Goal: Feedback & Contribution: Leave review/rating

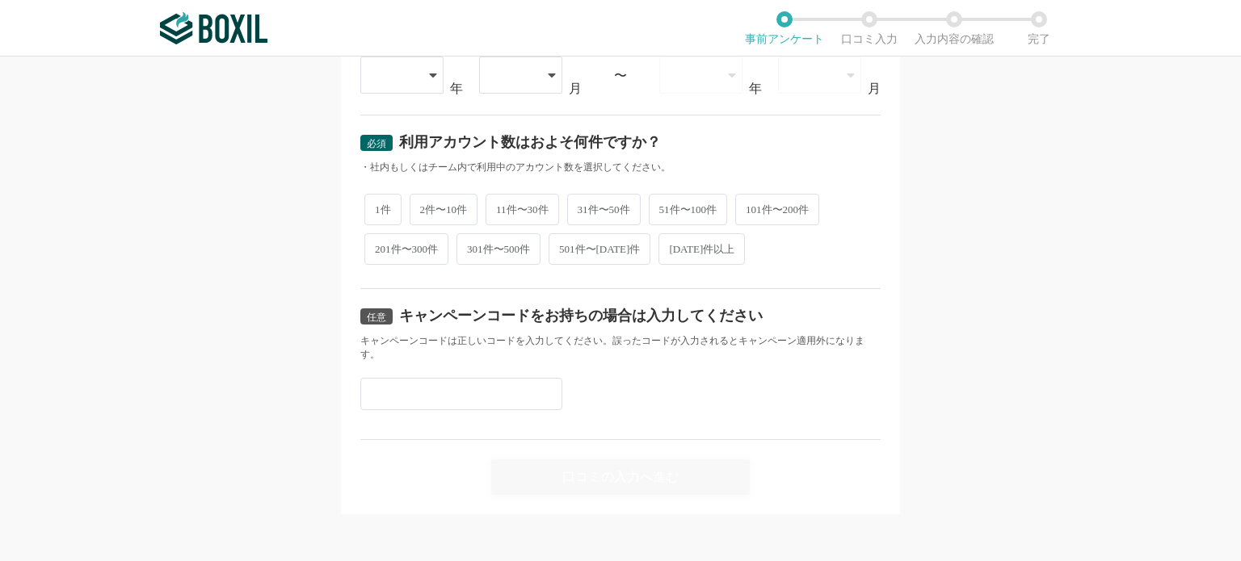
scroll to position [723, 0]
click at [440, 201] on span "2件〜10件" at bounding box center [443, 209] width 69 height 31
click at [424, 201] on input "2件〜10件" at bounding box center [419, 201] width 10 height 10
radio input "true"
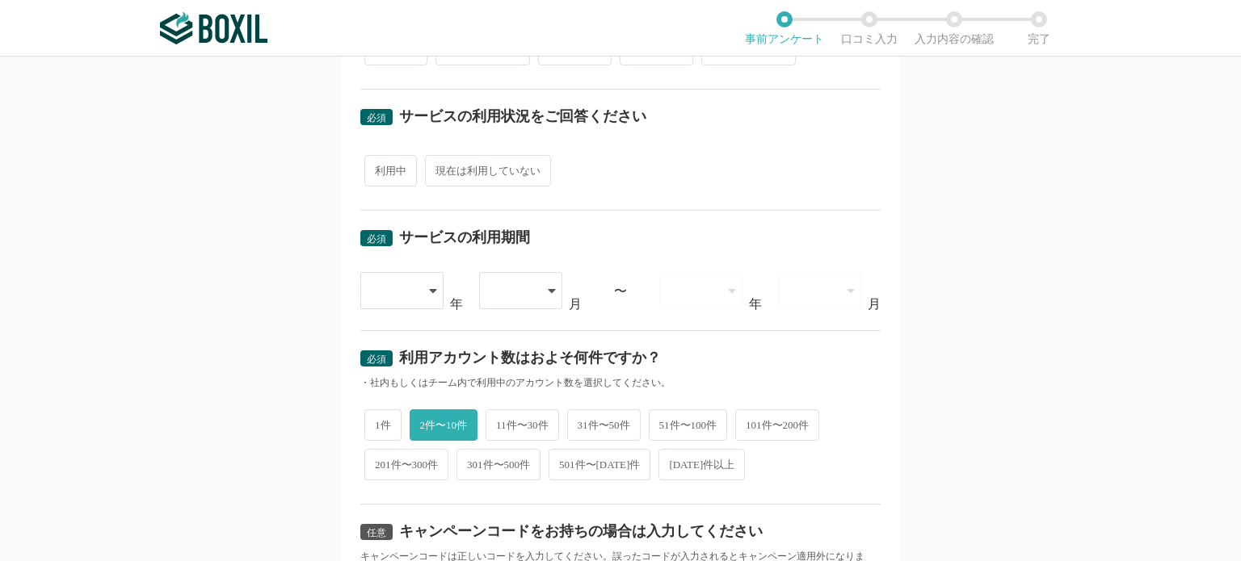
scroll to position [502, 0]
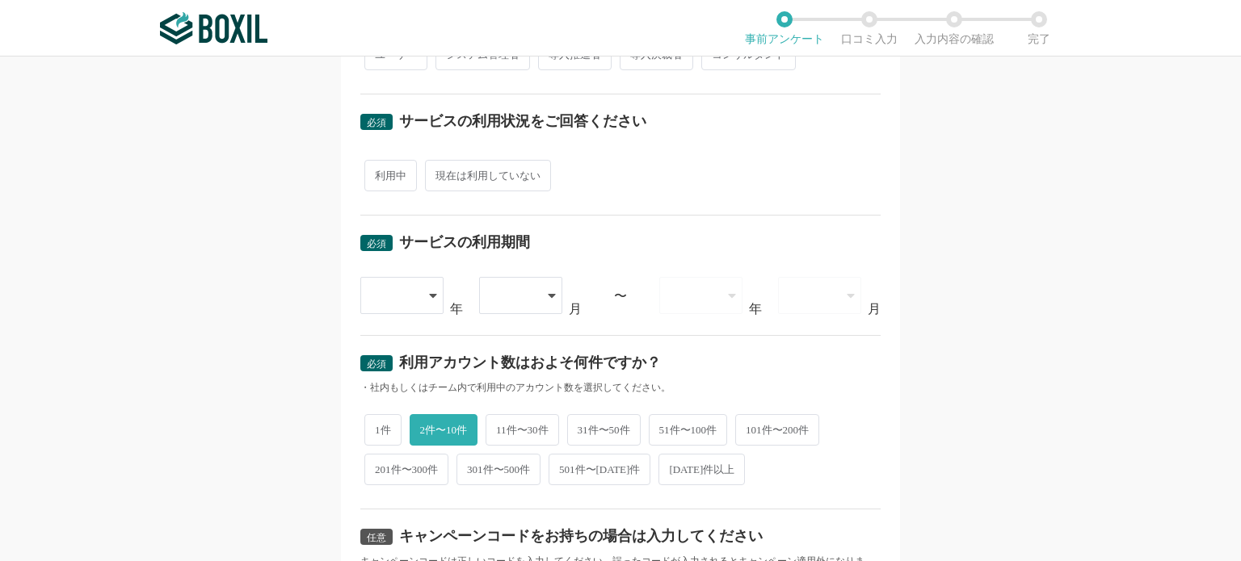
click at [391, 175] on span "利用中" at bounding box center [390, 175] width 52 height 31
click at [379, 173] on input "利用中" at bounding box center [373, 167] width 10 height 10
radio input "true"
click at [421, 285] on div at bounding box center [402, 295] width 85 height 37
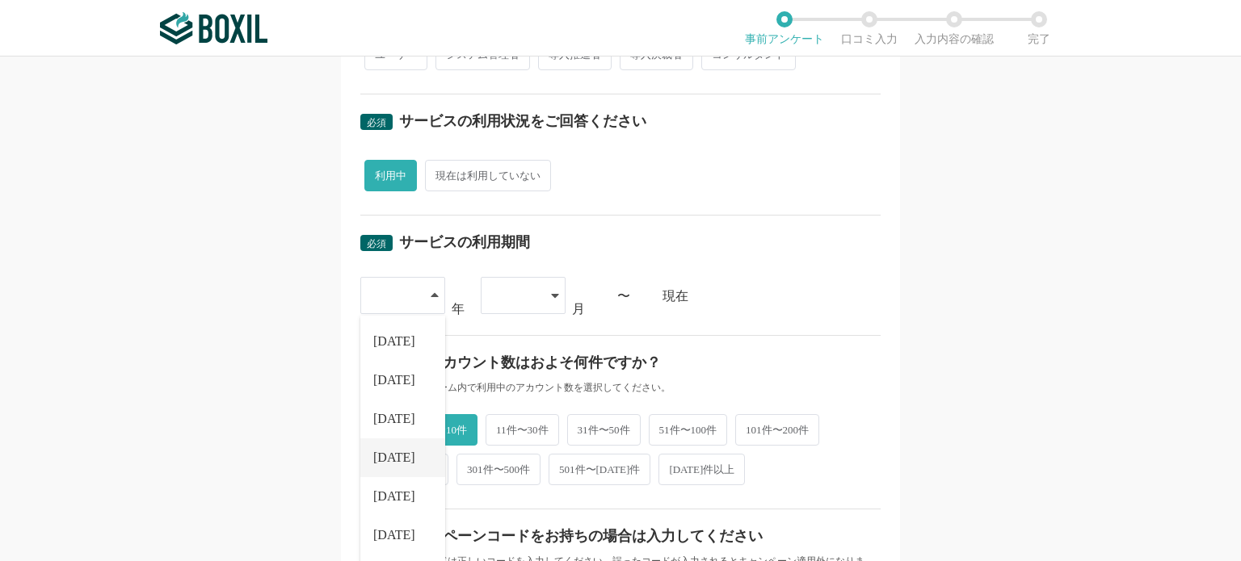
click at [365, 457] on li "[DATE]" at bounding box center [402, 458] width 85 height 39
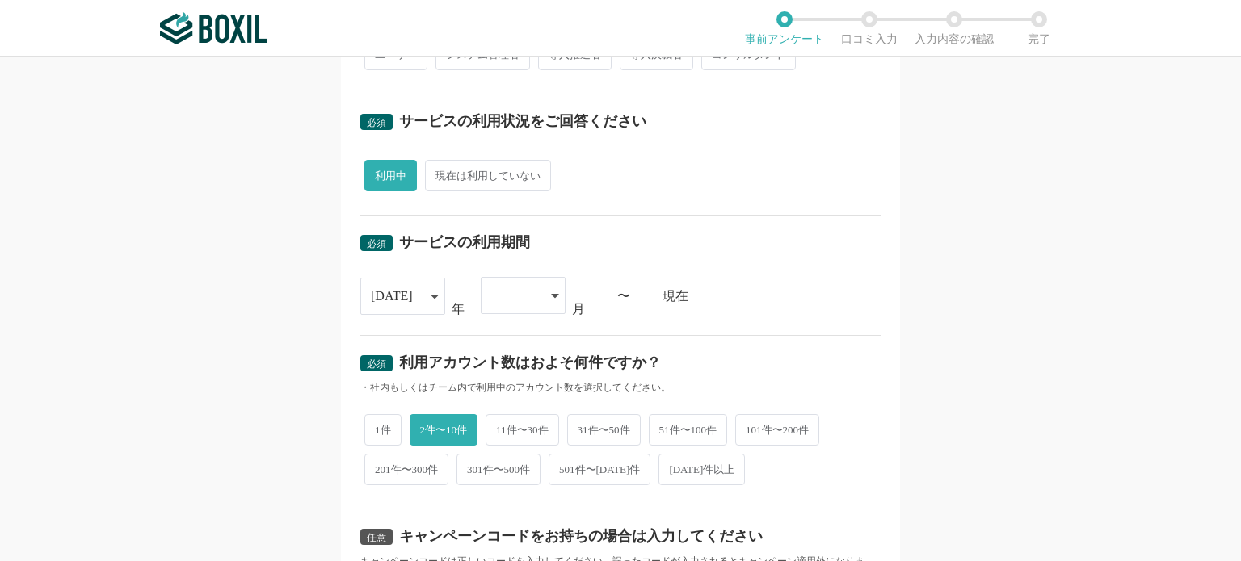
click at [523, 290] on div at bounding box center [515, 296] width 48 height 36
click at [498, 374] on span "02" at bounding box center [499, 380] width 13 height 13
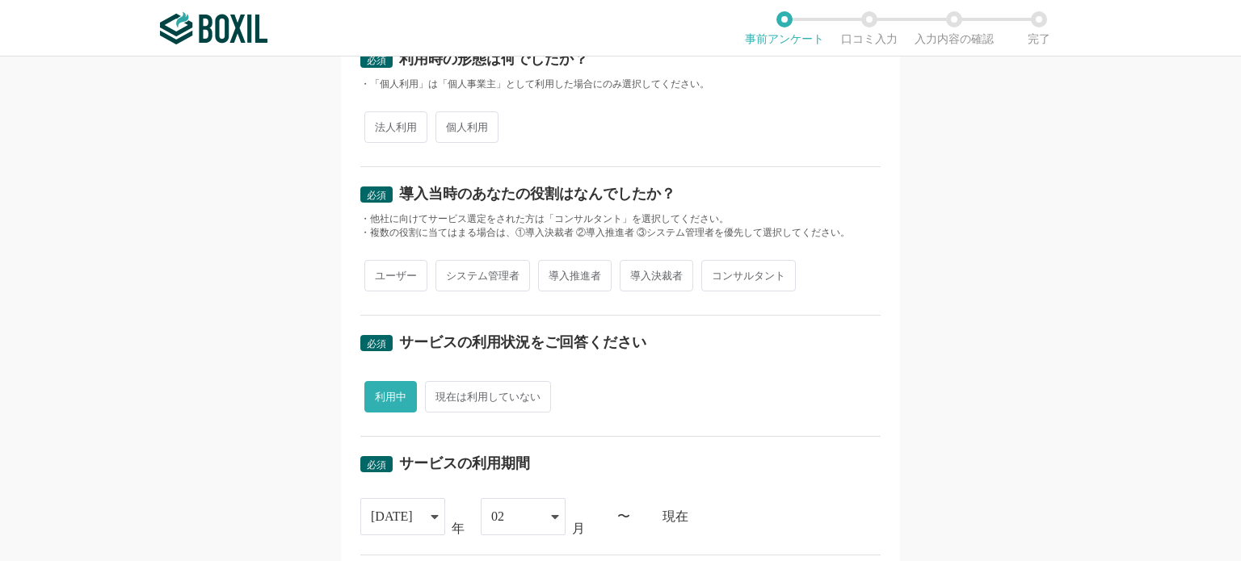
scroll to position [270, 0]
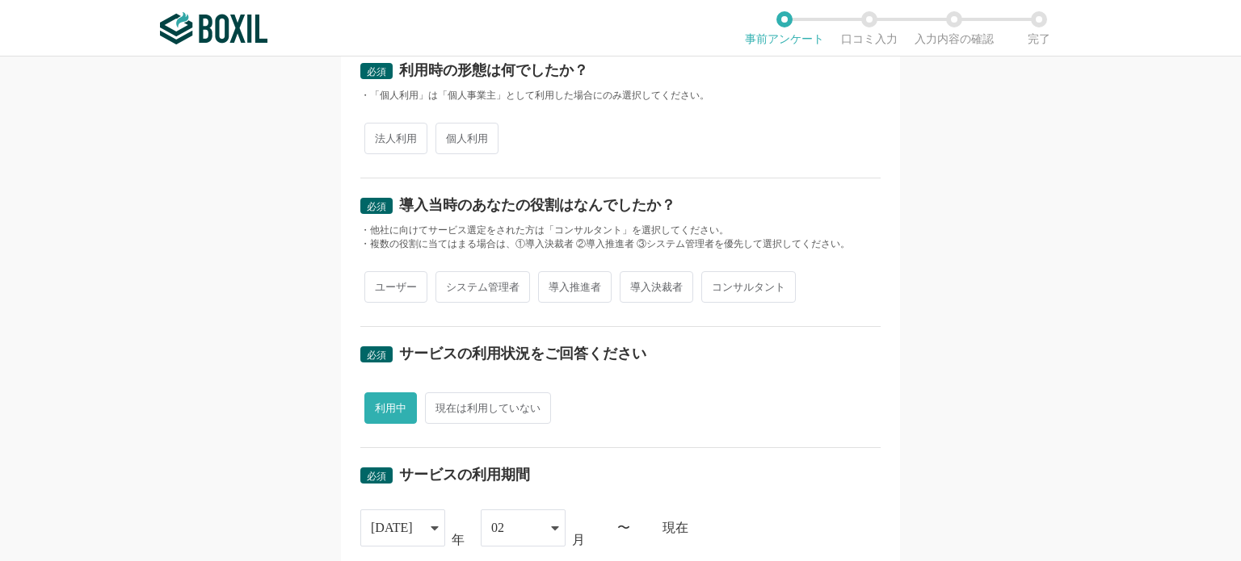
click at [397, 286] on span "ユーザー" at bounding box center [395, 286] width 63 height 31
click at [379, 284] on input "ユーザー" at bounding box center [373, 279] width 10 height 10
radio input "true"
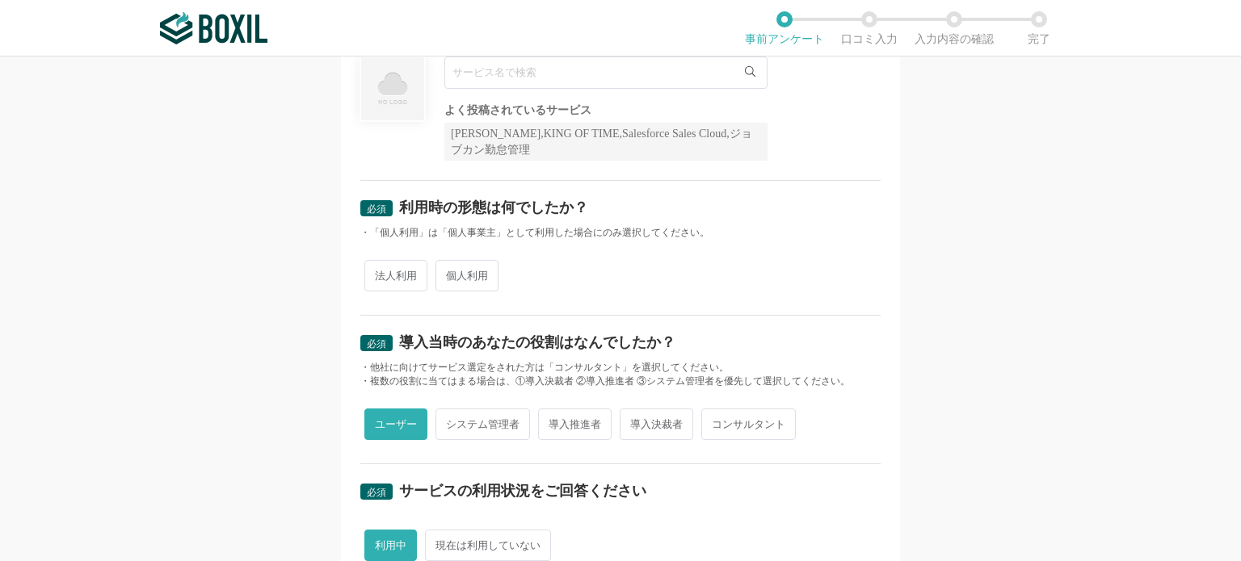
scroll to position [131, 0]
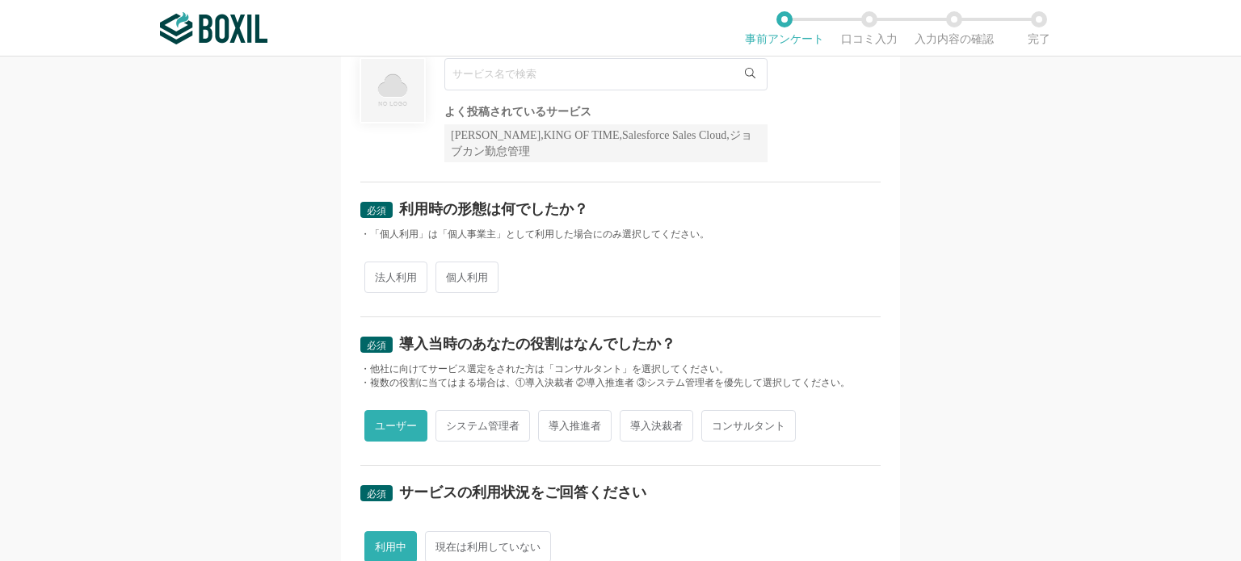
click at [397, 286] on span "法人利用" at bounding box center [395, 277] width 63 height 31
click at [379, 275] on input "法人利用" at bounding box center [373, 269] width 10 height 10
radio input "true"
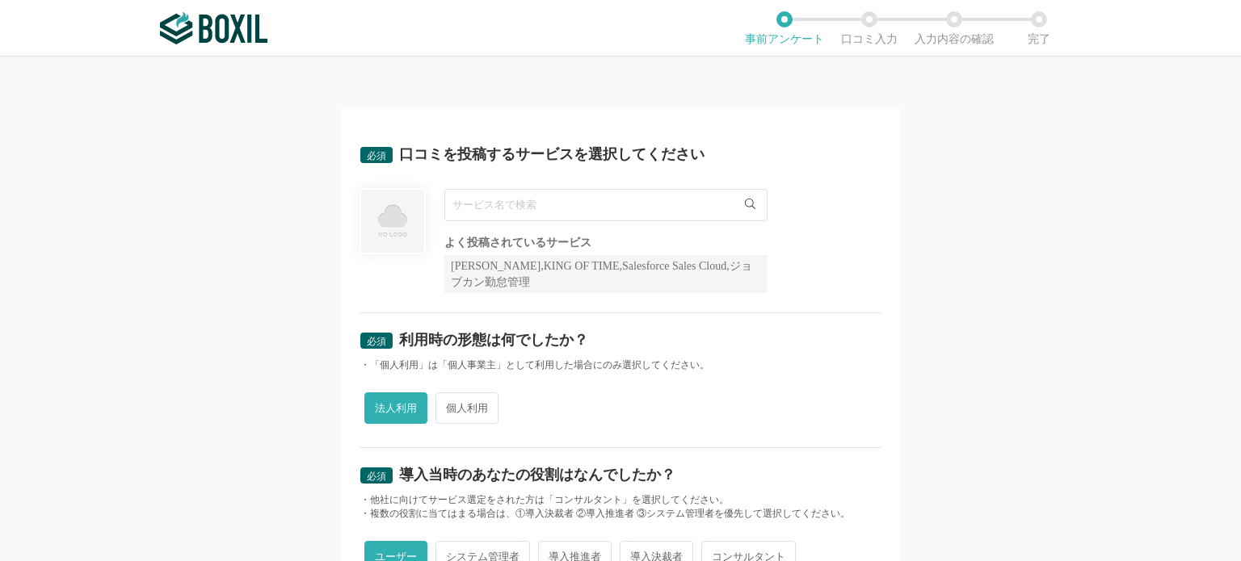
click at [490, 202] on input "text" at bounding box center [605, 205] width 323 height 32
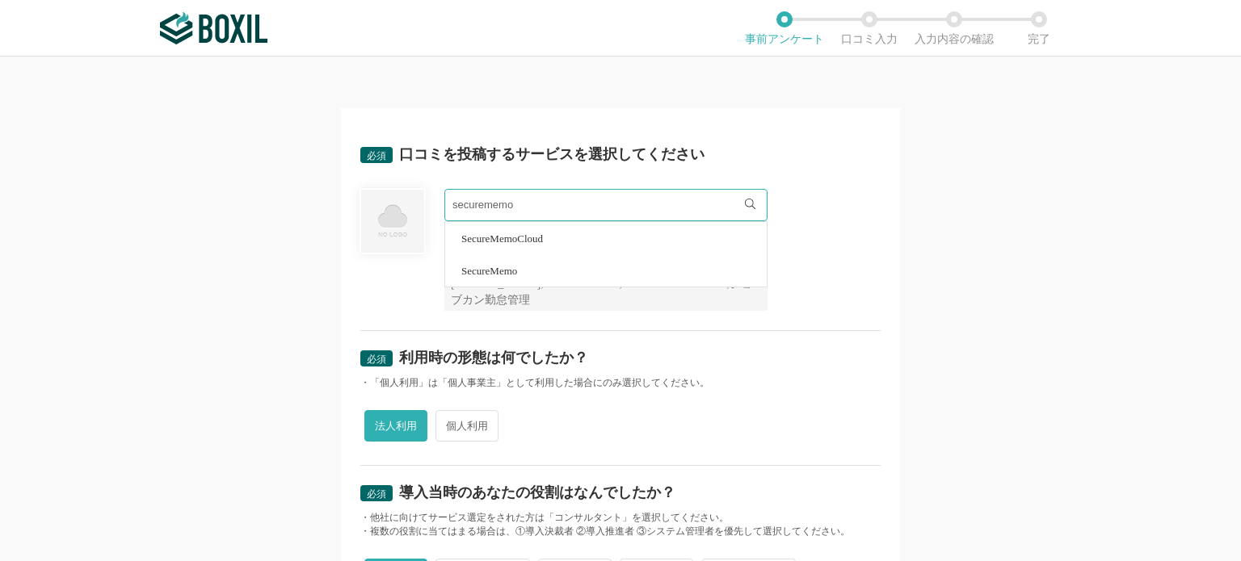
click at [485, 276] on li "SecureMemo" at bounding box center [605, 270] width 321 height 32
type input "SecureMemo"
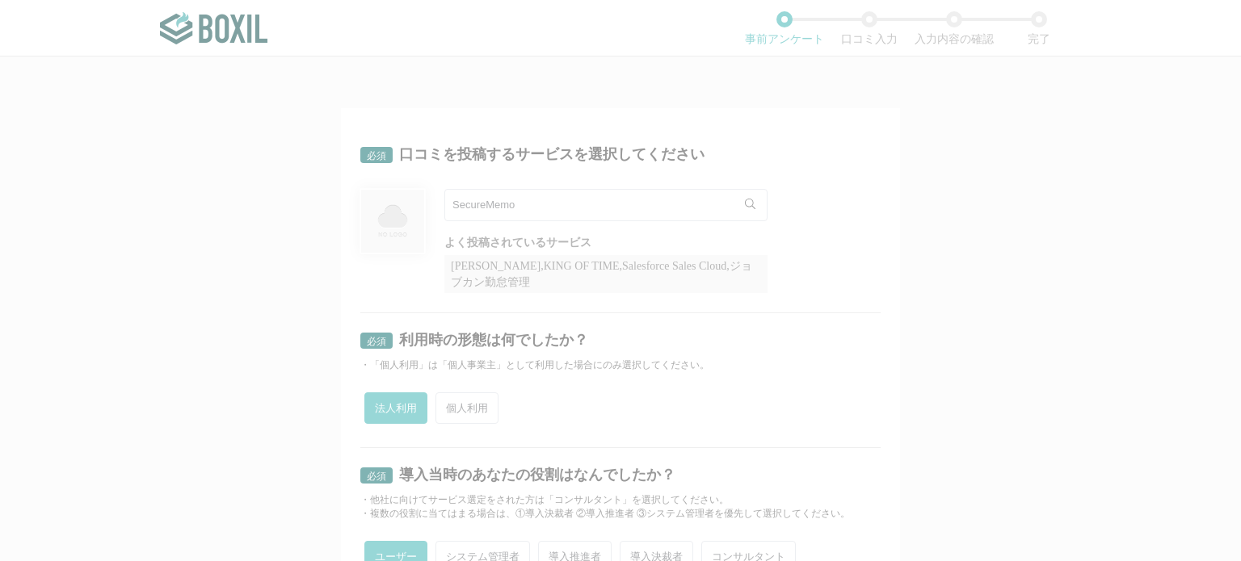
radio input "true"
radio input "false"
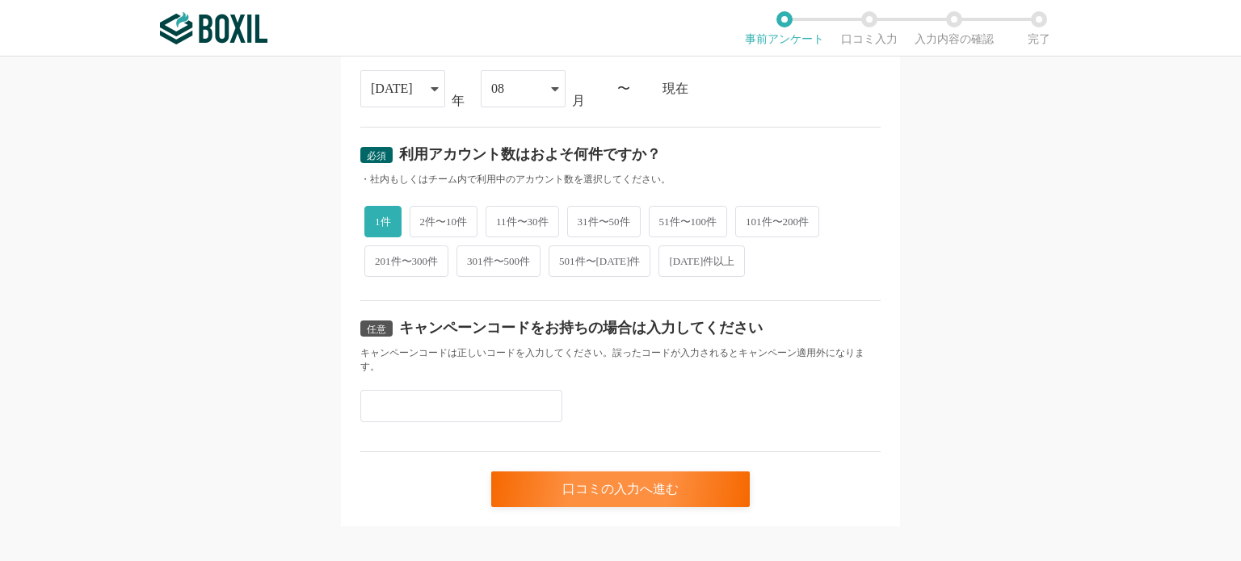
scroll to position [722, 0]
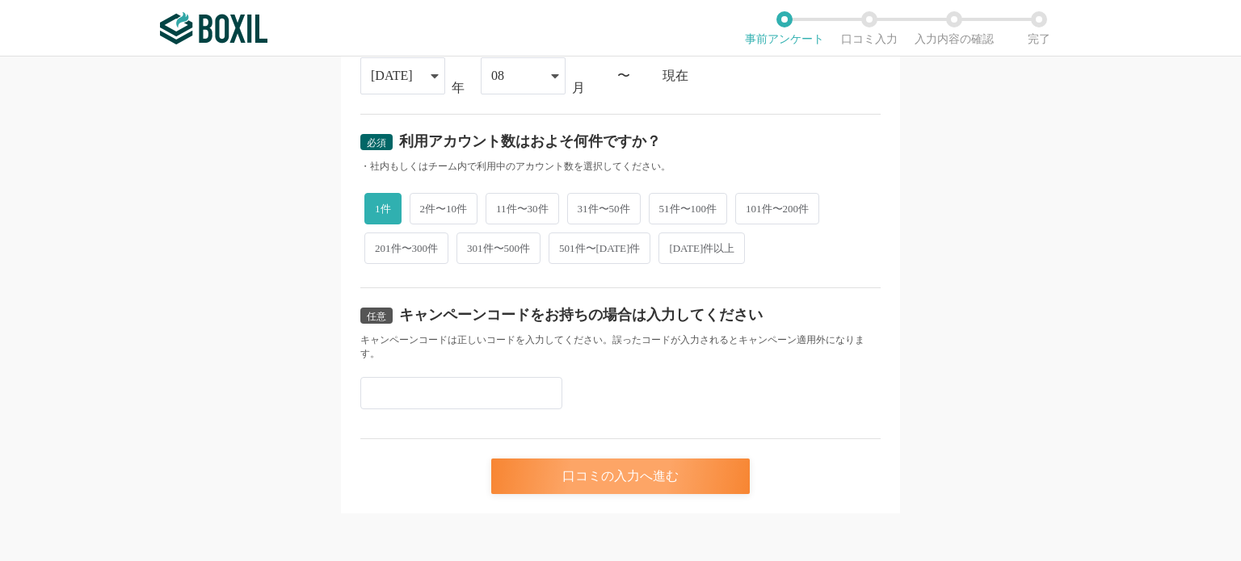
click at [519, 468] on div "口コミの入力へ進む" at bounding box center [620, 477] width 258 height 36
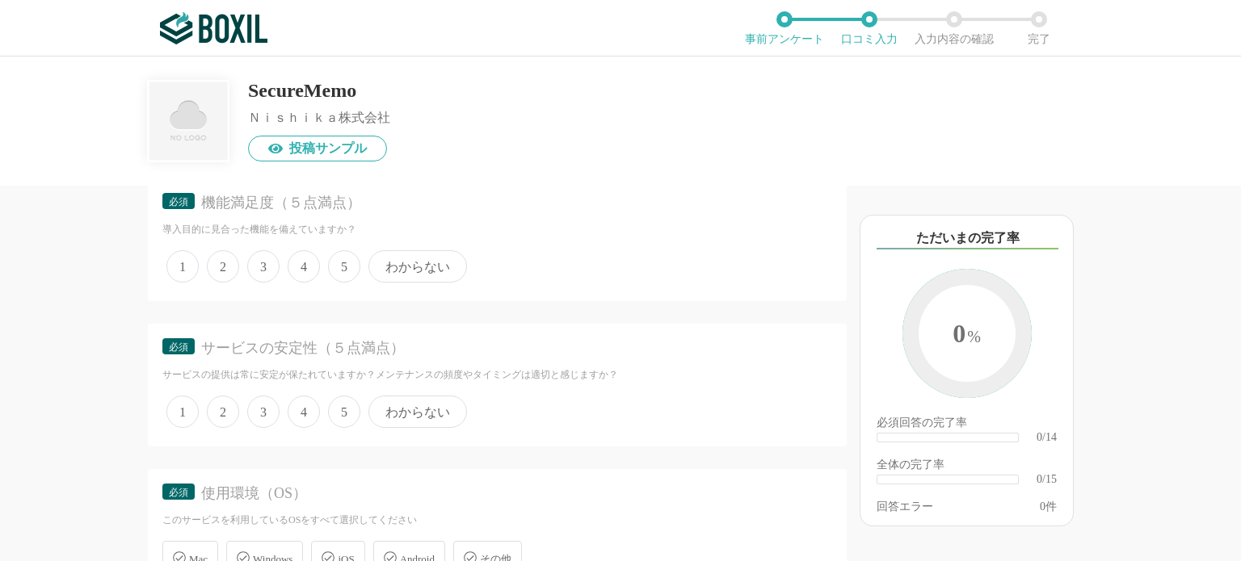
scroll to position [690, 0]
click at [300, 530] on div "必須 使用環境（OS） このサービスを利用しているOSをすべて選択してください Mac Windows iOS Android その他" at bounding box center [497, 530] width 699 height 124
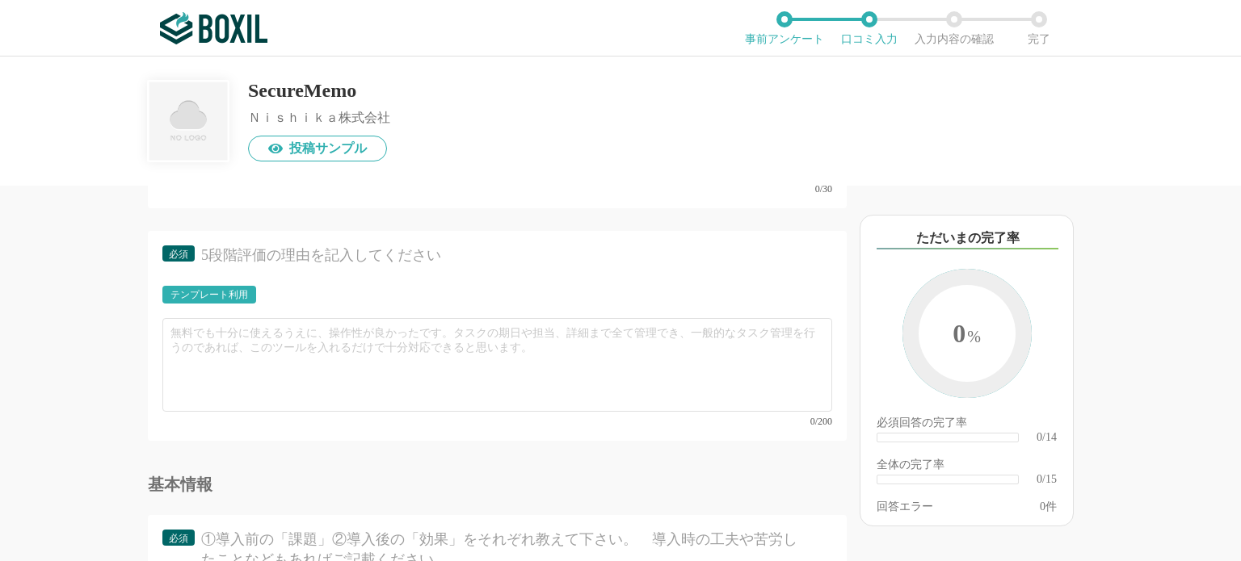
scroll to position [1551, 0]
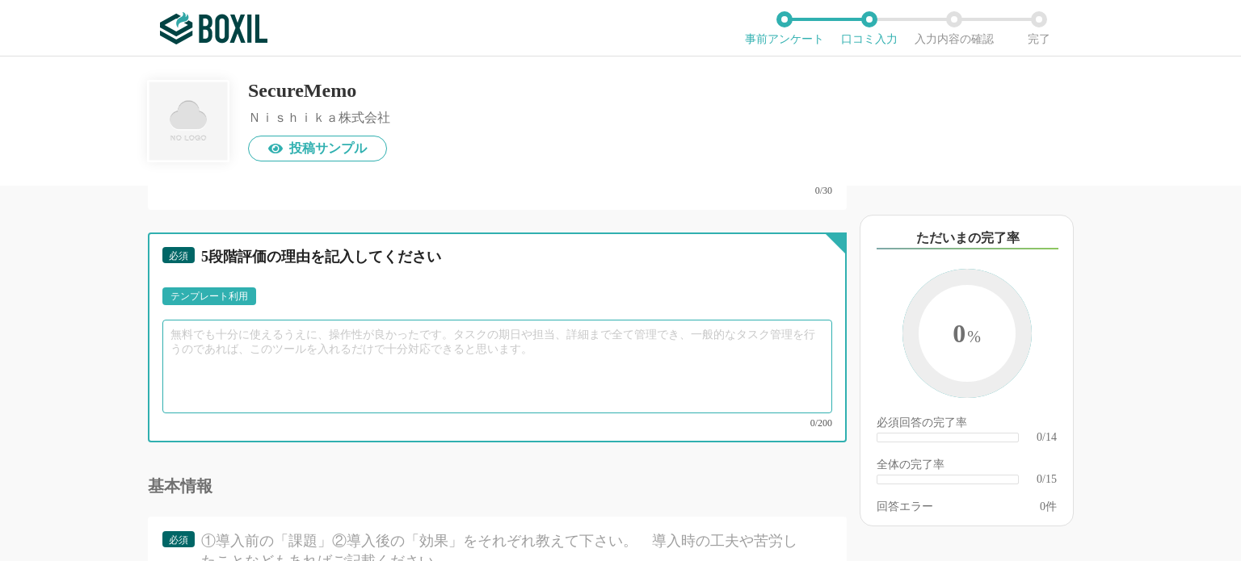
click at [349, 370] on textarea at bounding box center [497, 367] width 670 height 94
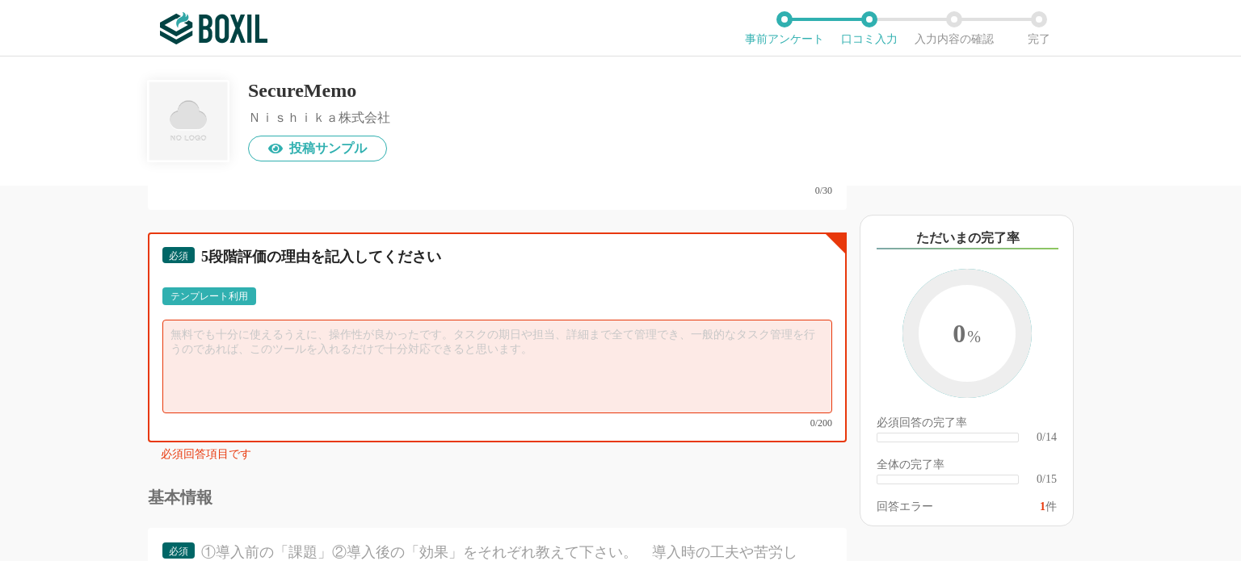
click at [296, 347] on textarea at bounding box center [497, 367] width 670 height 94
paste textarea "（5点満点orわからない）"
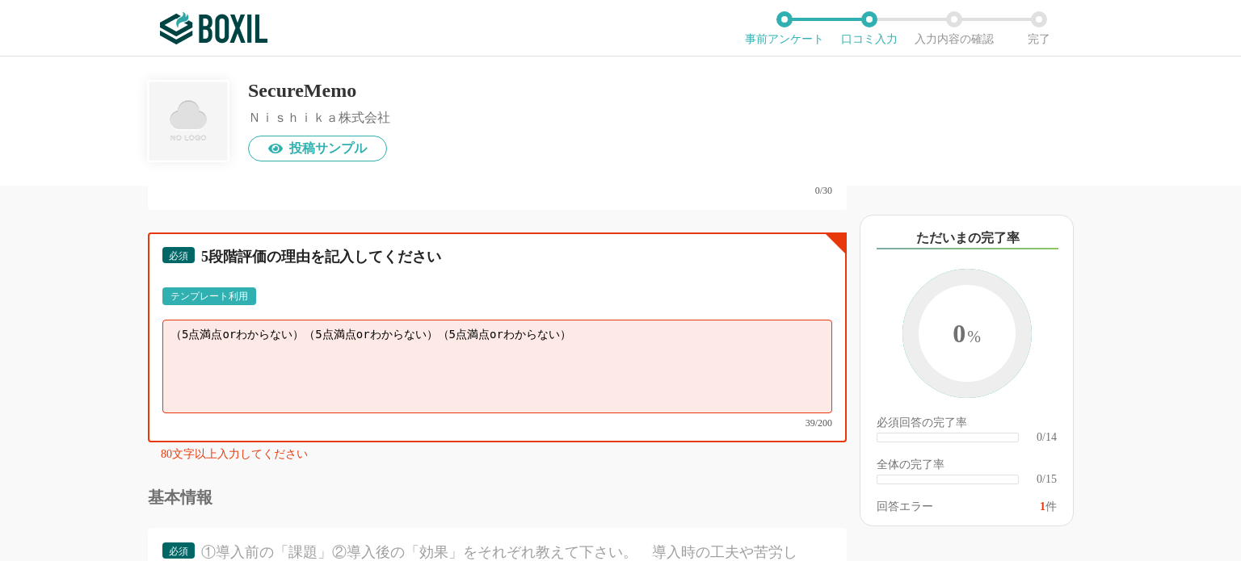
type textarea "（5点満点orわからない）（5点満点orわからない）（5点満点orわからない）"
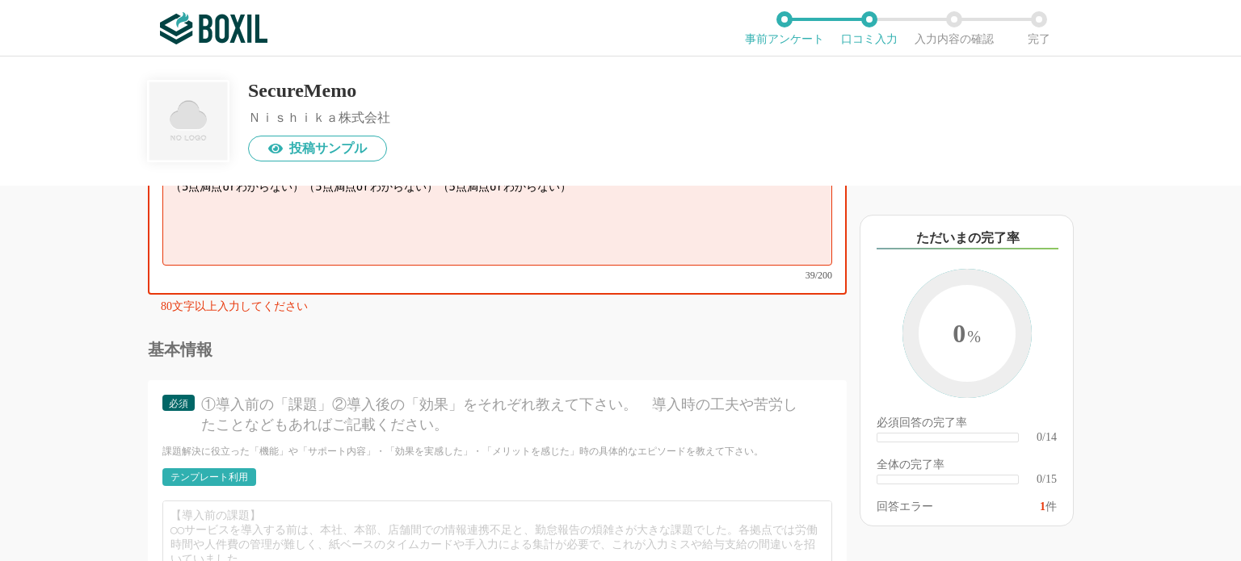
scroll to position [1699, 0]
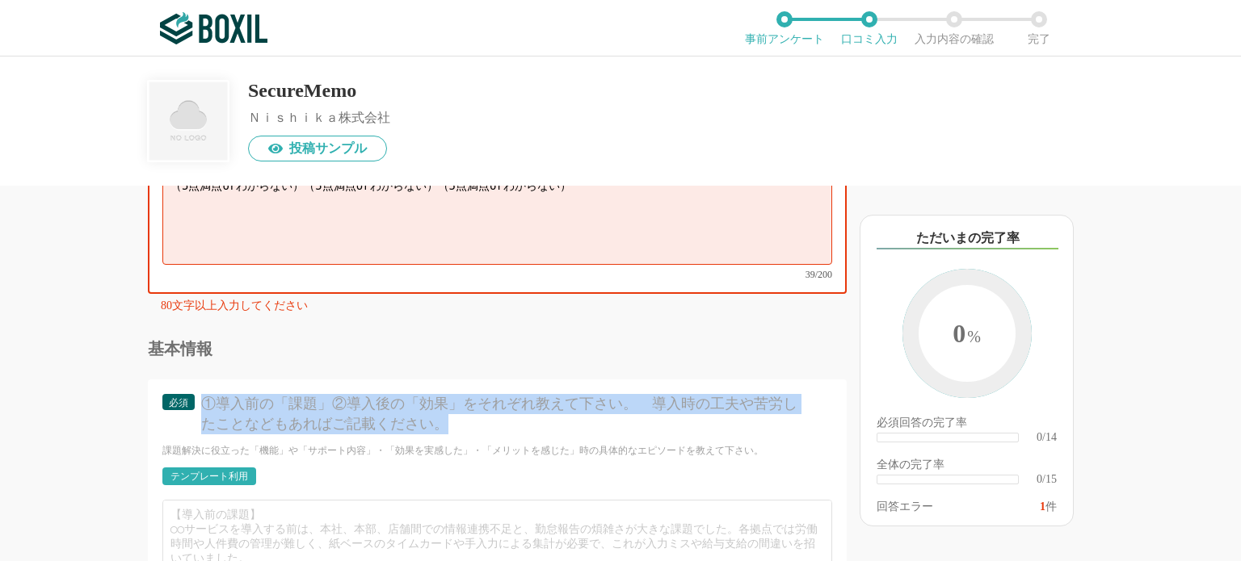
drag, startPoint x: 203, startPoint y: 380, endPoint x: 449, endPoint y: 411, distance: 248.2
click at [449, 411] on div "①導入前の「課題」②導入後の「効果」をそれぞれ教えて下さい。　導入時の工夫や苦労したことなどもあればご記載ください。" at bounding box center [502, 414] width 603 height 40
copy div "①導入前の「課題」②導入後の「効果」をそれぞれ教えて下さい。　導入時の工夫や苦労したことなどもあればご記載ください。"
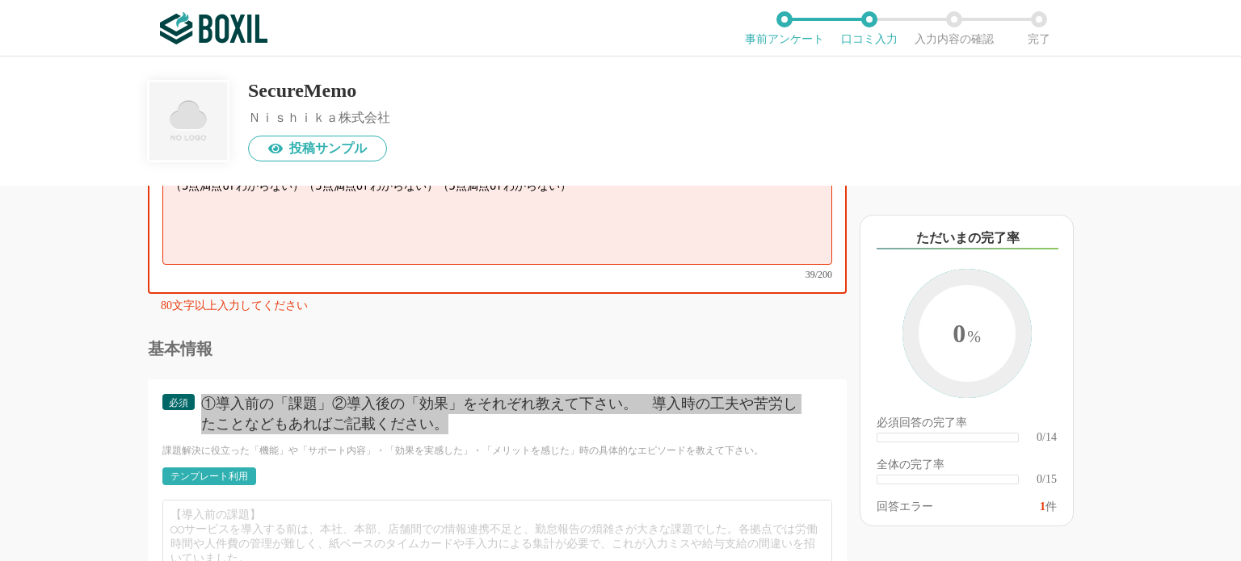
scroll to position [1927, 0]
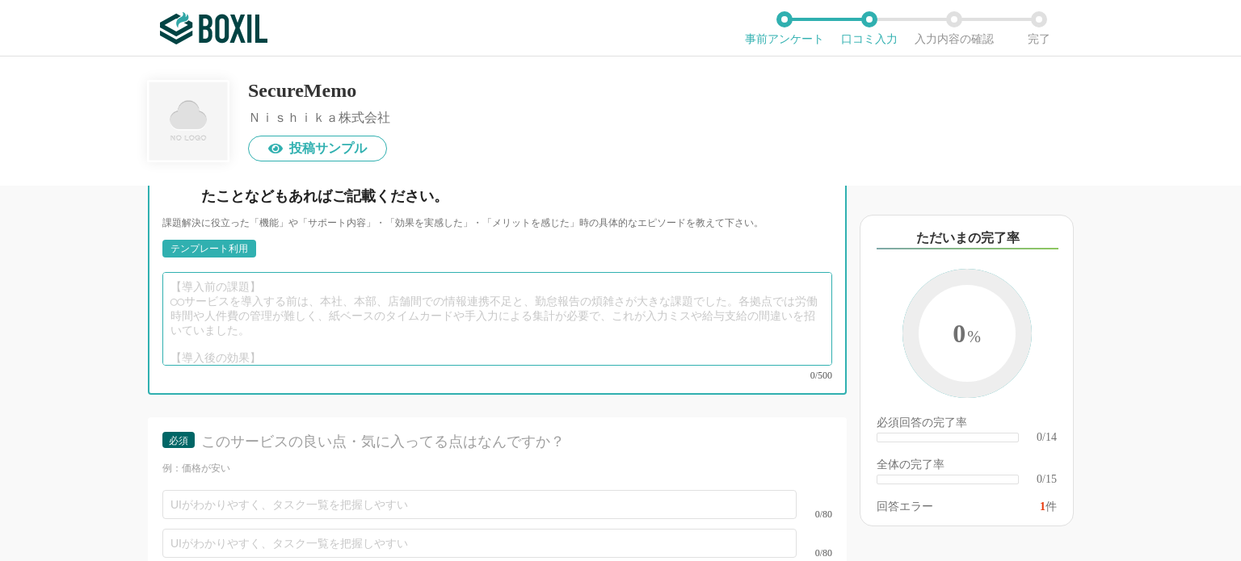
click at [351, 316] on textarea at bounding box center [497, 319] width 670 height 94
paste textarea "①導入前の「課題」②導入後の「効果」をそれぞれ教えて下さい。　導入時の工夫や苦労したことなどもあればご記載ください。"
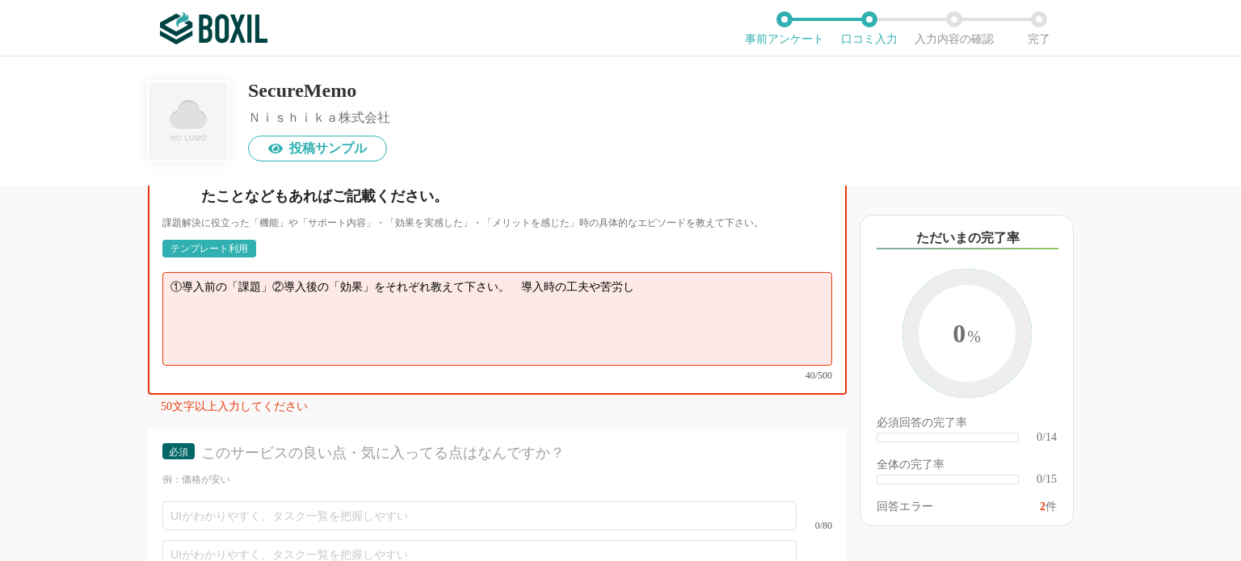
type textarea "①導入前の「課題」②導入後の「効果」をそれぞれ教えて下さい。　導入時の工夫や苦労し"
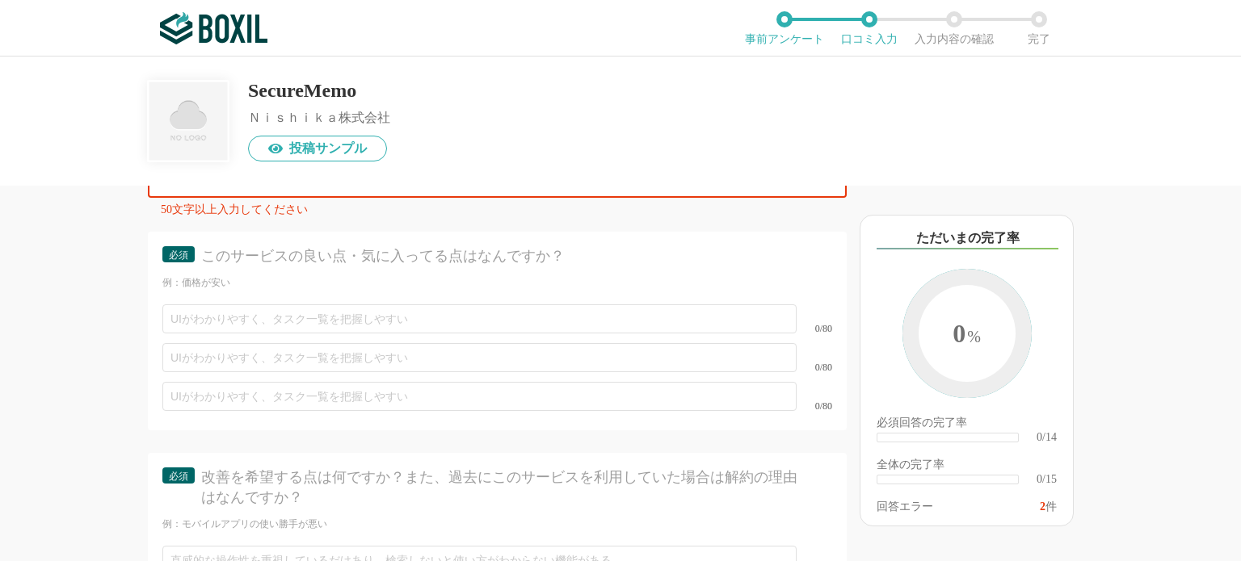
scroll to position [2129, 0]
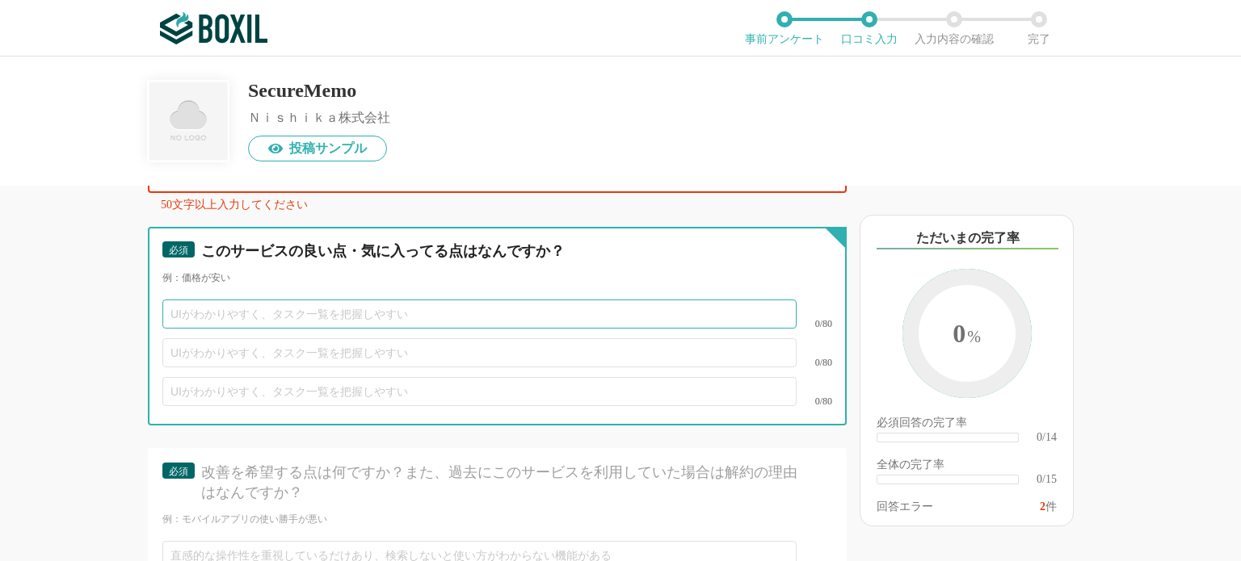
click at [346, 300] on input "text" at bounding box center [479, 314] width 634 height 29
paste input "①導入前の「課題」②導入後の「効果」をそれぞれ教えて下さい。　導入時の工夫や苦労したことなどもあればご記載ください。"
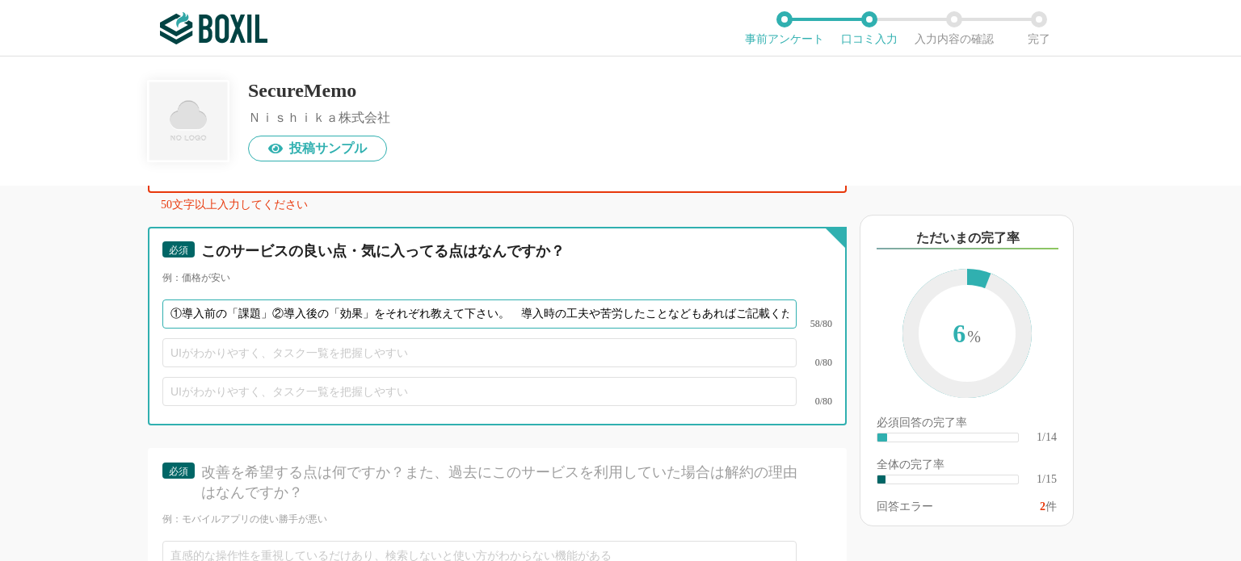
scroll to position [0, 42]
click at [346, 300] on input "①導入前の「課題」②導入後の「効果」をそれぞれ教えて下さい。　導入時の工夫や苦労したことなどもあればご記載ください。" at bounding box center [479, 314] width 634 height 29
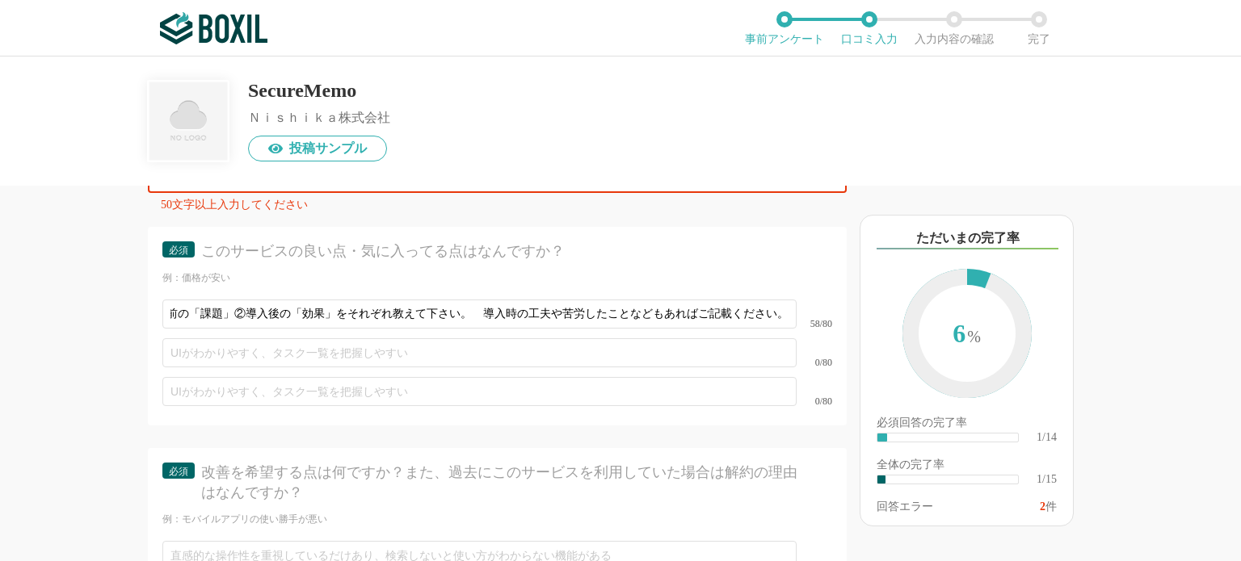
scroll to position [0, 0]
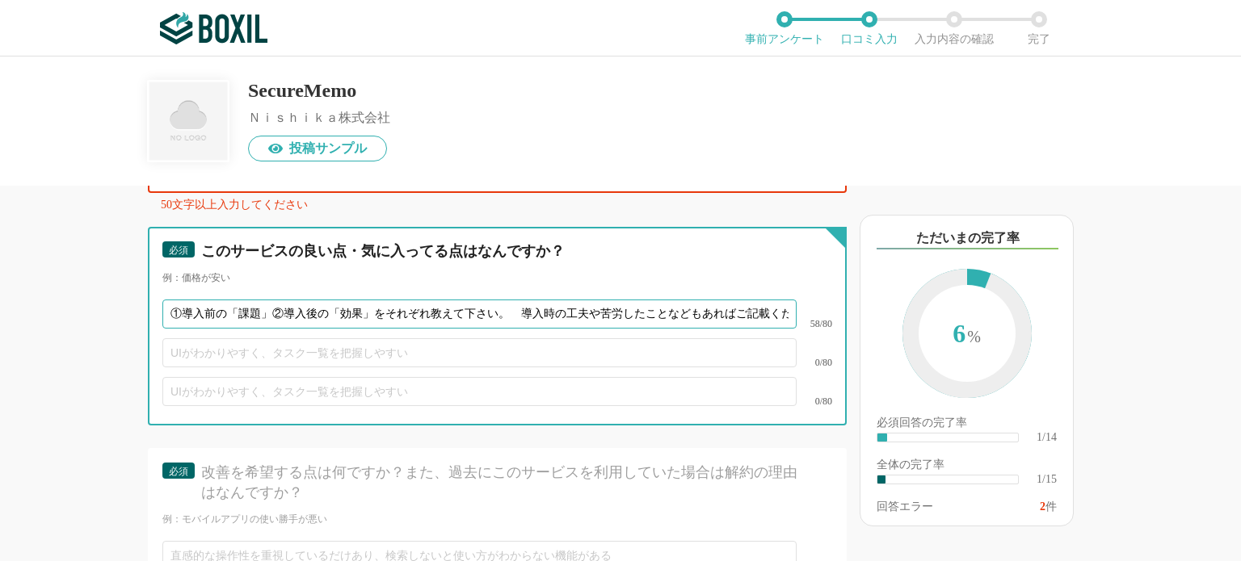
drag, startPoint x: 267, startPoint y: 282, endPoint x: 720, endPoint y: 242, distance: 455.6
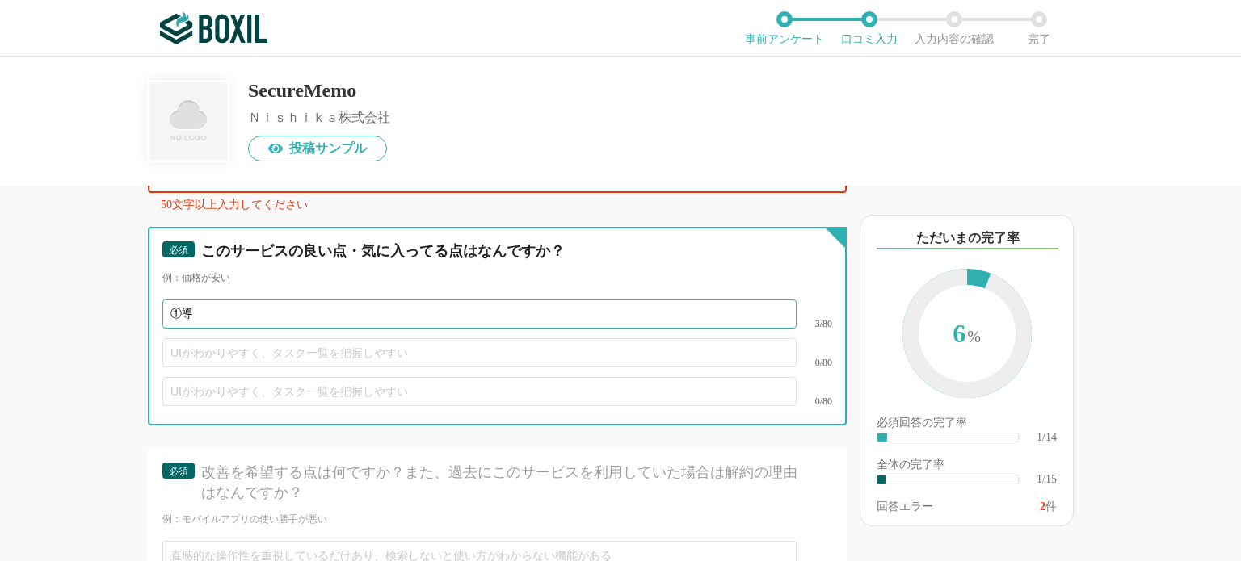
type input "①"
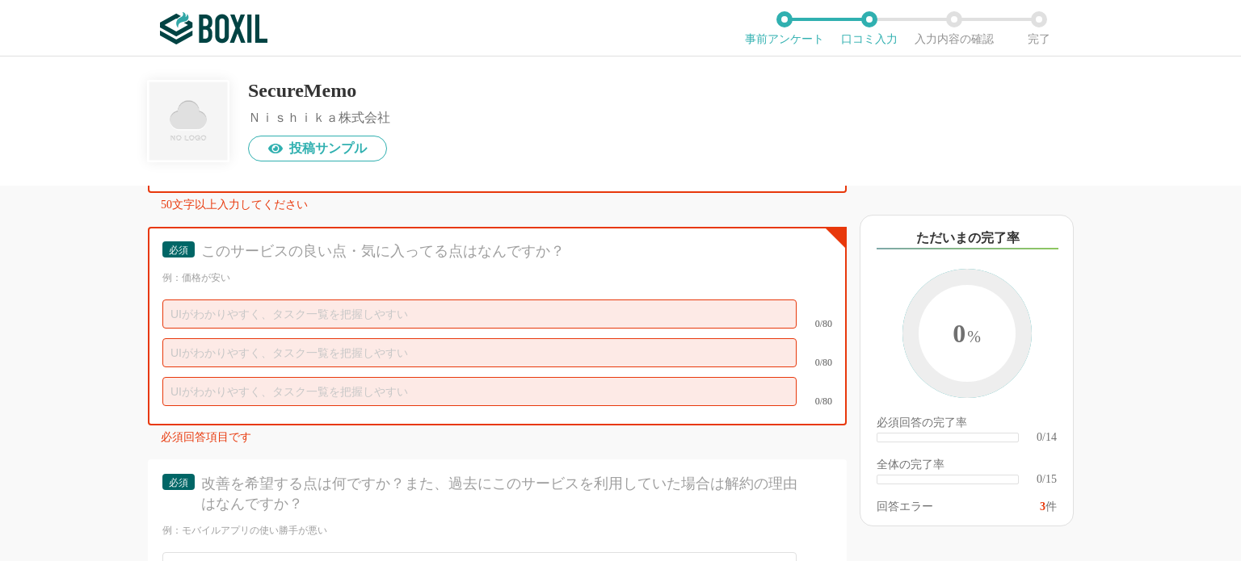
click at [585, 409] on div "基本情報 必須 ①導入前の「課題」②導入後の「効果」をそれぞれ教えて下さい。　導入時の工夫や苦労したことなどもあればご記載ください。 課題解決に役立った「機能…" at bounding box center [497, 301] width 699 height 780
click at [527, 300] on input "text" at bounding box center [479, 314] width 634 height 29
paste input "①導入前の「課題」②導入後の「効果」をそれぞれ教えて下さい。　導入時の工夫や苦労したことなどもあればご記載ください。"
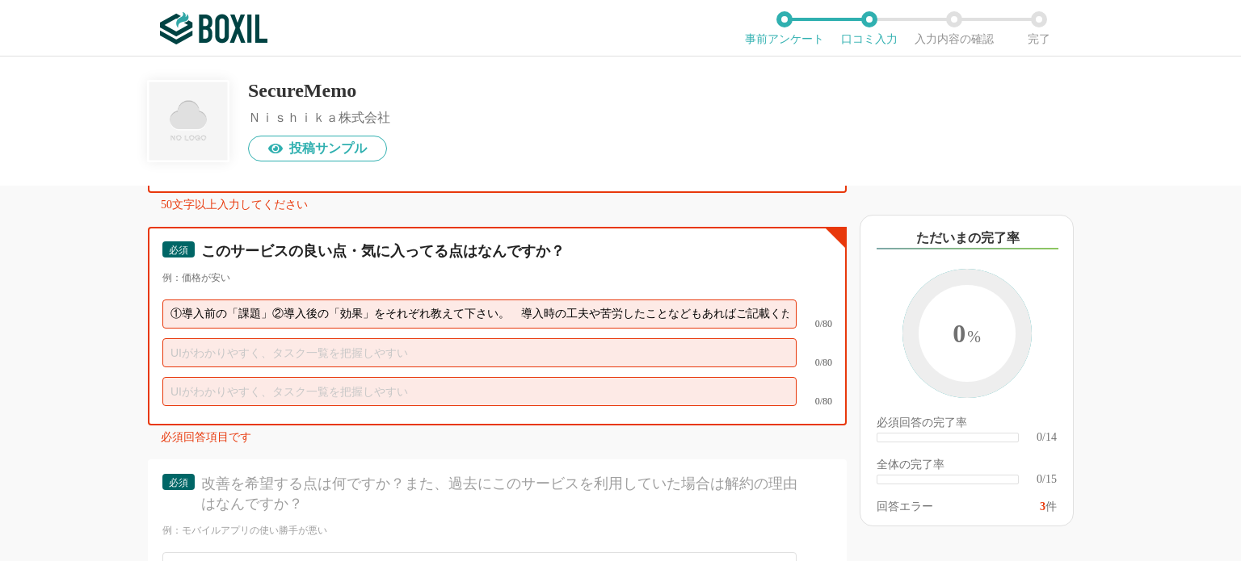
scroll to position [0, 42]
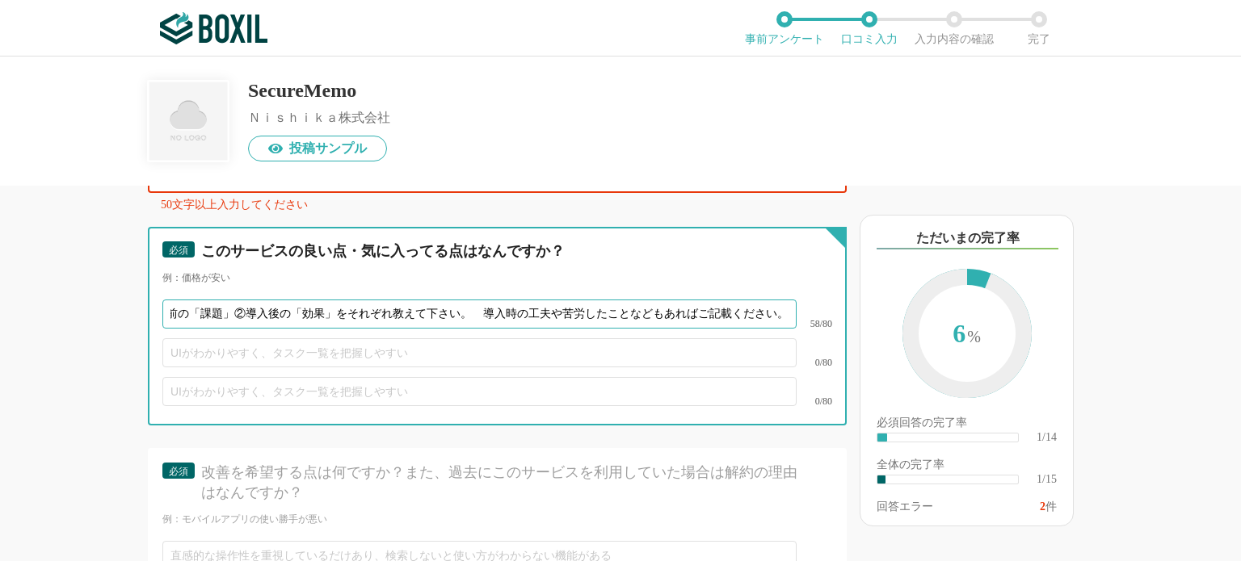
type input "①導入前の「課題」②導入後の「効果」をそれぞれ教えて下さい。　導入時の工夫や苦労したことなどもあればご記載ください。"
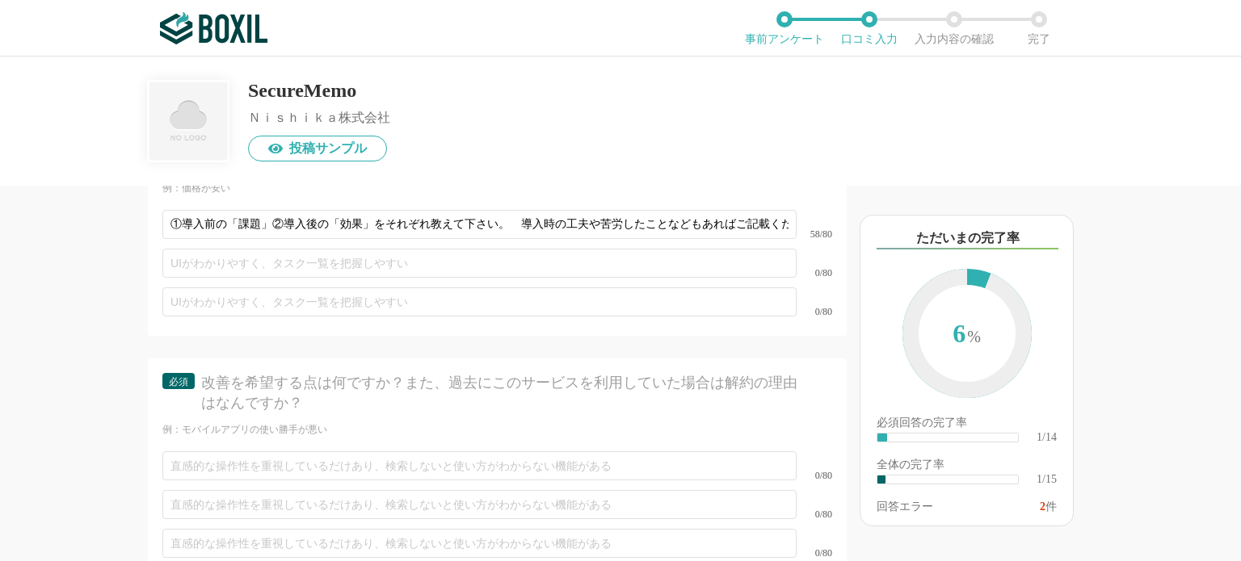
scroll to position [2219, 0]
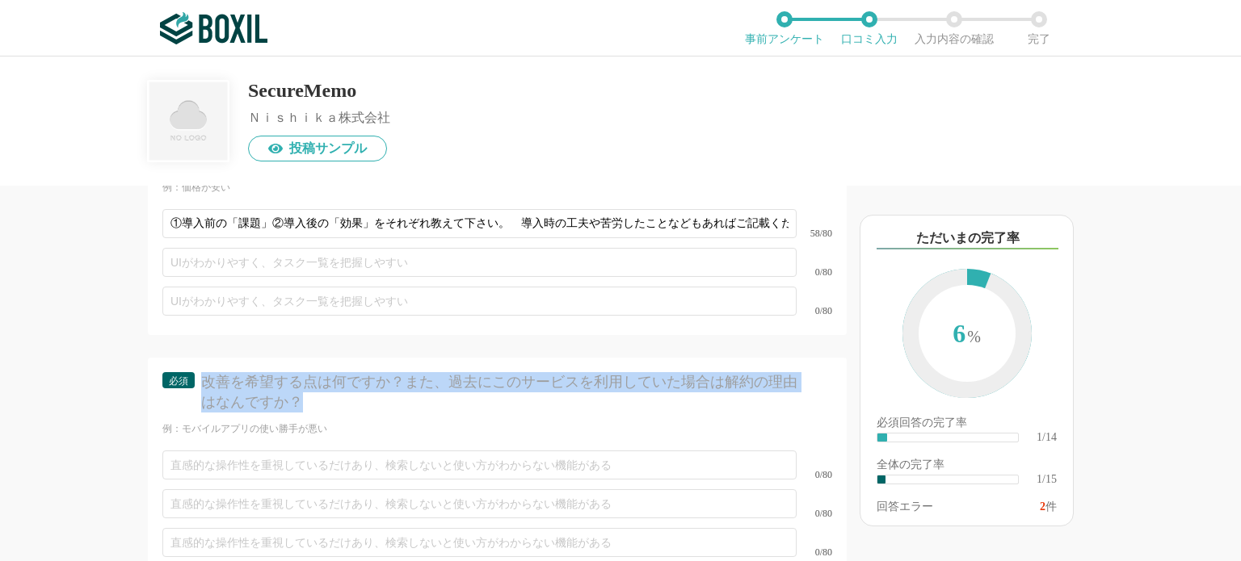
drag, startPoint x: 205, startPoint y: 351, endPoint x: 317, endPoint y: 376, distance: 114.1
drag, startPoint x: 201, startPoint y: 349, endPoint x: 326, endPoint y: 376, distance: 128.2
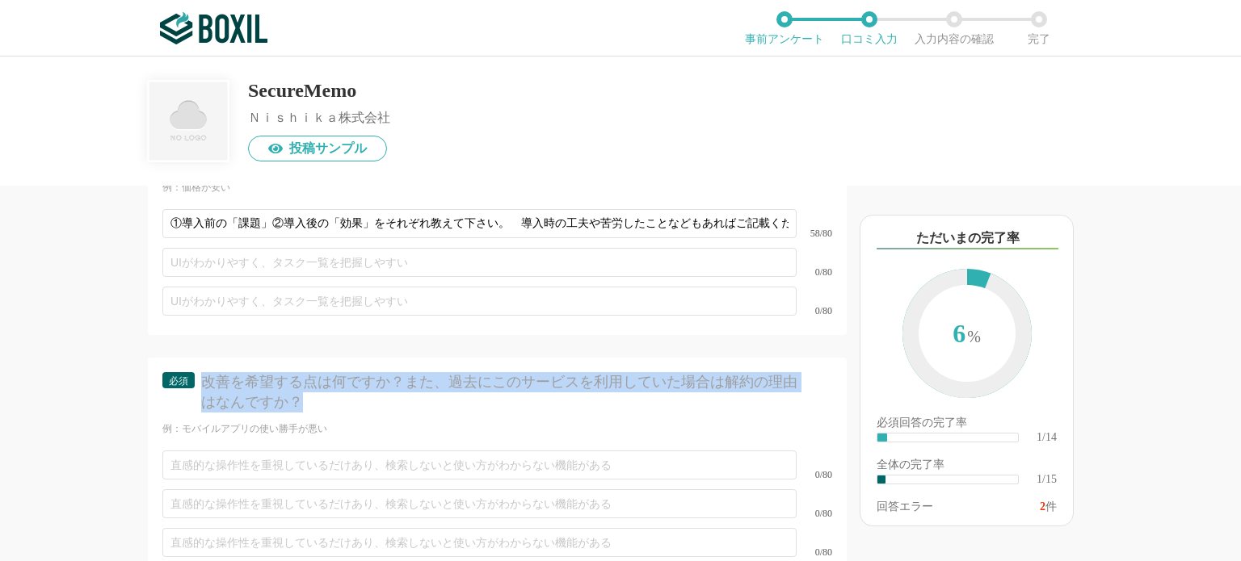
copy div "改善を希望する点は何ですか？また、過去にこのサービスを利用していた場合は解約の理由はなんですか？"
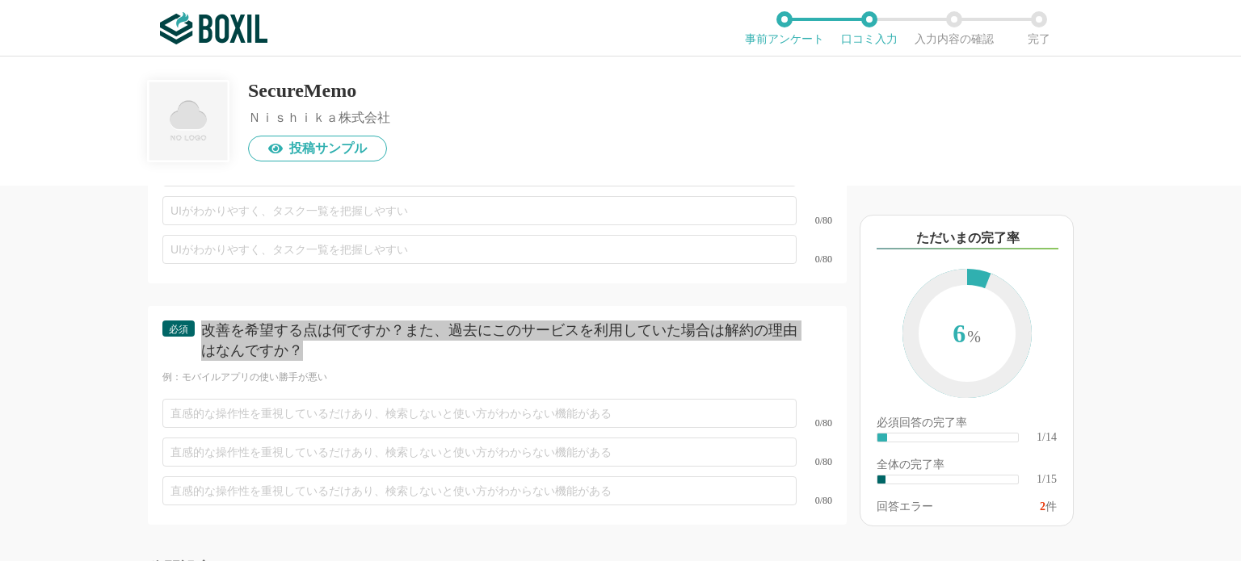
scroll to position [2484, 0]
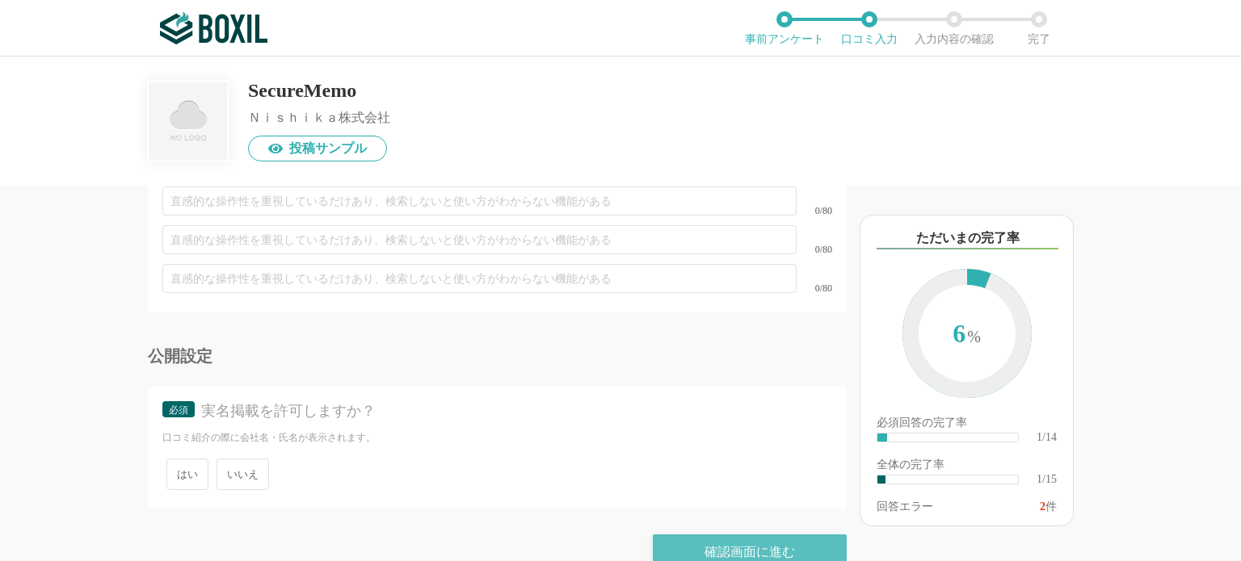
click at [690, 535] on div "確認画面に進む" at bounding box center [750, 553] width 194 height 36
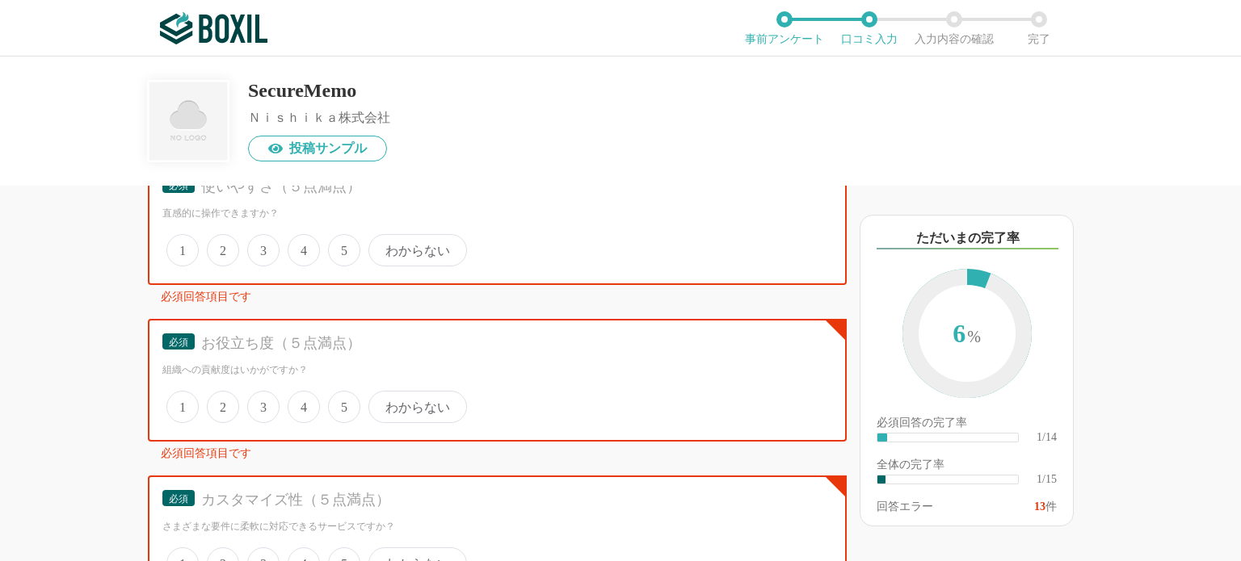
scroll to position [244, 0]
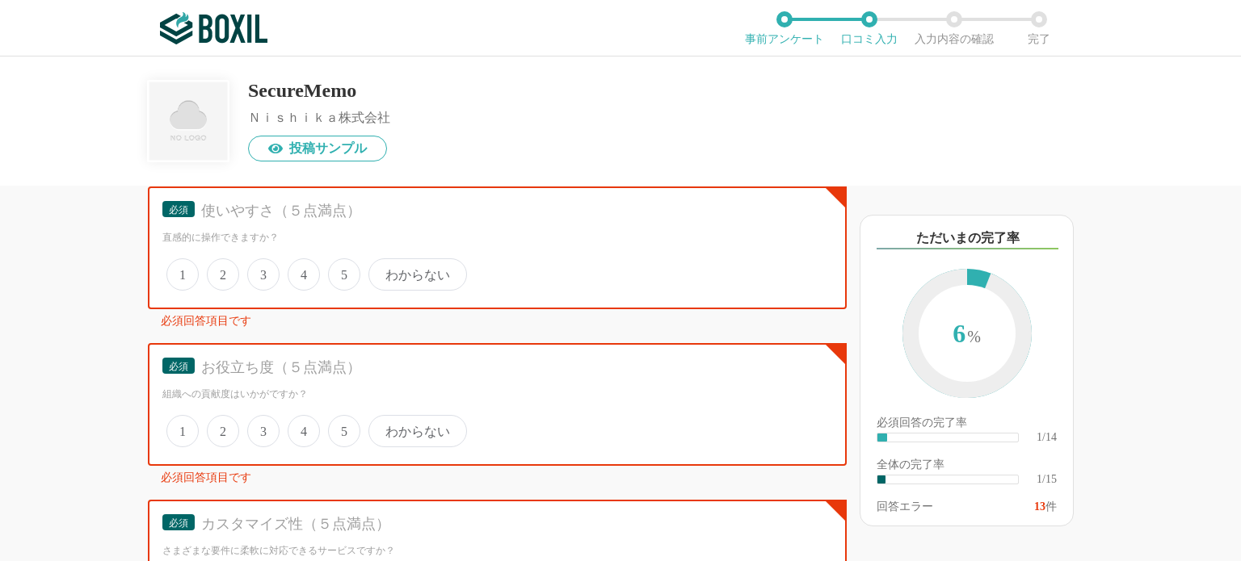
click at [394, 274] on span "わからない" at bounding box center [417, 274] width 99 height 32
click at [383, 271] on input "わからない" at bounding box center [377, 266] width 10 height 10
radio input "true"
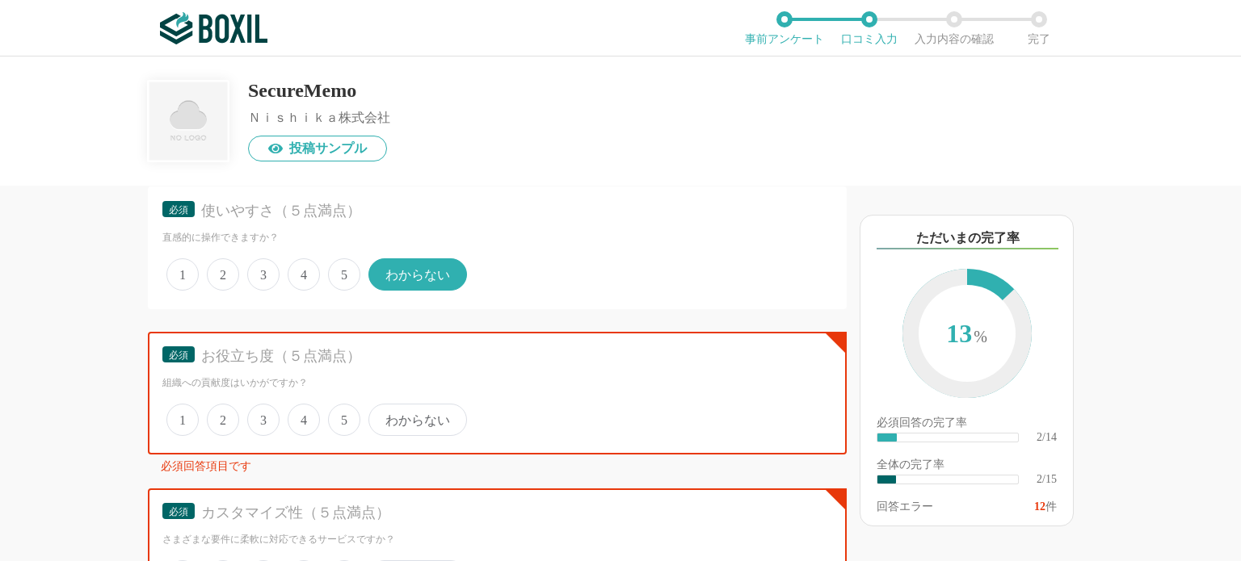
click at [409, 423] on span "わからない" at bounding box center [417, 420] width 99 height 32
click at [383, 417] on input "わからない" at bounding box center [377, 411] width 10 height 10
radio input "true"
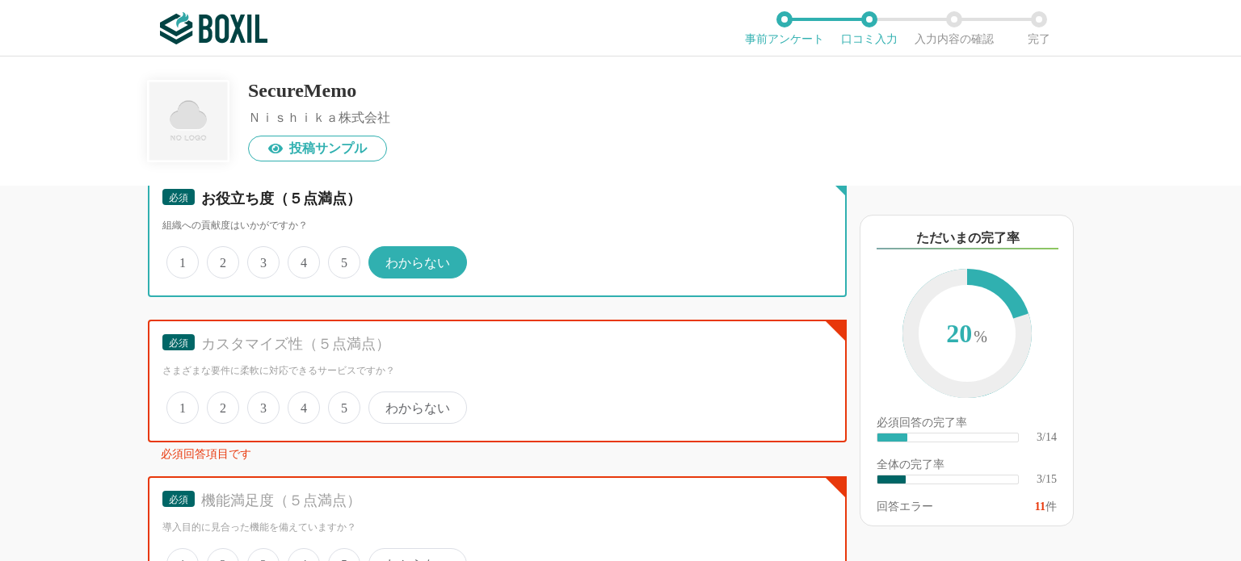
scroll to position [402, 0]
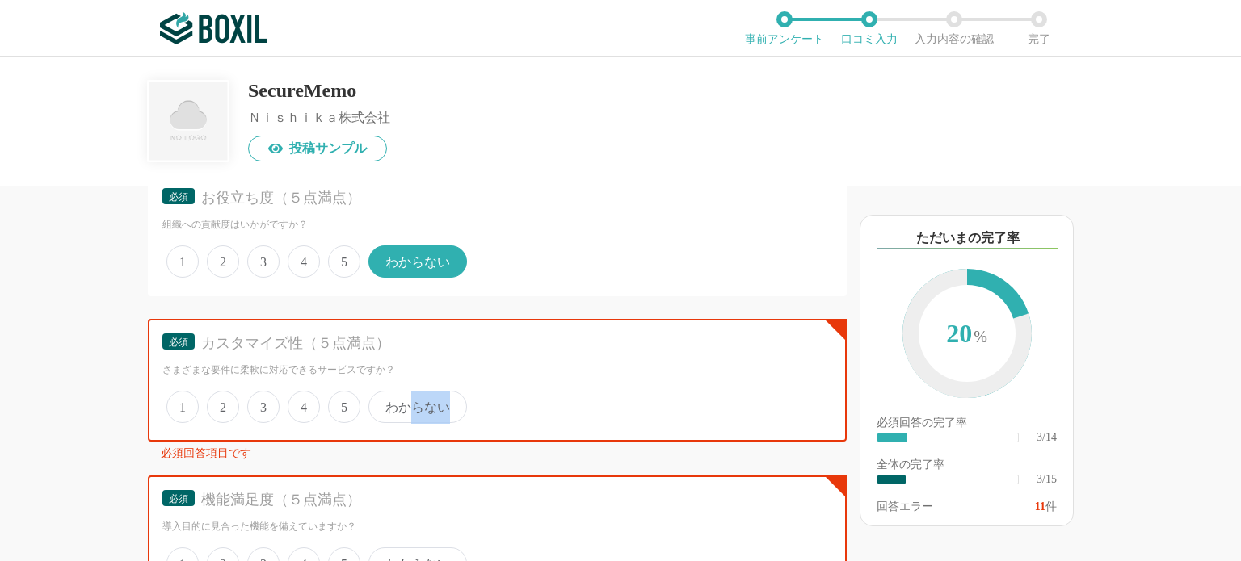
drag, startPoint x: 409, startPoint y: 423, endPoint x: 409, endPoint y: 412, distance: 11.3
click at [409, 412] on div "1 2 3 4 5 わからない" at bounding box center [497, 407] width 670 height 40
click at [409, 412] on span "わからない" at bounding box center [417, 407] width 99 height 32
click at [383, 404] on input "わからない" at bounding box center [377, 398] width 10 height 10
radio input "true"
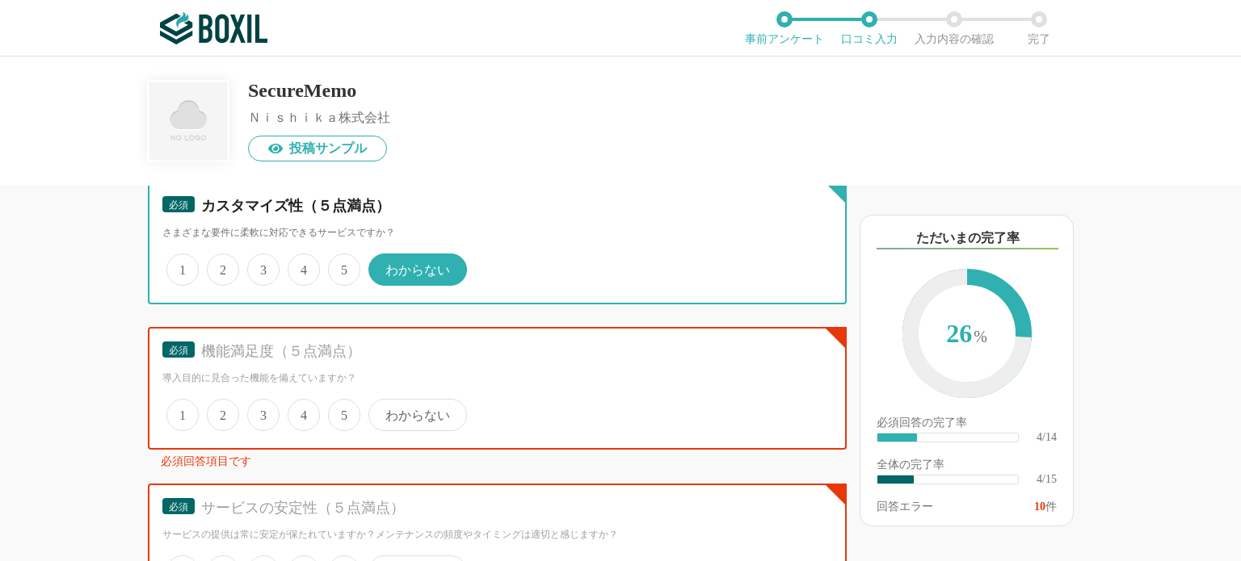
scroll to position [540, 0]
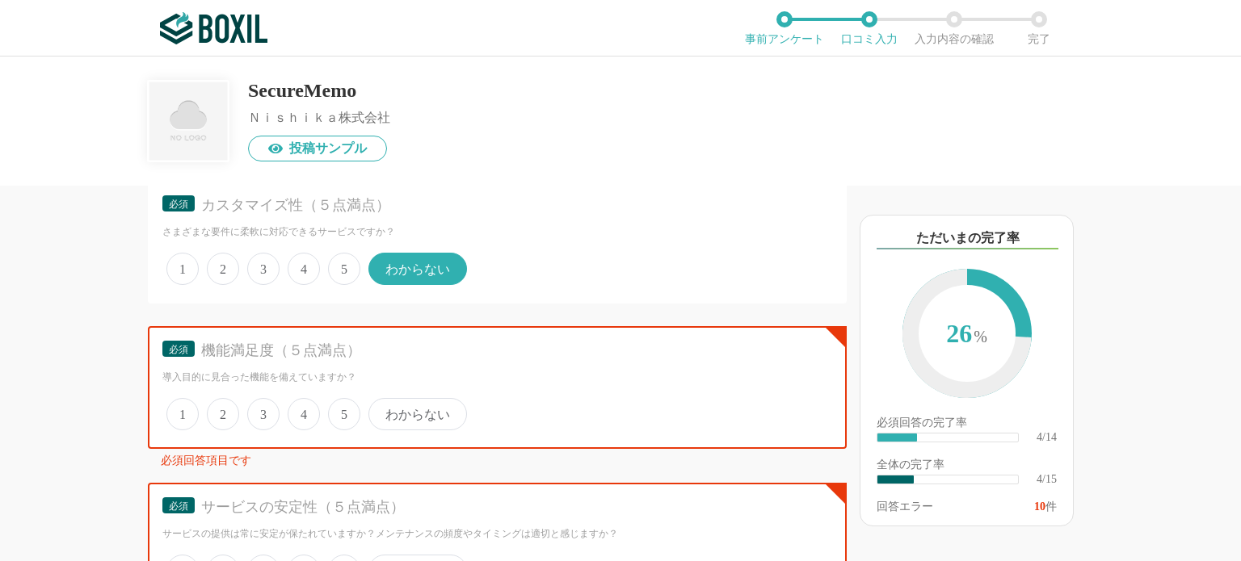
click at [409, 412] on span "わからない" at bounding box center [417, 414] width 99 height 32
click at [383, 411] on input "わからない" at bounding box center [377, 406] width 10 height 10
radio input "true"
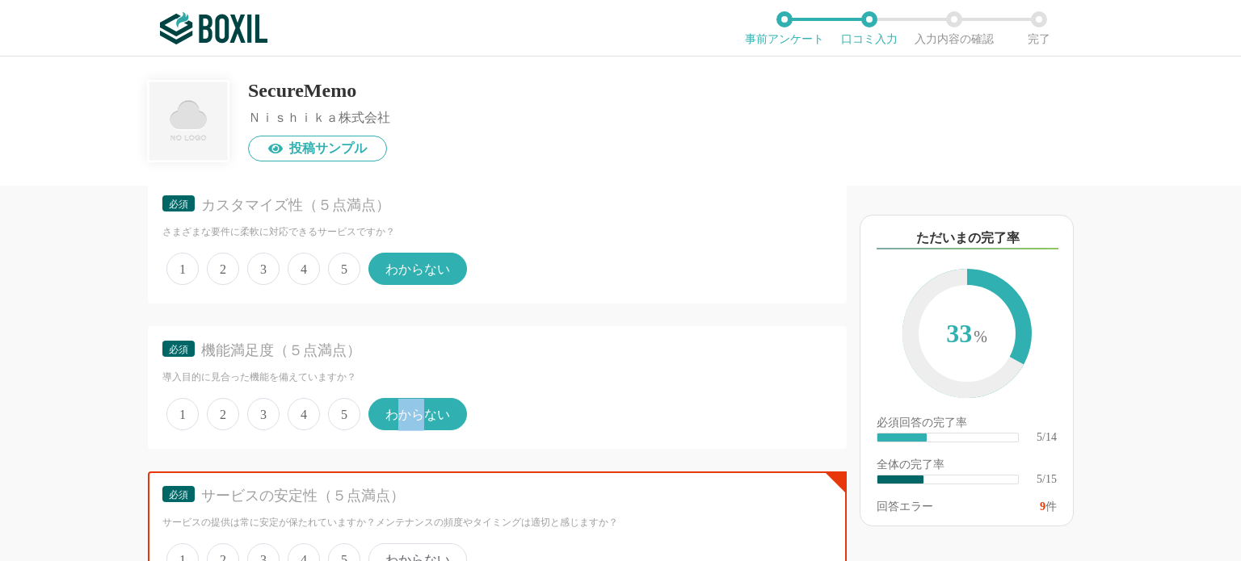
click at [409, 412] on span "わからない" at bounding box center [417, 414] width 99 height 32
click at [383, 411] on input "わからない" at bounding box center [377, 406] width 10 height 10
click at [409, 412] on span "わからない" at bounding box center [417, 414] width 99 height 32
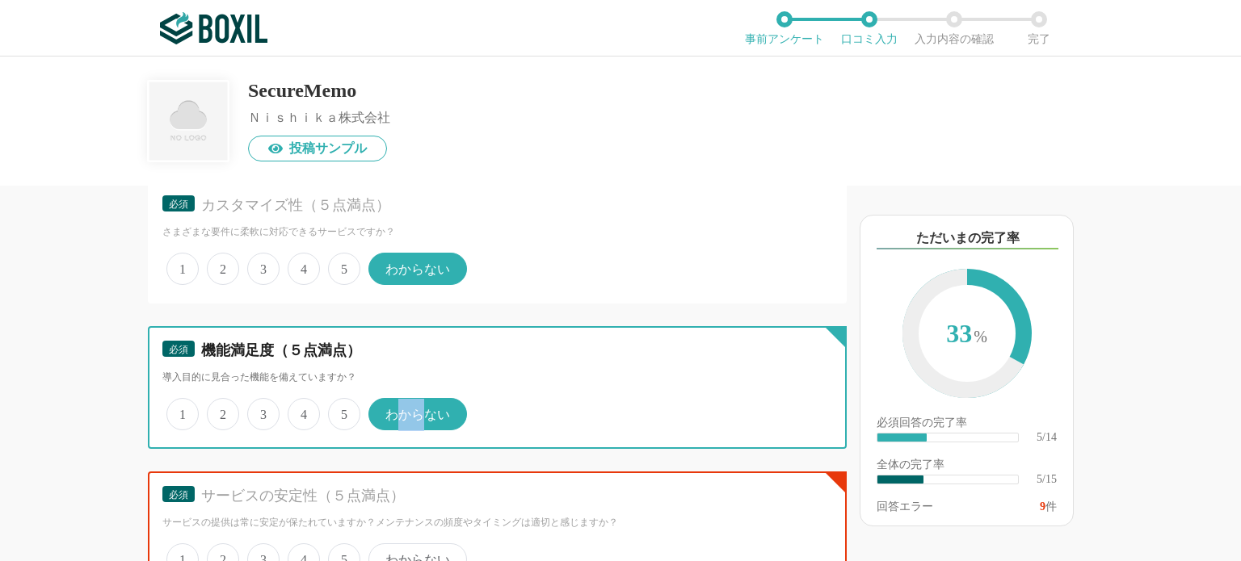
click at [383, 411] on input "わからない" at bounding box center [377, 406] width 10 height 10
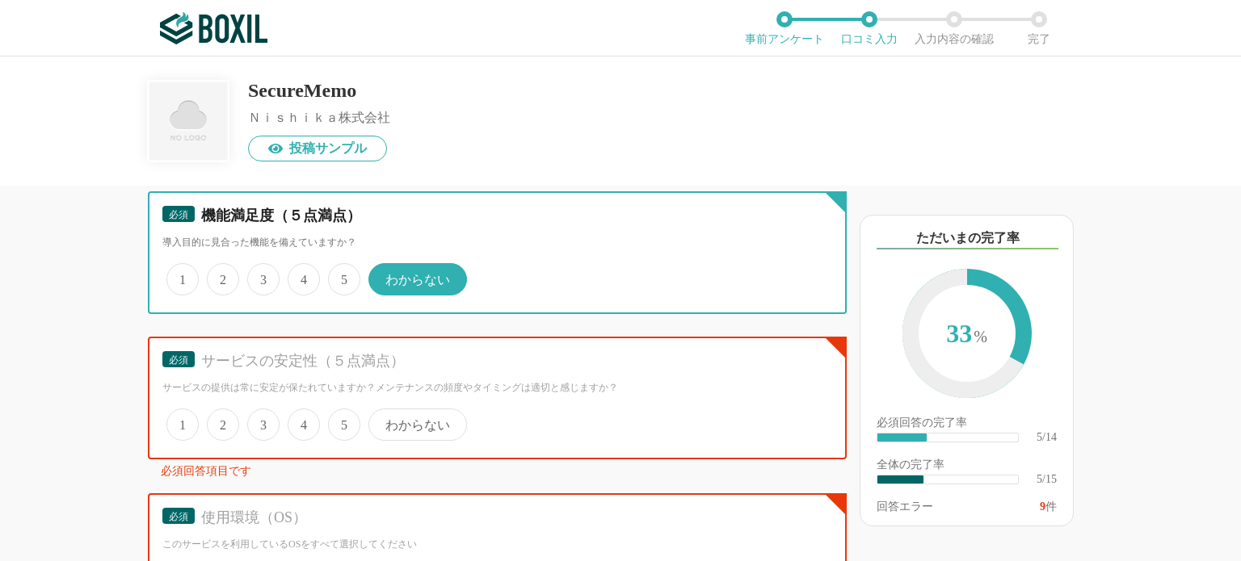
scroll to position [676, 0]
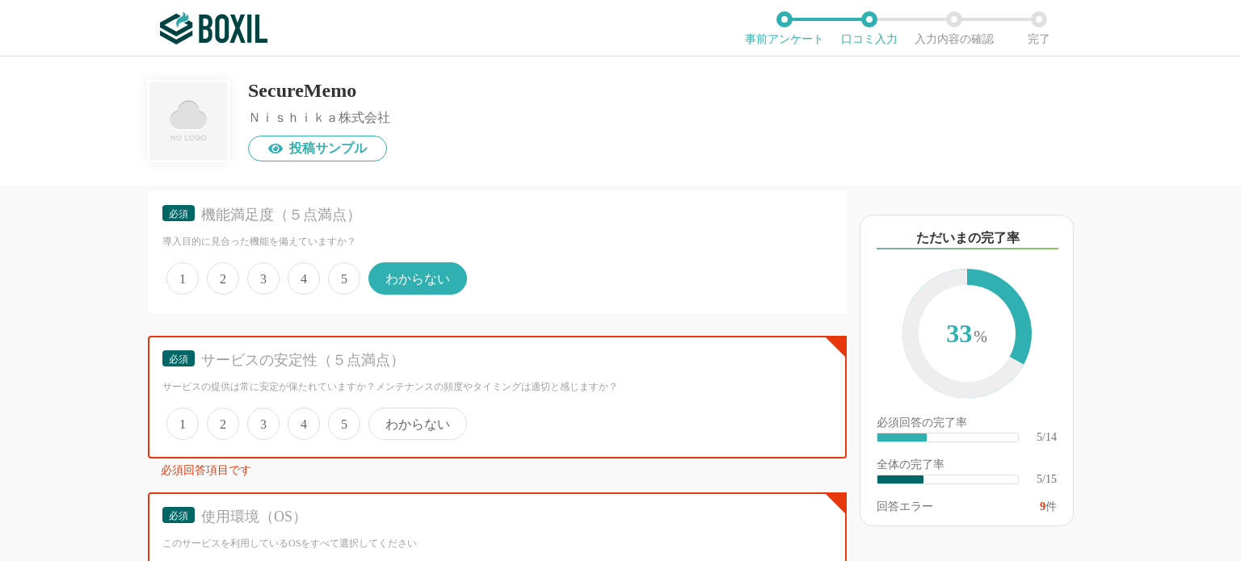
click at [409, 412] on span "わからない" at bounding box center [417, 424] width 99 height 32
click at [383, 412] on input "わからない" at bounding box center [377, 415] width 10 height 10
radio input "true"
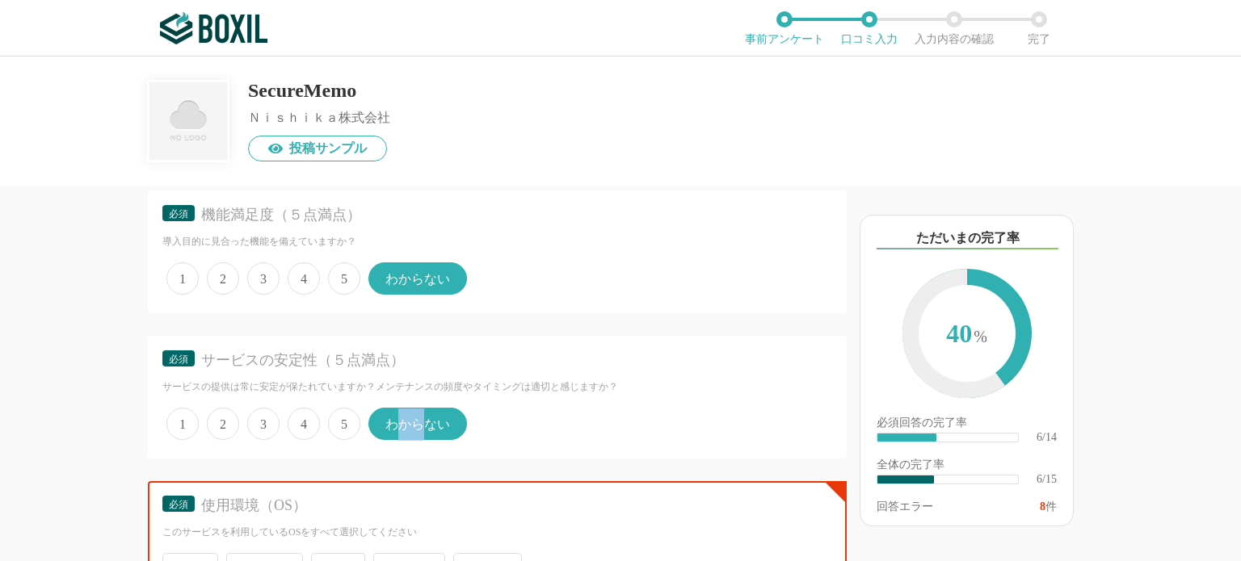
click at [409, 412] on span "わからない" at bounding box center [417, 424] width 99 height 32
click at [383, 412] on input "わからない" at bounding box center [377, 415] width 10 height 10
click at [409, 412] on span "わからない" at bounding box center [417, 424] width 99 height 32
click at [383, 412] on input "わからない" at bounding box center [377, 415] width 10 height 10
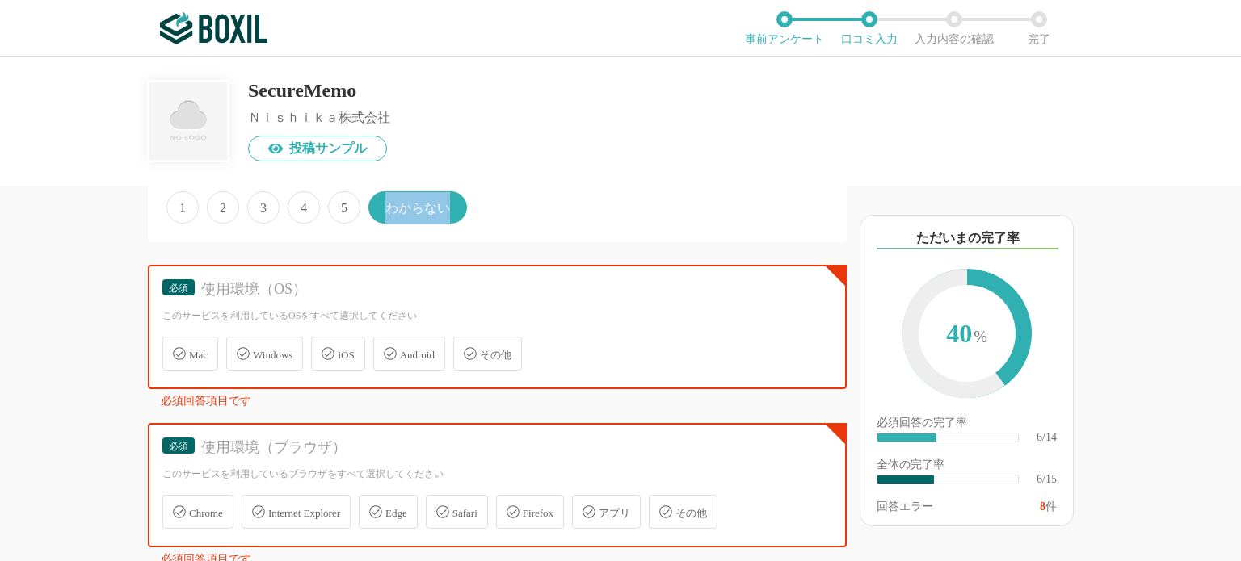
scroll to position [893, 0]
click at [456, 191] on label "わからない" at bounding box center [417, 207] width 99 height 32
click at [383, 193] on input "わからない" at bounding box center [377, 198] width 10 height 10
click at [495, 358] on div "その他" at bounding box center [487, 353] width 69 height 34
click at [467, 349] on input "その他" at bounding box center [461, 343] width 10 height 10
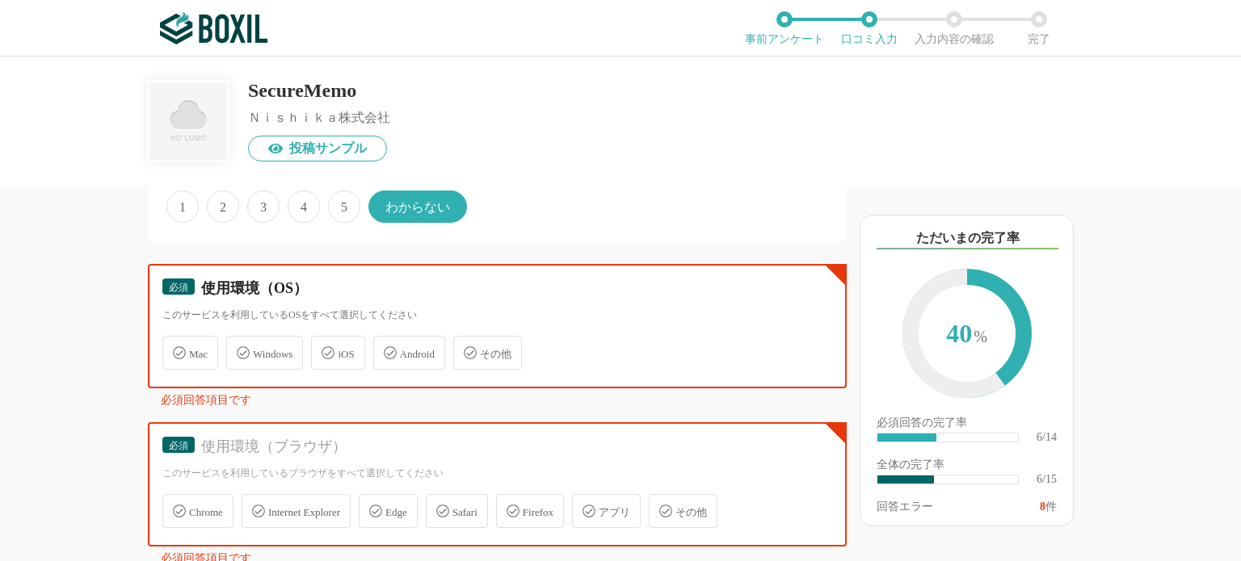
checkbox input "true"
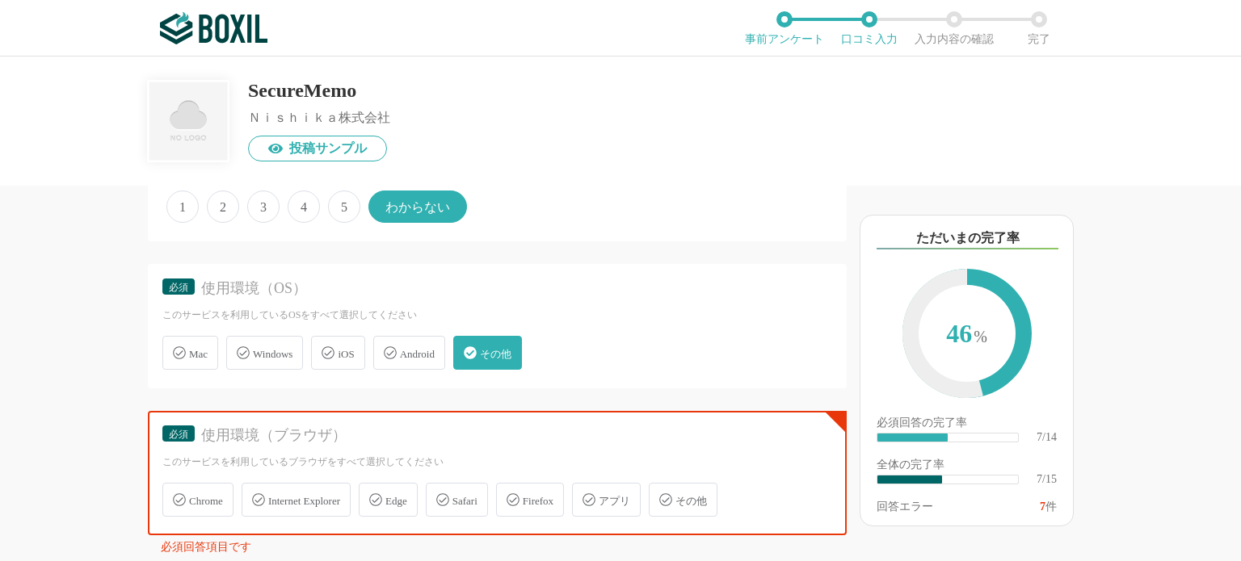
click at [707, 498] on span "その他" at bounding box center [690, 501] width 31 height 12
click at [662, 496] on input "その他" at bounding box center [657, 490] width 10 height 10
checkbox input "true"
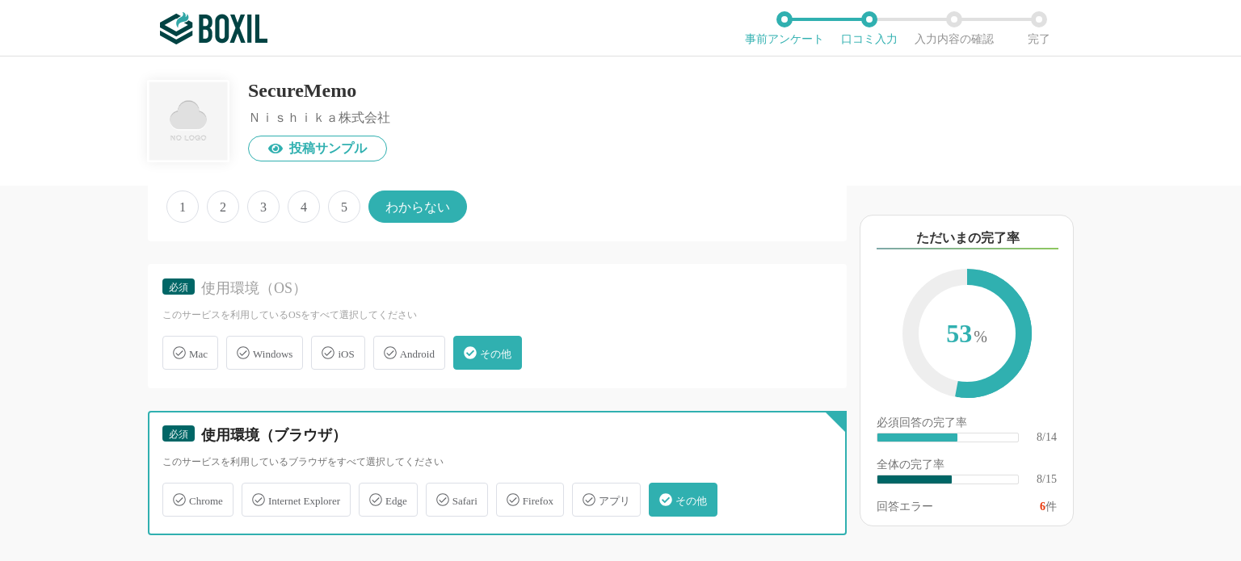
scroll to position [1077, 0]
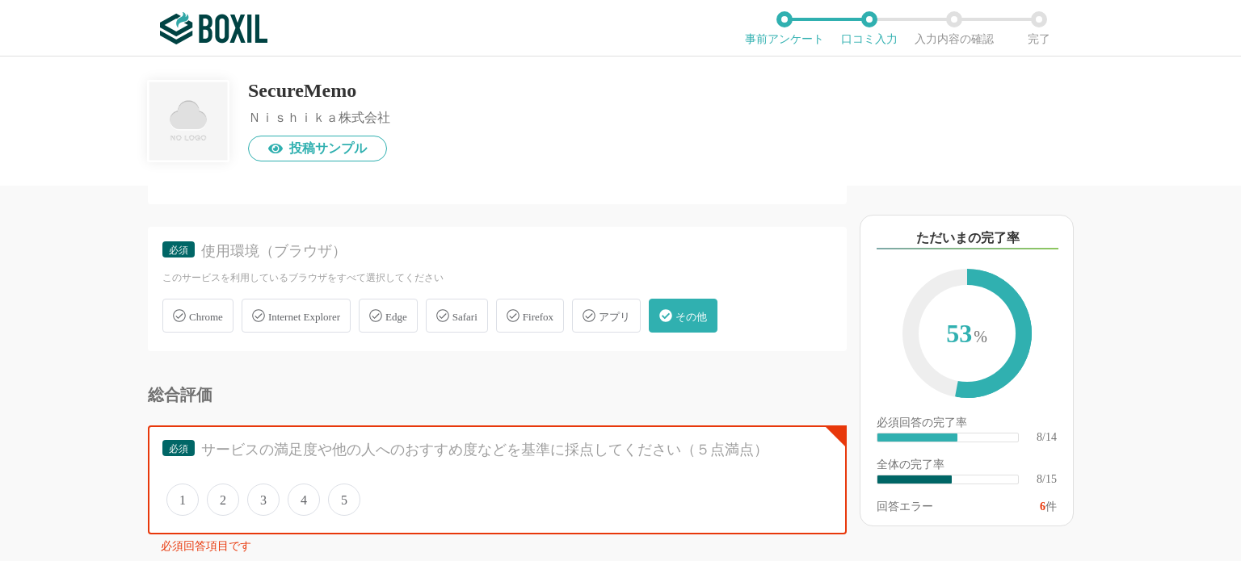
click at [710, 498] on div "1 2 3 4 5" at bounding box center [497, 500] width 670 height 40
click at [344, 489] on span "5" at bounding box center [344, 500] width 32 height 32
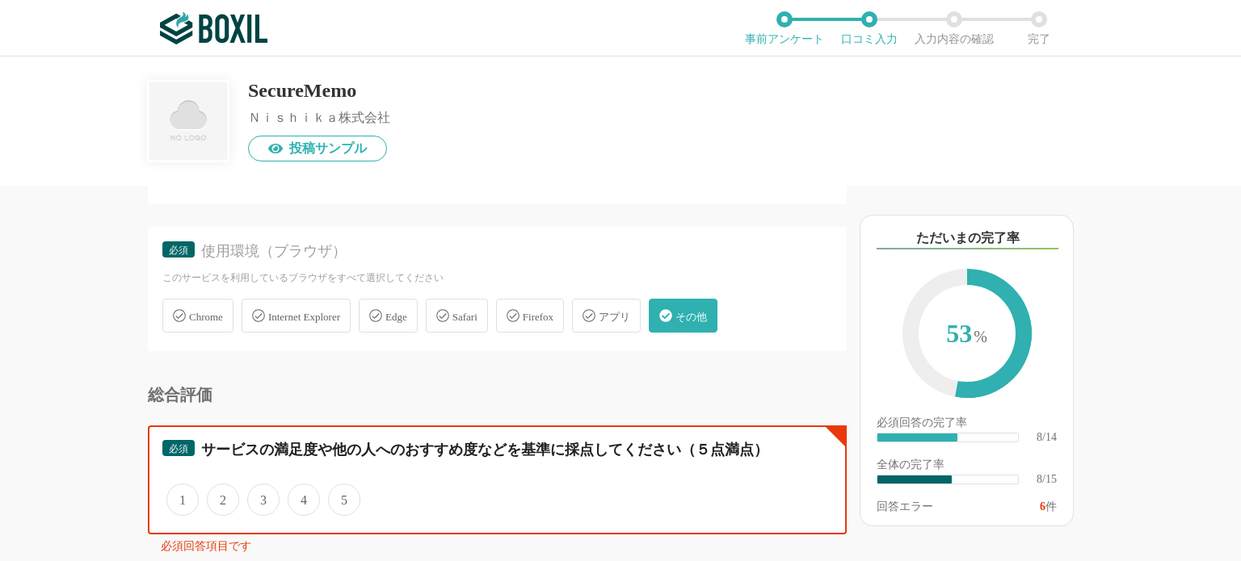
click at [342, 489] on input "5" at bounding box center [337, 491] width 10 height 10
radio input "true"
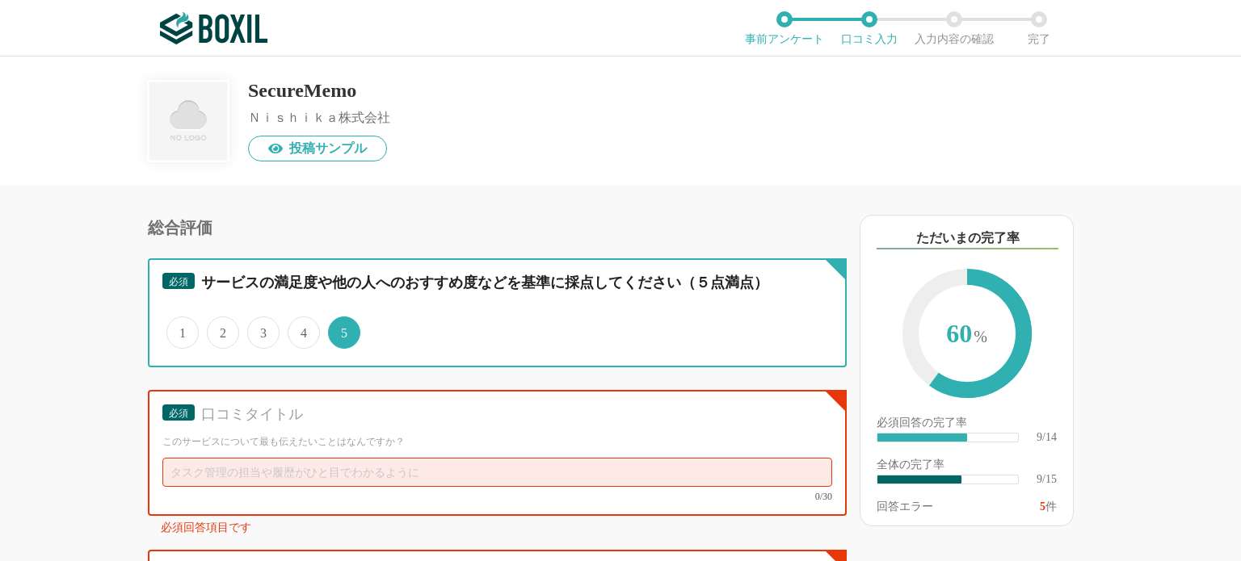
scroll to position [1246, 0]
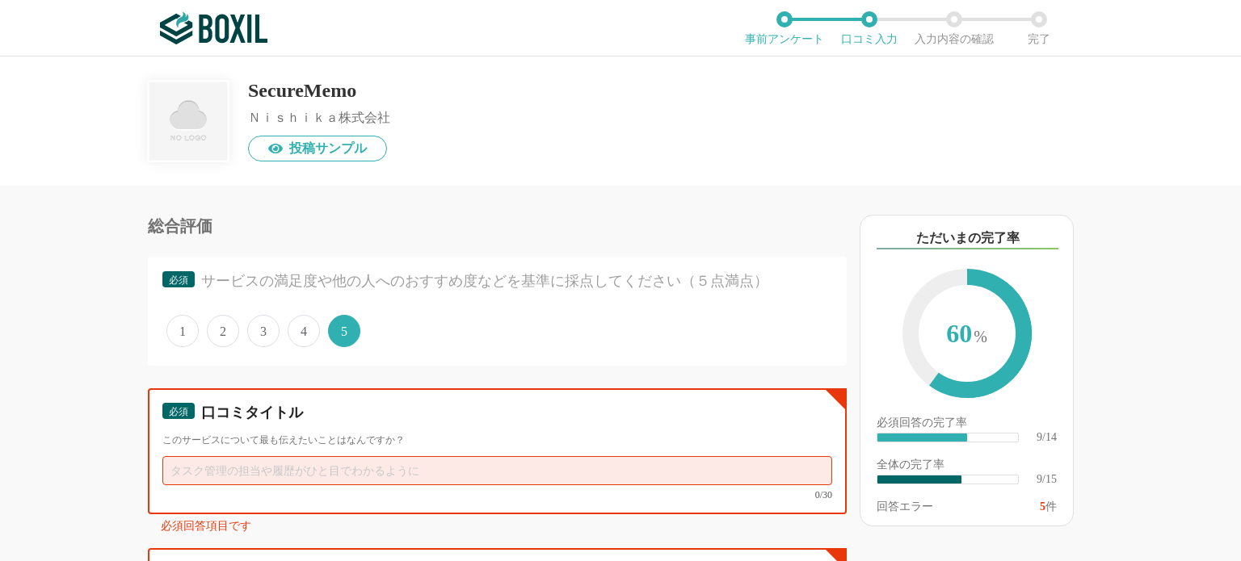
click at [338, 463] on input "text" at bounding box center [497, 470] width 670 height 29
paste input "### lore - ipsumd・sitametconse？（adipi）（el） - seddo（5eiusmodtem） - incid（5utlabo…"
type input "### lore - ipsumd・sitametconse？（adipi）（el） - seddo（5eiusmodtem） - incid（5utlabo…"
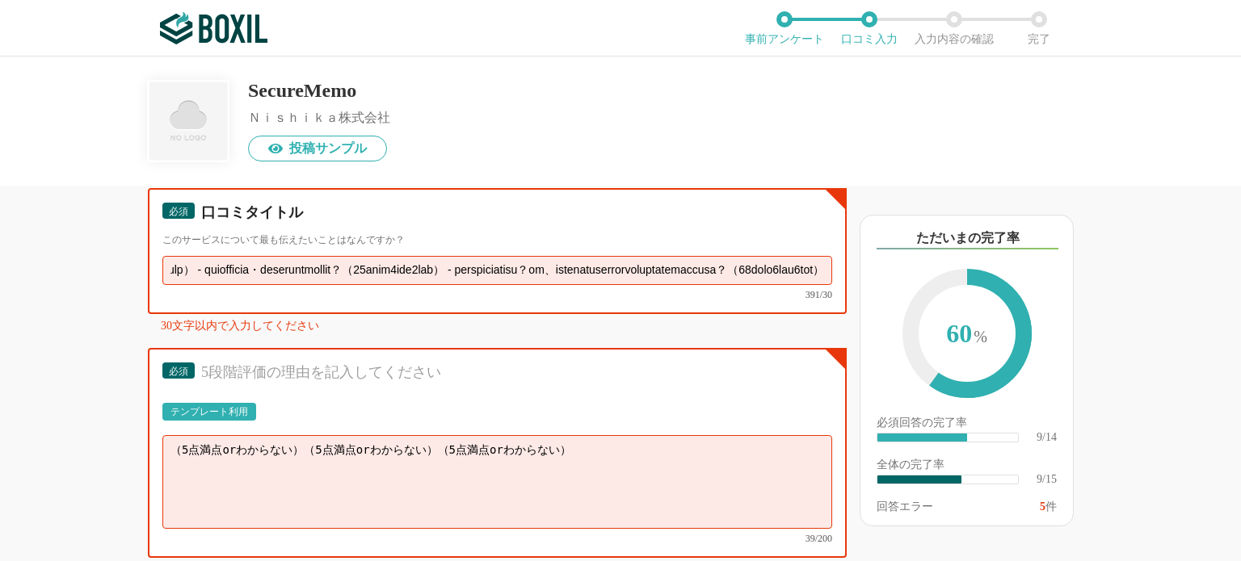
scroll to position [0, 0]
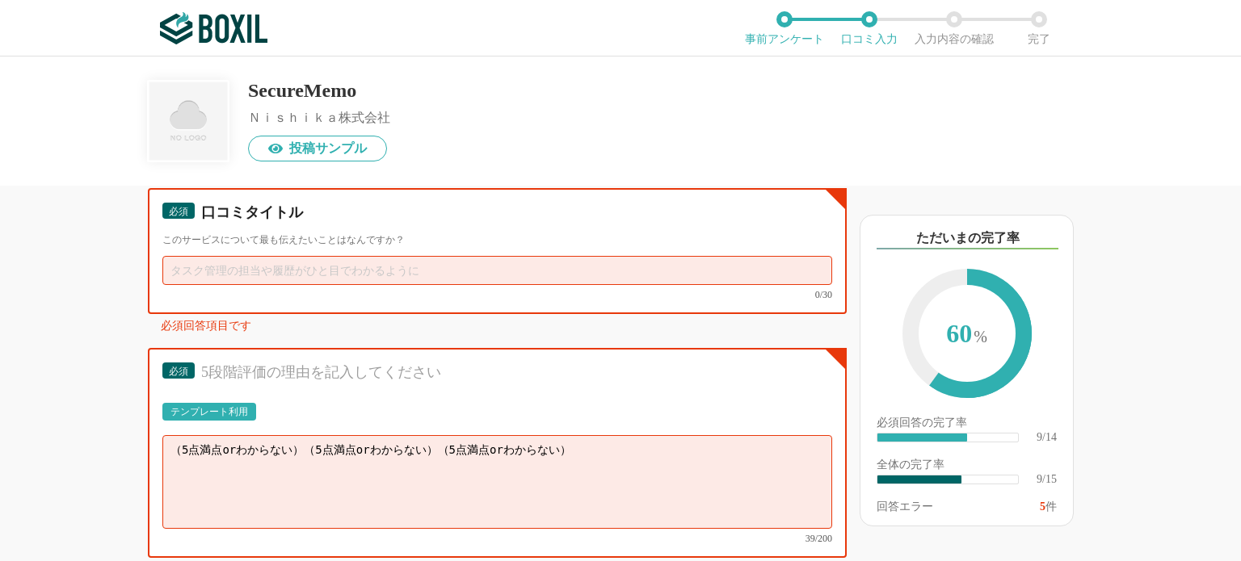
paste input "### lore - ipsumd・sitametconse？（adipi）（el） - seddo（5eiusmodtem） - incid（5utlabo…"
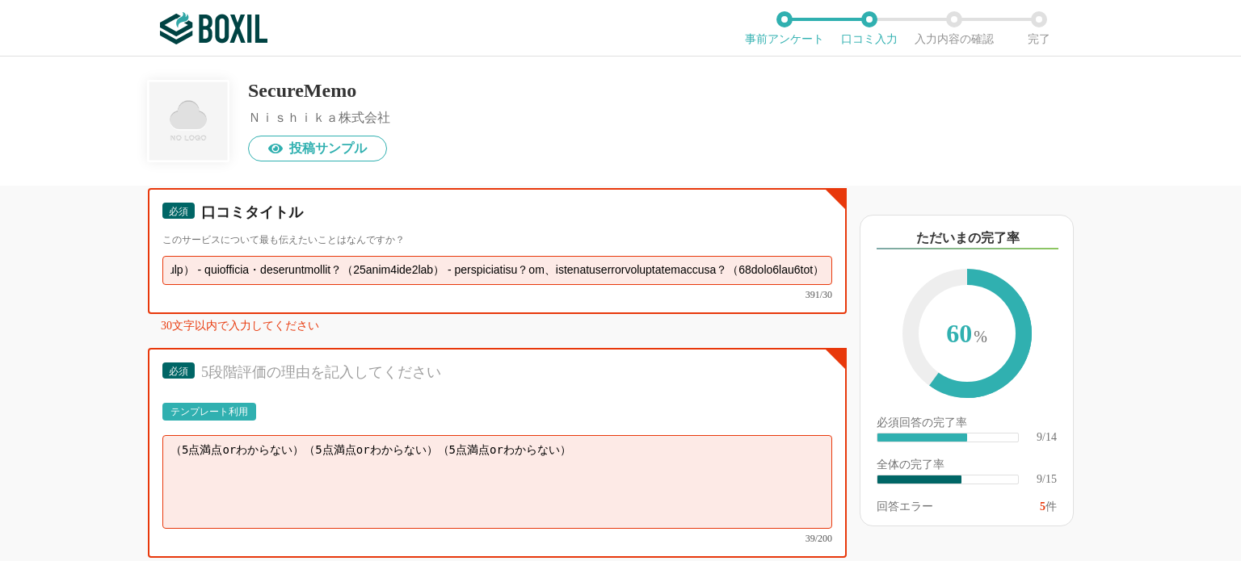
scroll to position [0, 3324]
type input "### 質問事項 - 他のサービス・ツールと連携していますか？（複数選択可）（任意） - 使いやすさ（5点満点orわからない） - お役立ち度（5点満点orわ…"
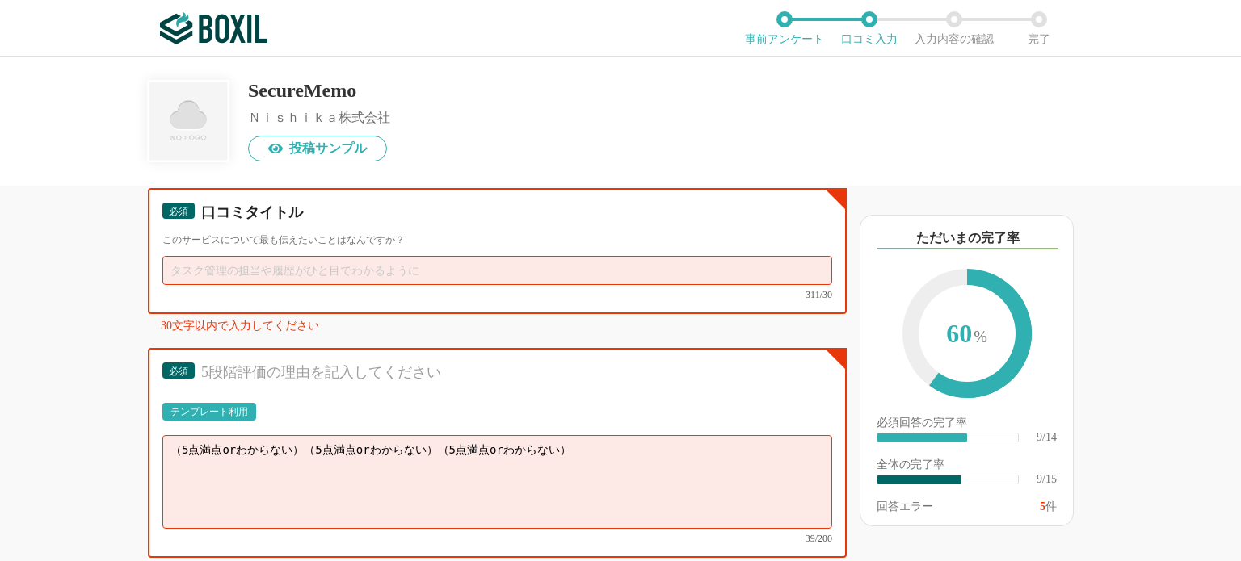
scroll to position [0, 0]
paste input "80文字以内1個以上3個まで） - 改善を希望する点は何ですか？また、過去にこのサービスを利用していた場合は解約の理由はなんですか？（80文字以内1個以上3個…"
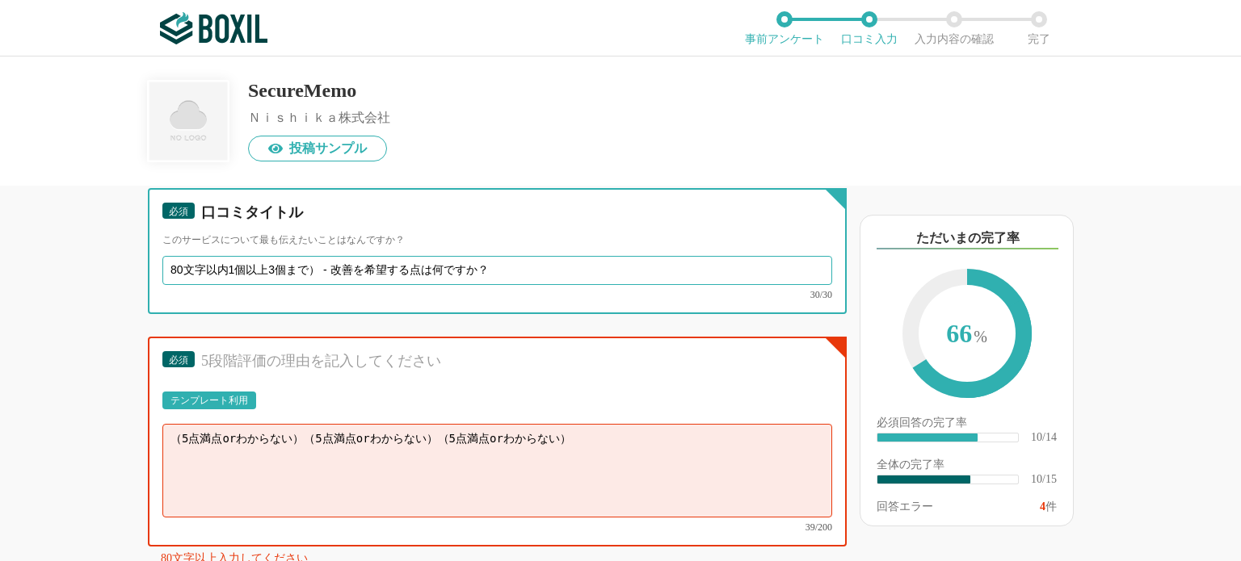
type input "80文字以内1個以上3個まで） - 改善を希望する点は何ですか？"
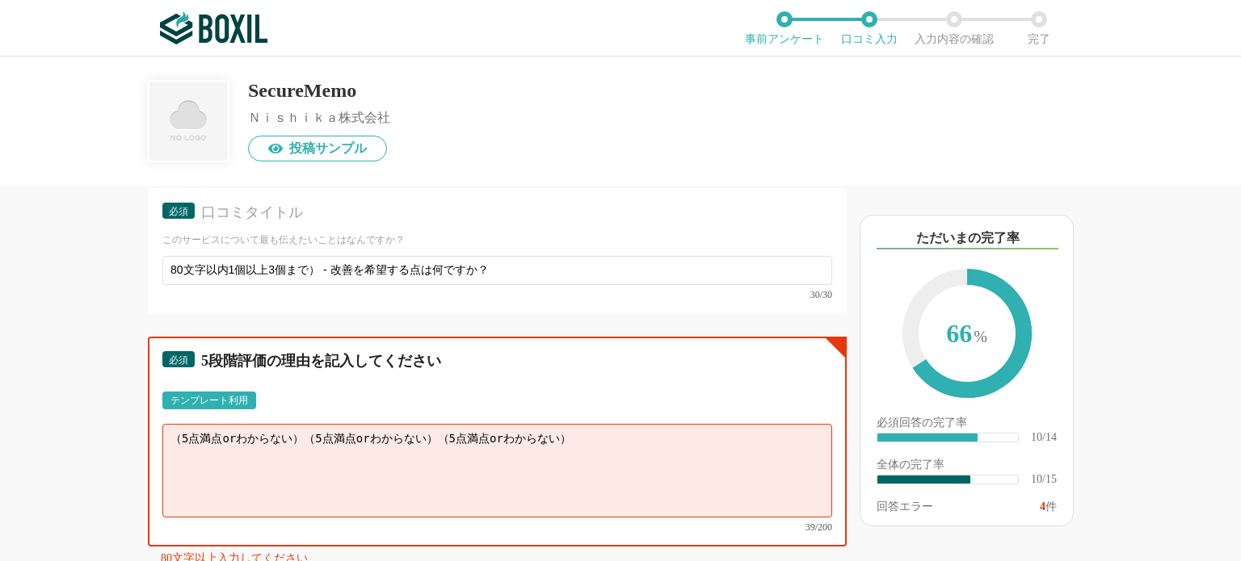
click at [346, 455] on textarea "（5点満点orわからない）（5点満点orわからない）（5点満点orわからない）" at bounding box center [497, 471] width 670 height 94
paste textarea "80文字以内1個以上3個まで） - 改善を希望する点は何ですか？また、過去にこのサービスを利用していた場合は解約の理由はなんですか？（80文字以内1個以上3個…"
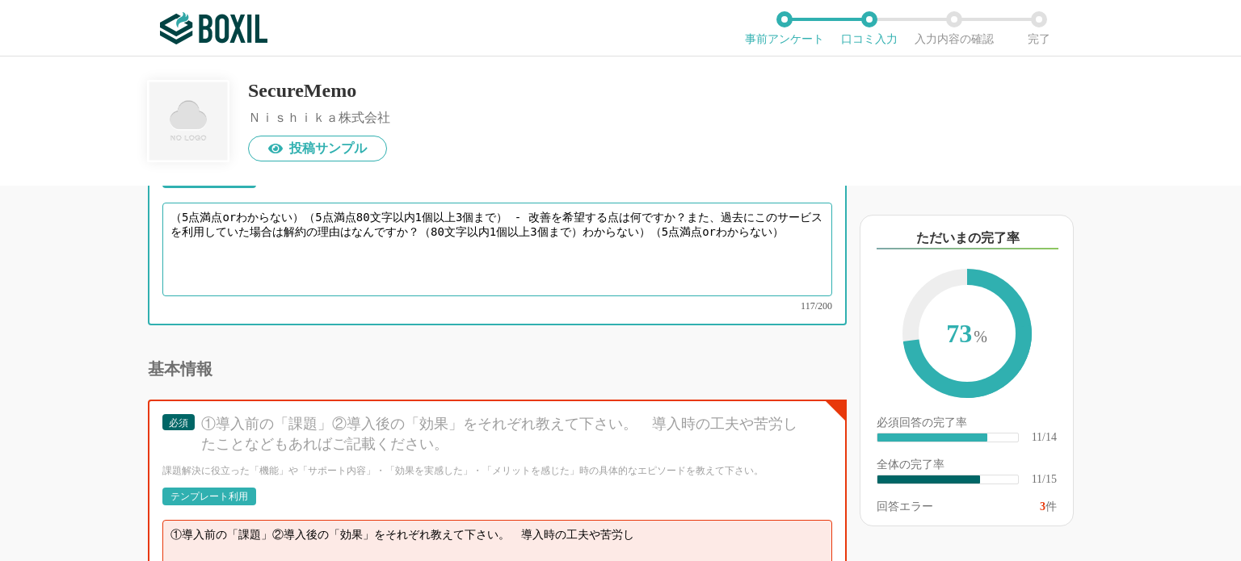
scroll to position [1670, 0]
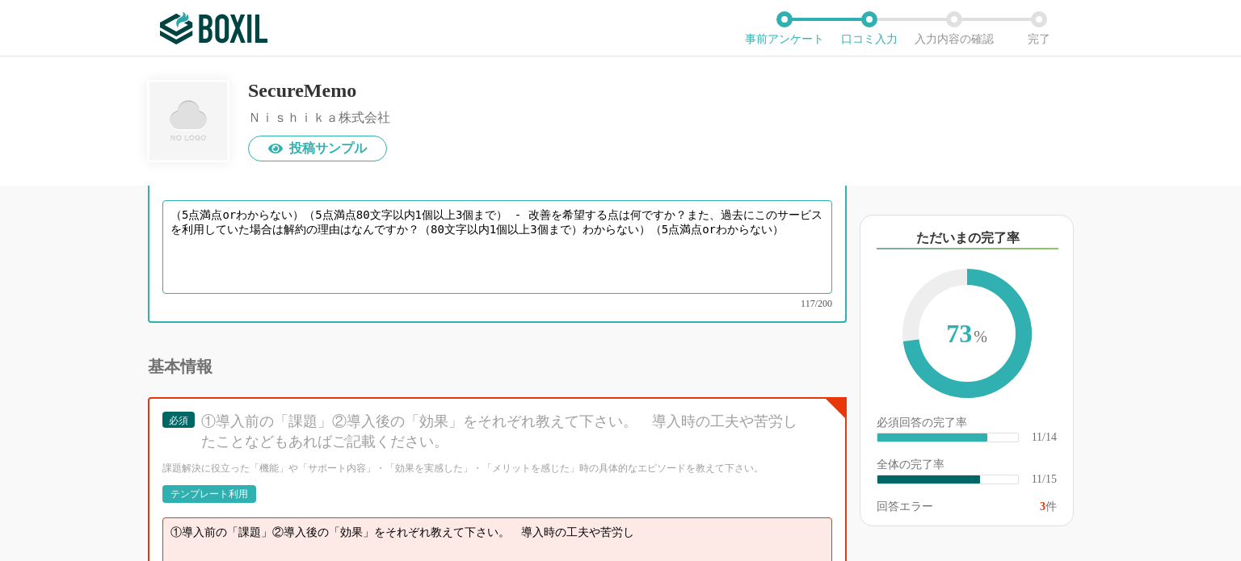
type textarea "（5点満点orわからない）（5点満点80文字以内1個以上3個まで） - 改善を希望する点は何ですか？また、過去にこのサービスを利用していた場合は解約の理由はな…"
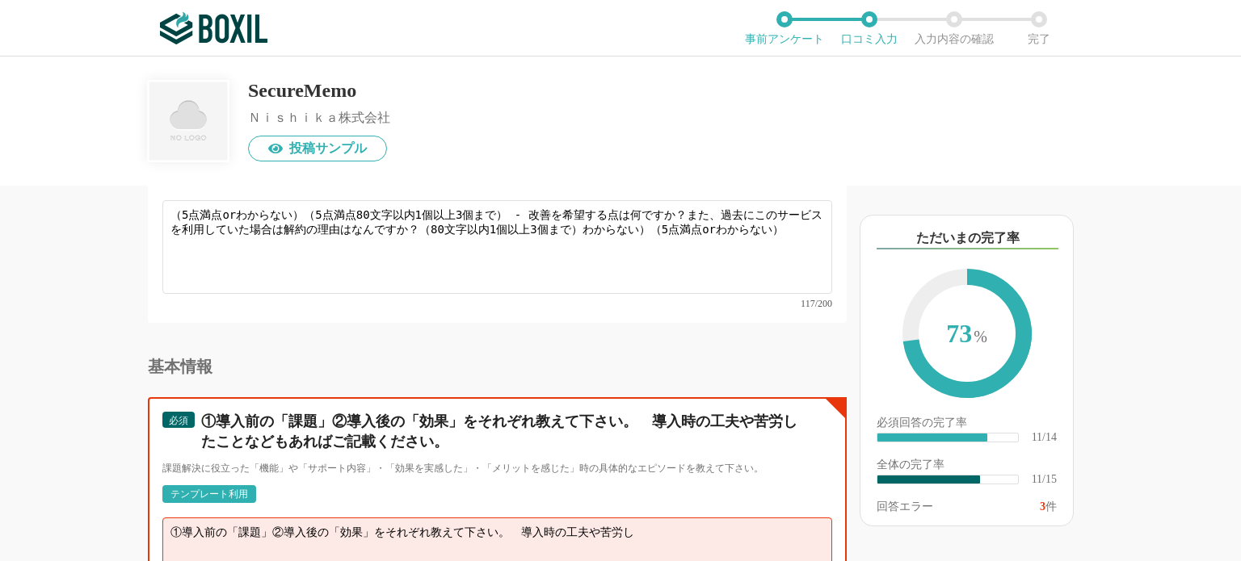
click at [357, 518] on textarea "①導入前の「課題」②導入後の「効果」をそれぞれ教えて下さい。　導入時の工夫や苦労し" at bounding box center [497, 565] width 670 height 94
paste textarea "80文字以内1個以上3個まで） - 改善を希望する点は何ですか？また、過去にこのサービスを利用していた場合は解約の理由はなんですか？（80文字以内1個以上3個…"
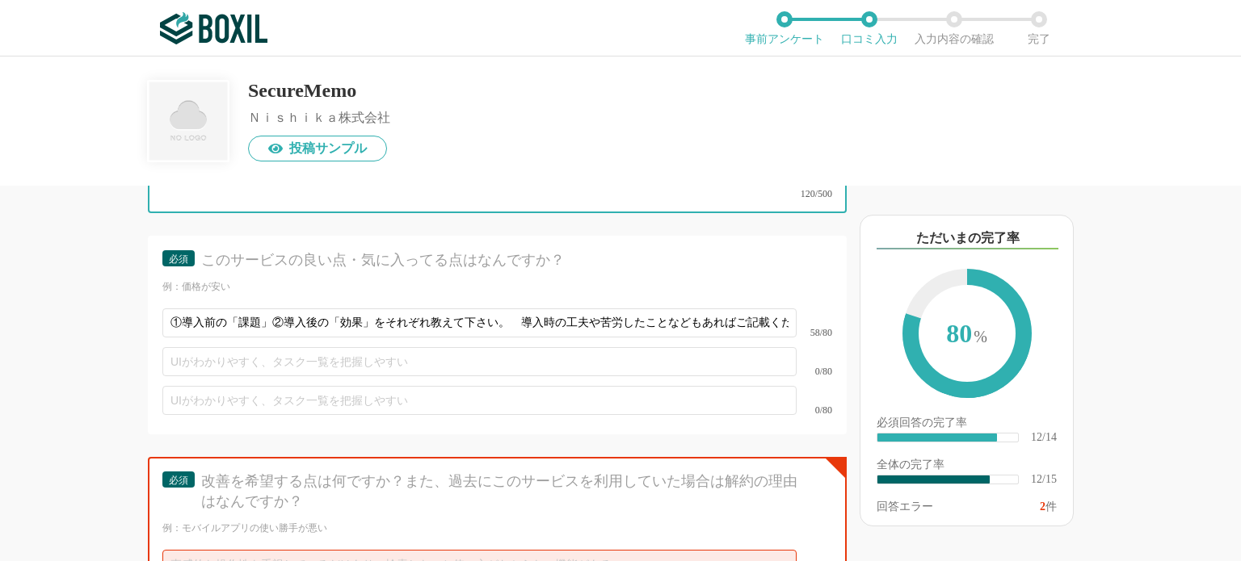
scroll to position [2097, 0]
type textarea "①導入前の「課題」②導入後の「効果80文字以内1個以上3個まで） - 改善を希望する点は何ですか？また、過去にこのサービスを利用していた場合は解約の理由はなん…"
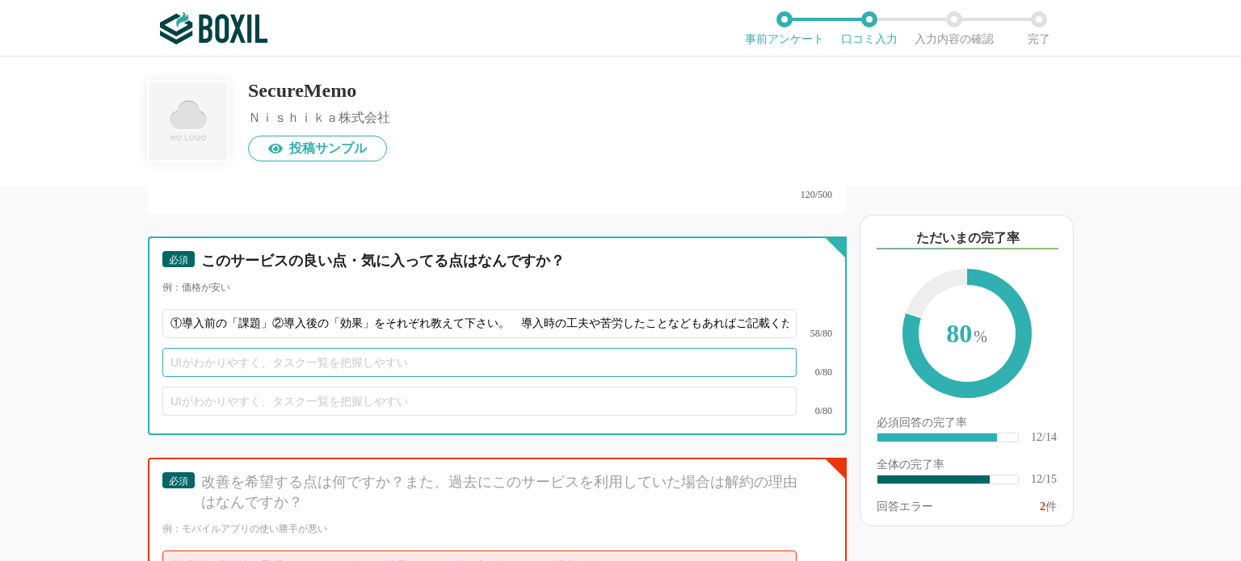
click at [456, 348] on input "text" at bounding box center [479, 362] width 634 height 29
click at [464, 309] on input "①導入前の「課題」②導入後の「効果」をそれぞれ教えて下さい。　導入時の工夫や苦労したことなどもあればご記載ください。" at bounding box center [479, 323] width 634 height 29
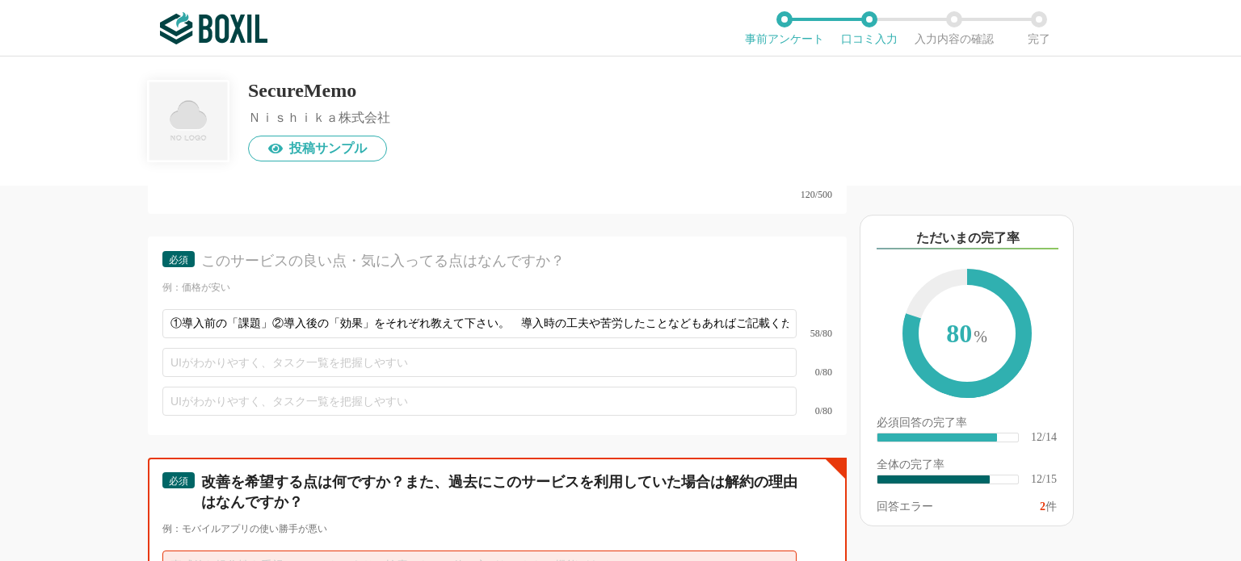
click at [340, 551] on input "text" at bounding box center [479, 565] width 634 height 29
paste input "①導入前の「課題」②導入後の「効果」をそれぞれ教えて下さい。　導入時の工夫や苦労したことなどもあればご記載ください。"
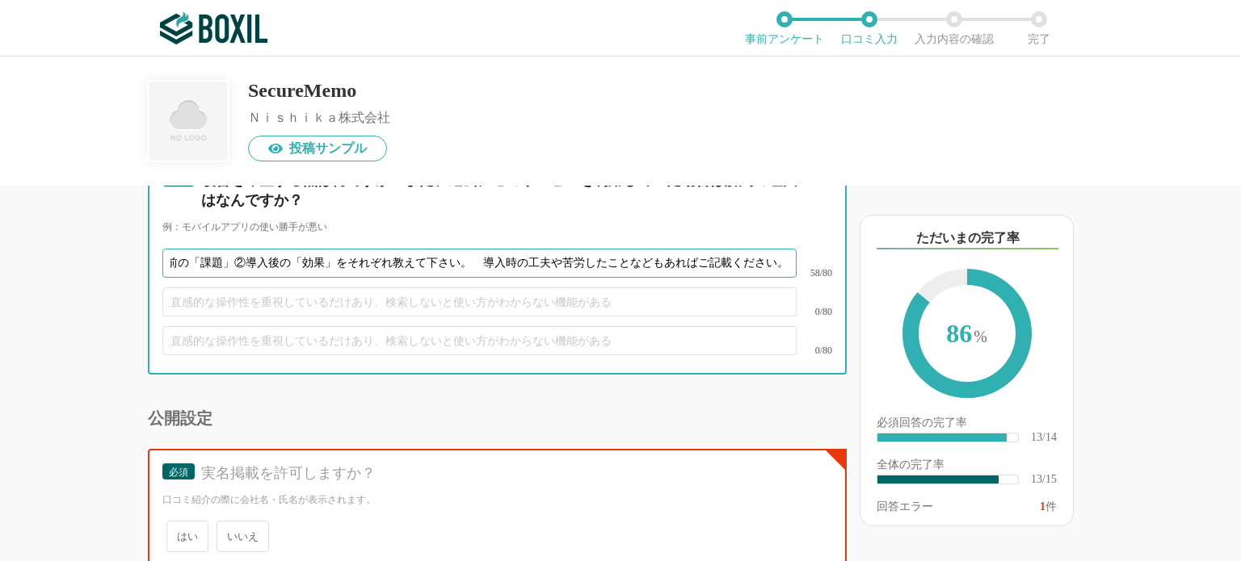
scroll to position [2401, 0]
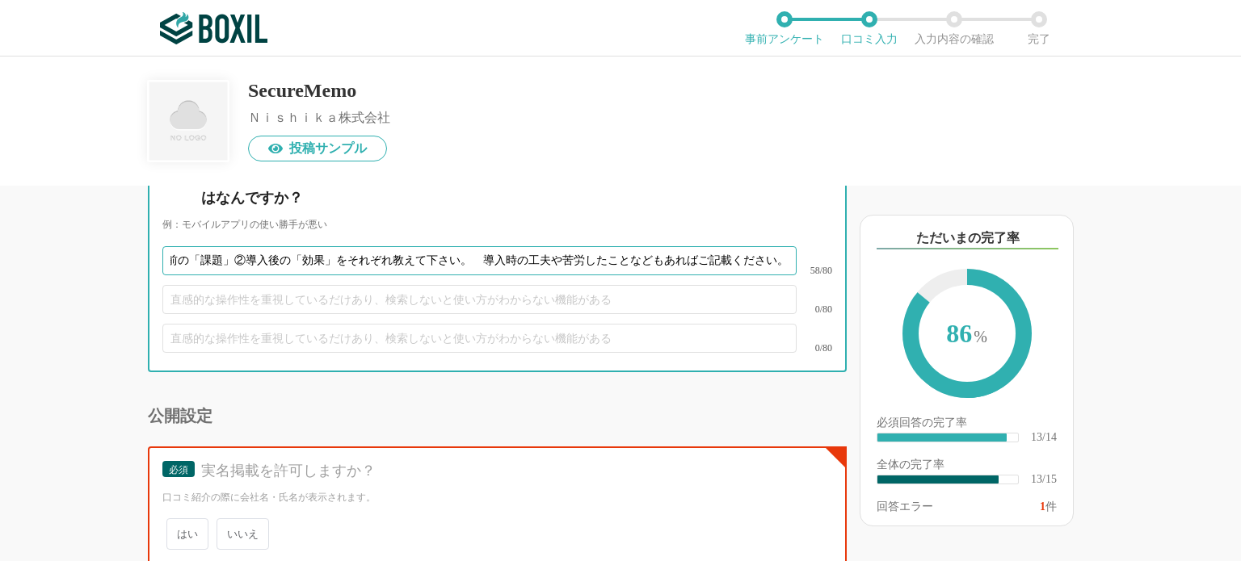
type input "①導入前の「課題」②導入後の「効果」をそれぞれ教えて下さい。　導入時の工夫や苦労したことなどもあればご記載ください。"
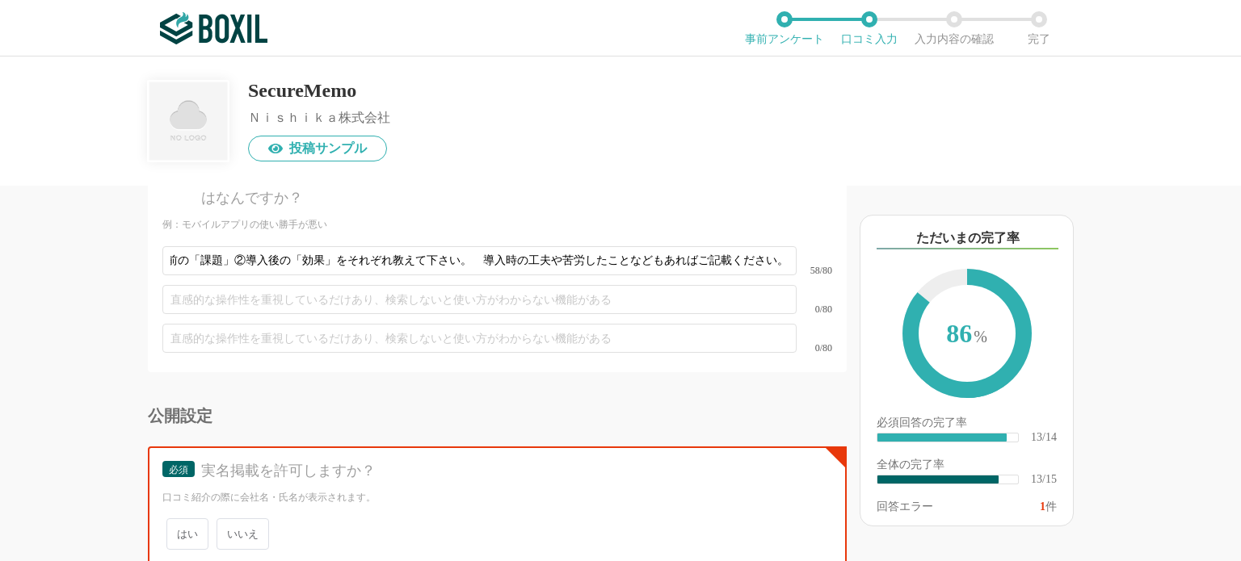
scroll to position [0, 0]
click at [258, 519] on span "いいえ" at bounding box center [242, 534] width 52 height 31
click at [231, 521] on input "いいえ" at bounding box center [225, 526] width 10 height 10
radio input "true"
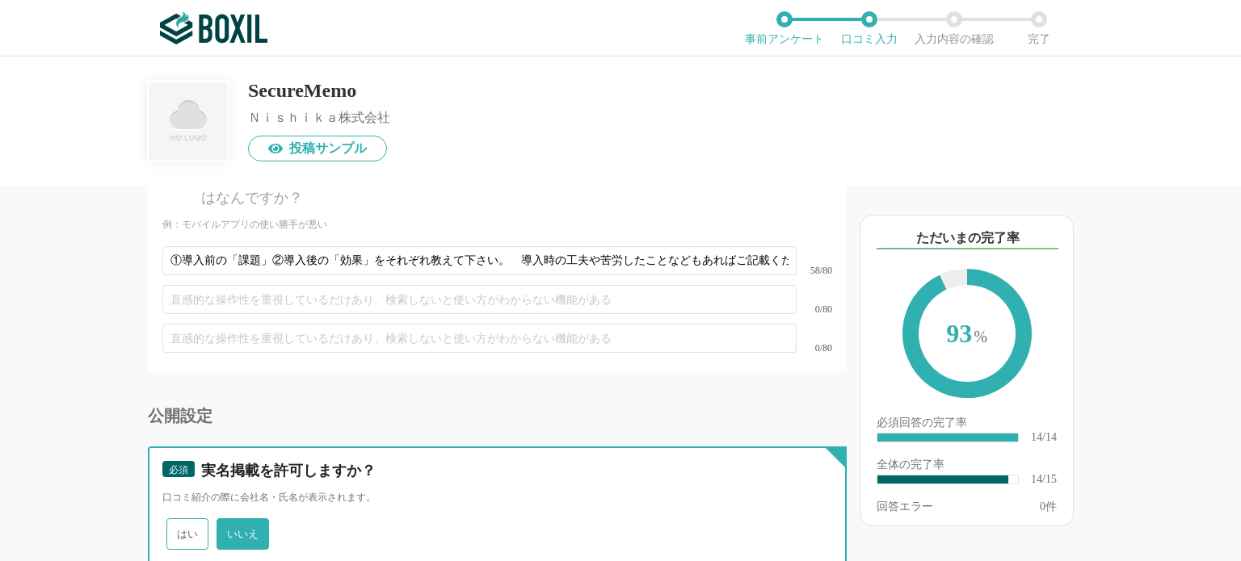
scroll to position [2461, 0]
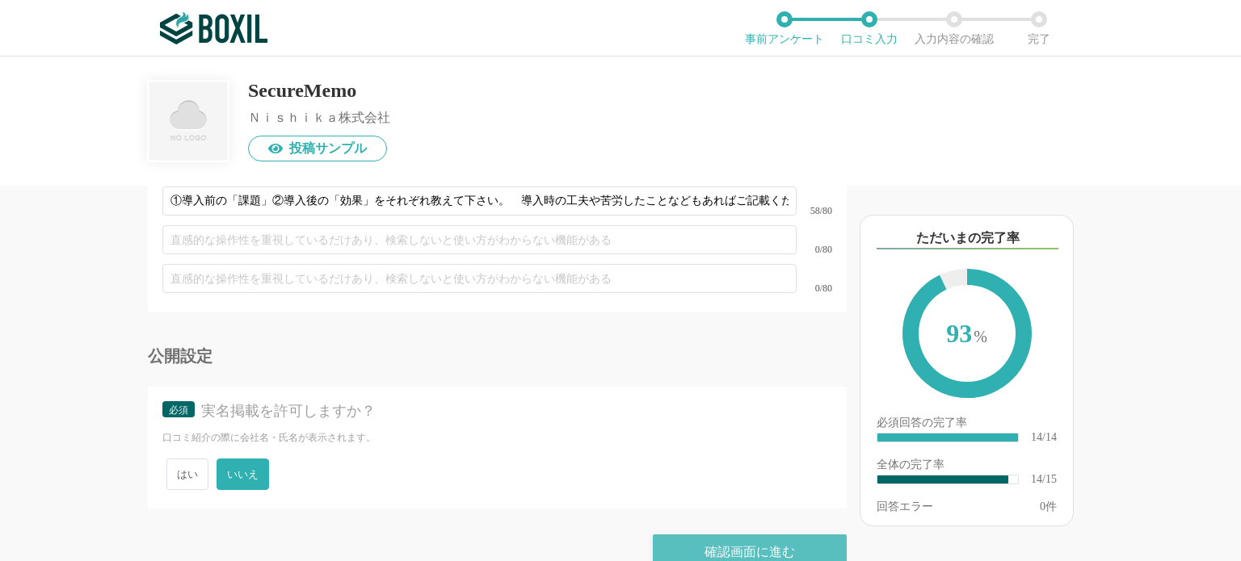
click at [751, 535] on div "確認画面に進む" at bounding box center [750, 553] width 194 height 36
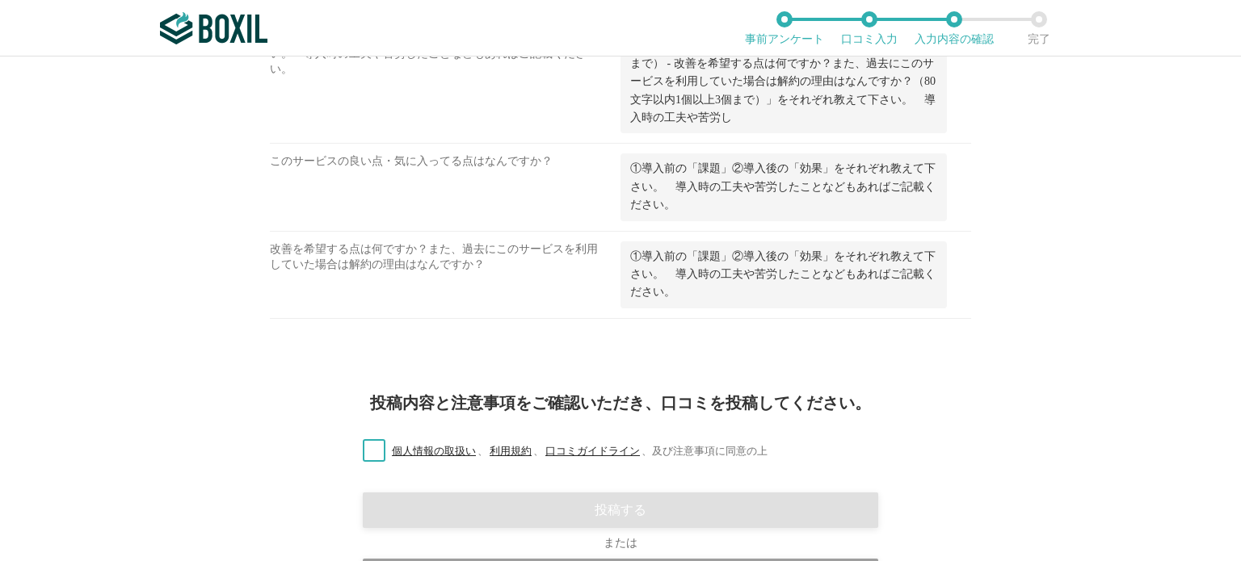
scroll to position [1182, 0]
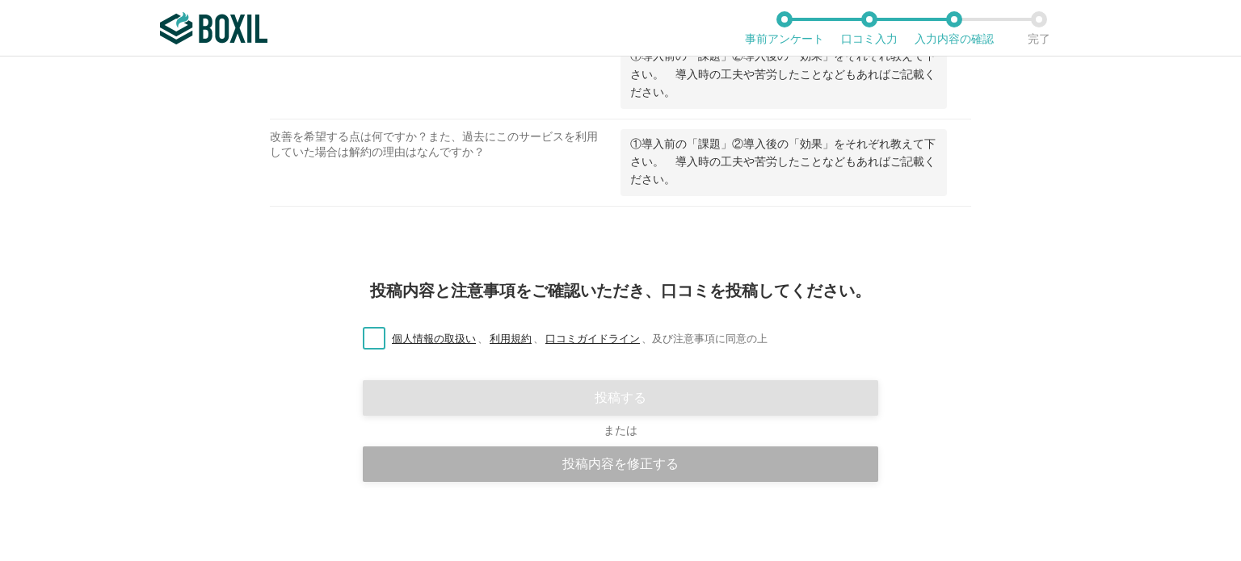
click at [417, 447] on div "投稿内容を修正する" at bounding box center [620, 465] width 515 height 36
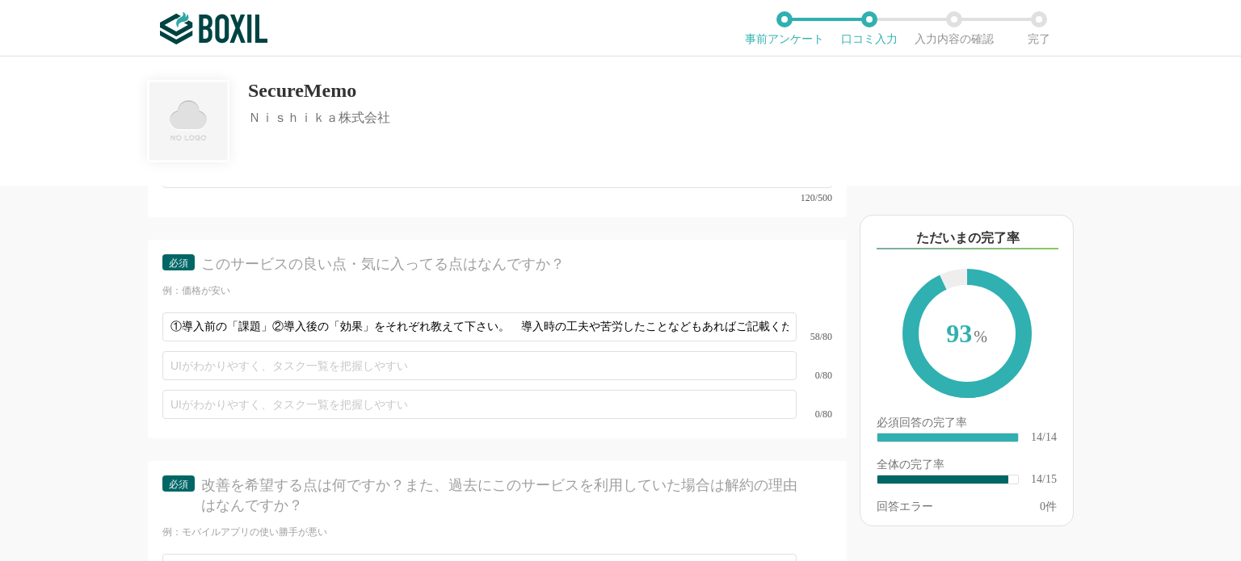
scroll to position [2100, 0]
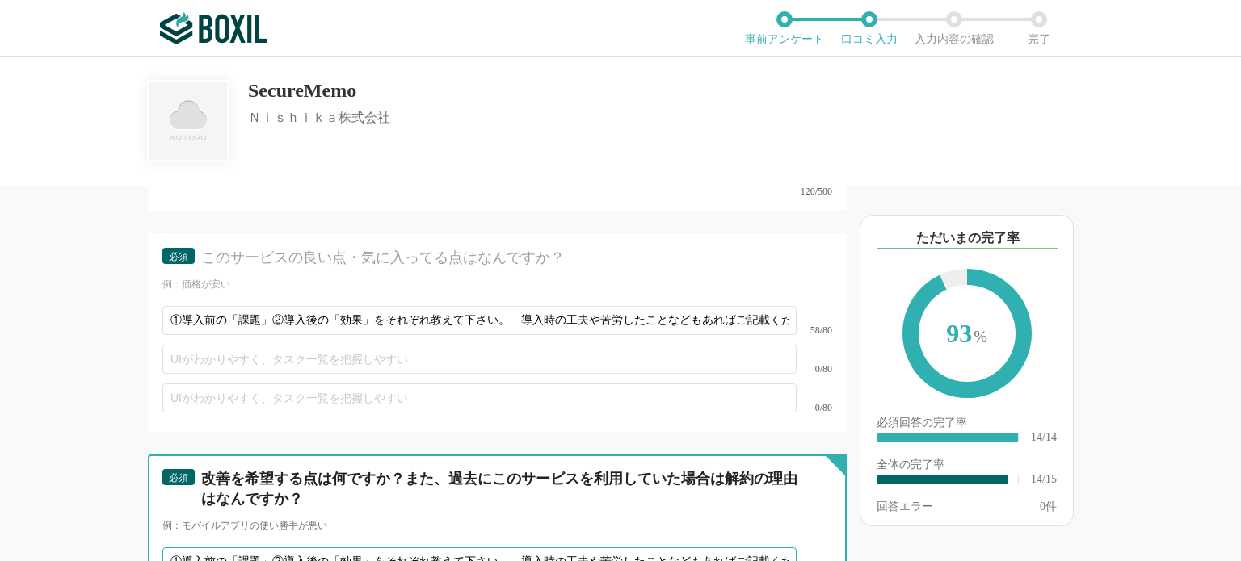
drag, startPoint x: 165, startPoint y: 528, endPoint x: 239, endPoint y: 515, distance: 75.4
click at [239, 548] on input "①導入前の「課題」②導入後の「効果」をそれぞれ教えて下さい。　導入時の工夫や苦労したことなどもあればご記載ください。" at bounding box center [479, 562] width 634 height 29
type input "r"
type input "レビューテスト入力中"
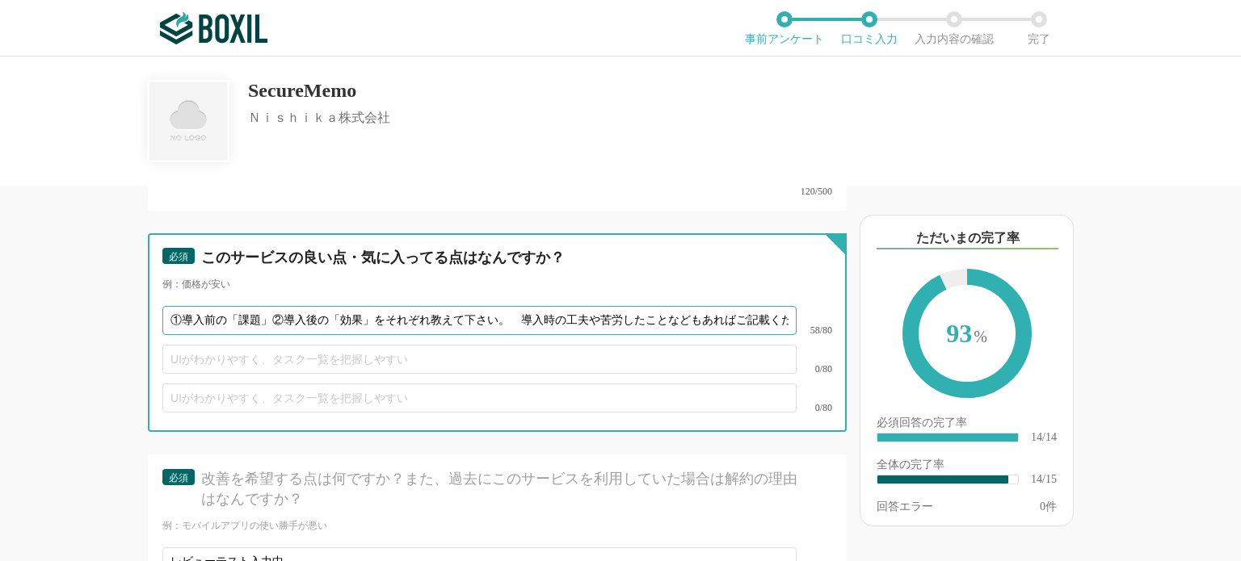
click at [513, 306] on input "①導入前の「課題」②導入後の「効果」をそれぞれ教えて下さい。　導入時の工夫や苦労したことなどもあればご記載ください。" at bounding box center [479, 320] width 634 height 29
paste input "レビューテスト入力中"
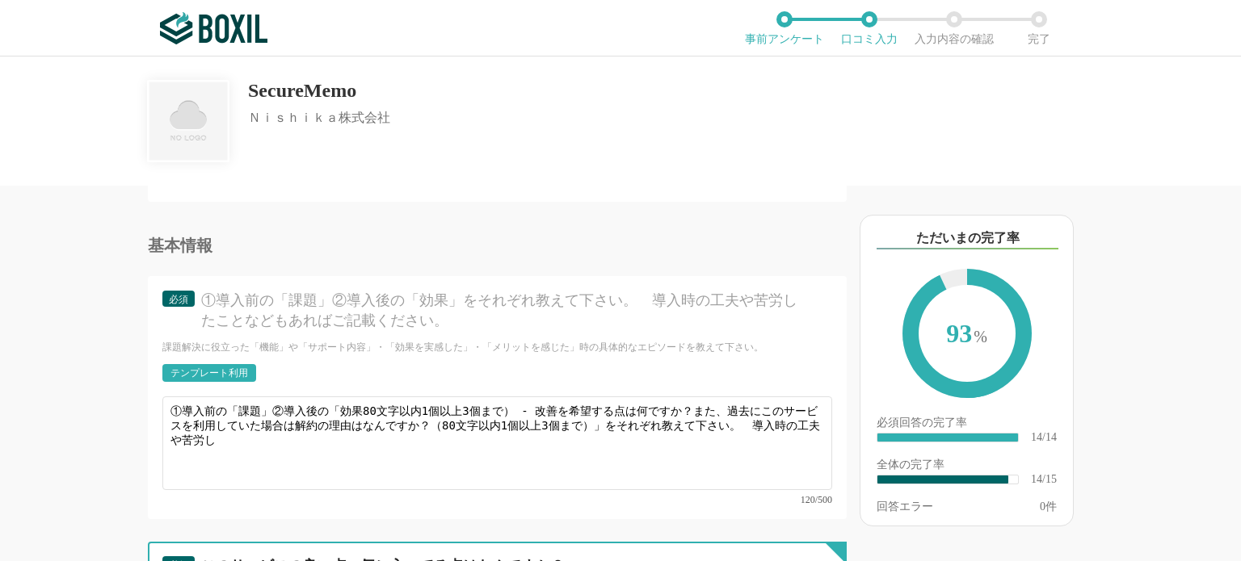
scroll to position [1790, 0]
type input "レビューテスト入力中"
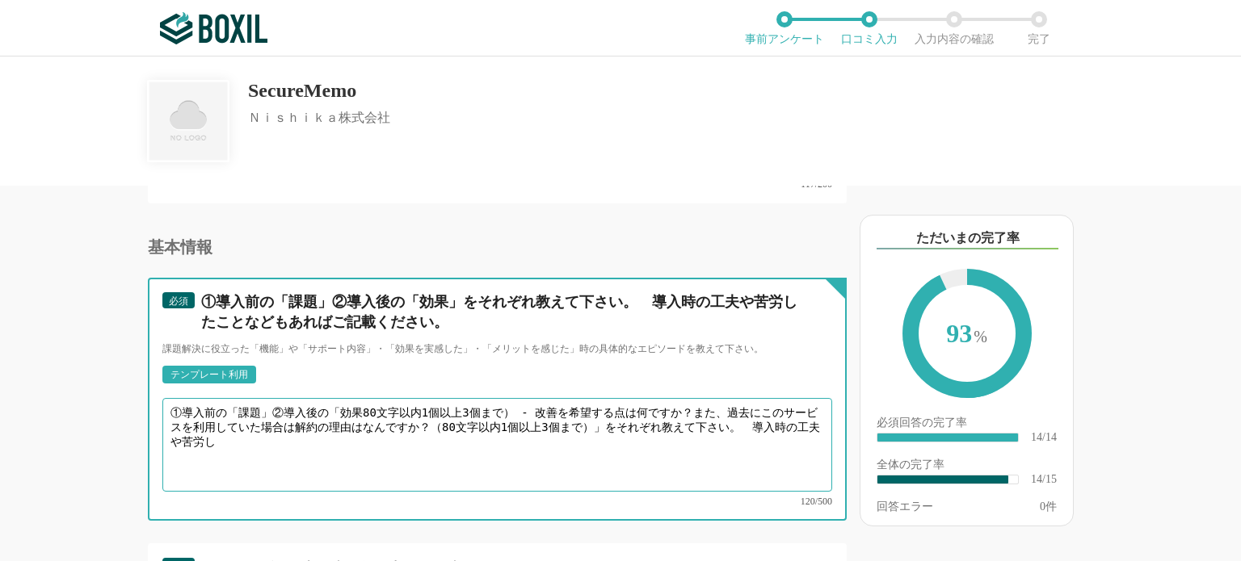
click at [412, 425] on textarea "①導入前の「課題」②導入後の「効果80文字以内1個以上3個まで） - 改善を希望する点は何ですか？また、過去にこのサービスを利用していた場合は解約の理由はなん…" at bounding box center [497, 445] width 670 height 94
type textarea "①導入前の「課題」②導入後の「効果80文字以内1個以上3個まで） - 改善を希望する点は何ですか？また、過去にこのサービスを利用し"
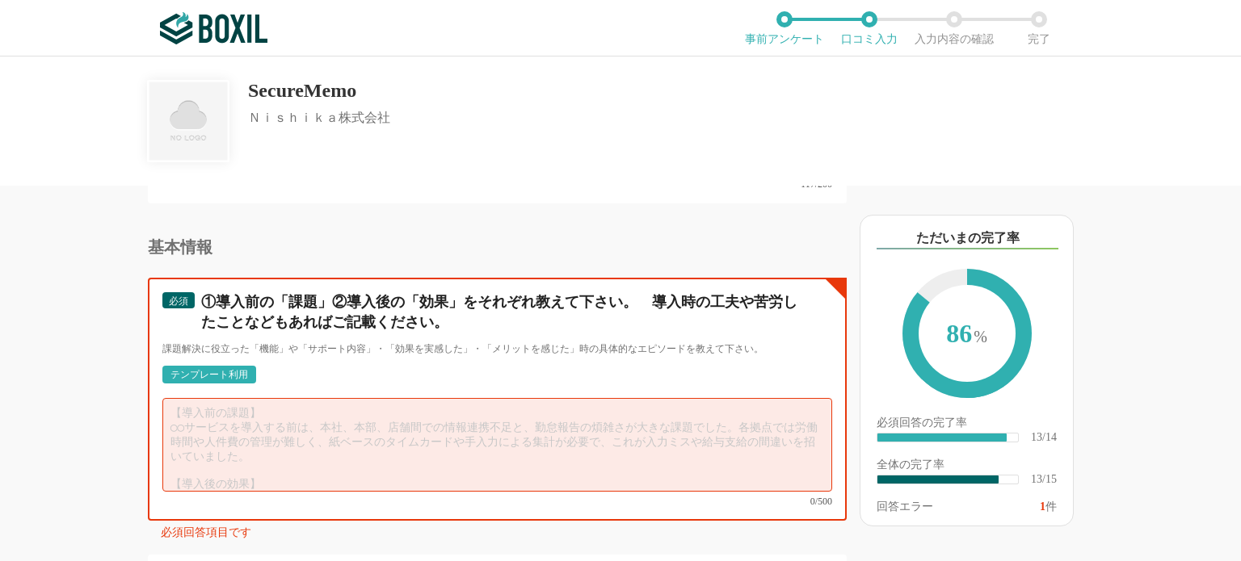
paste textarea "レビューテスト入力中"
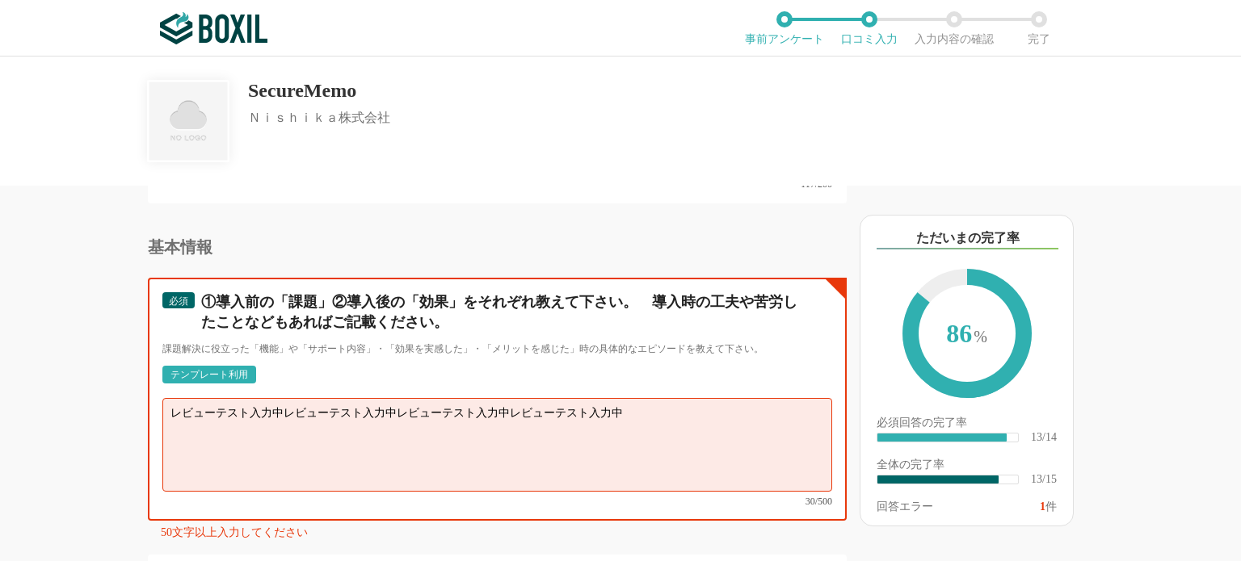
paste textarea "レビューテスト入力中"
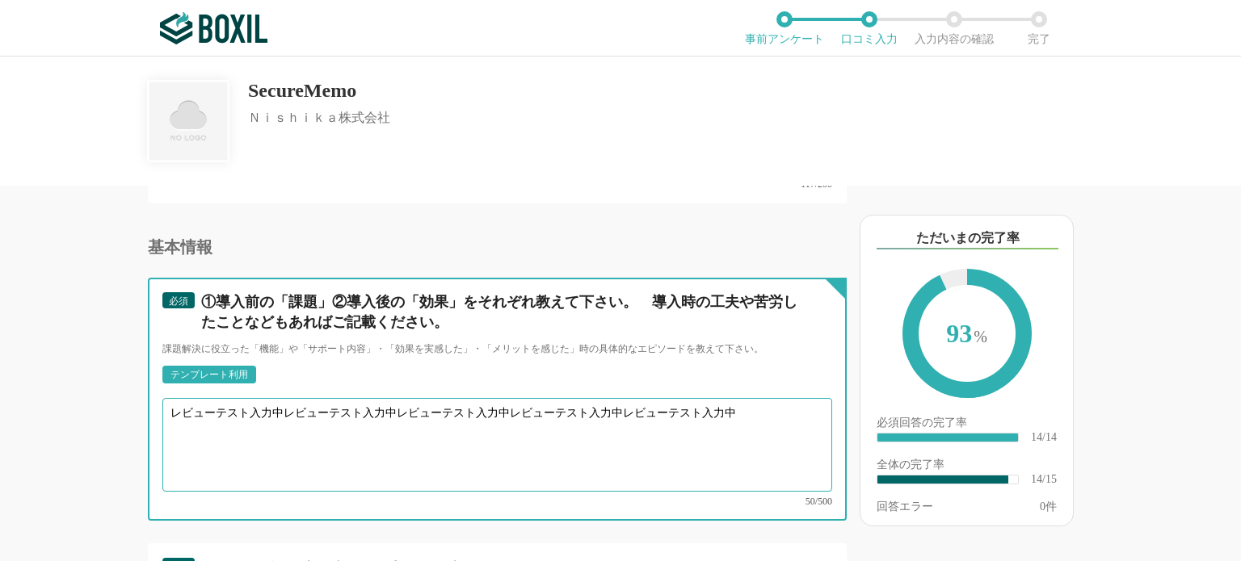
paste textarea "レビューテスト入力中"
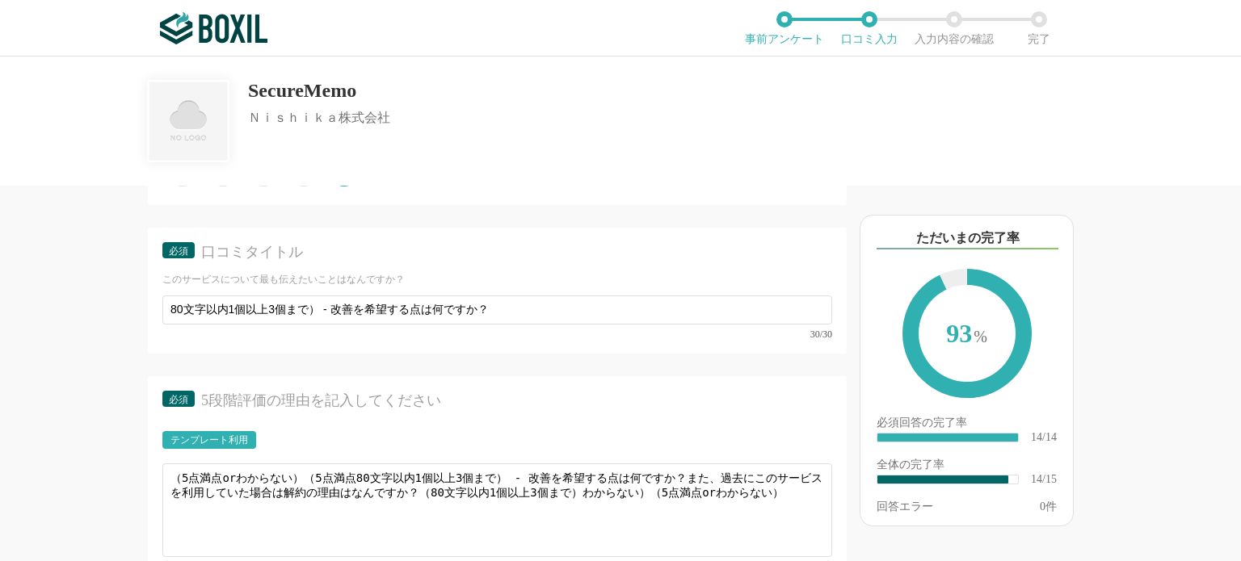
scroll to position [1402, 0]
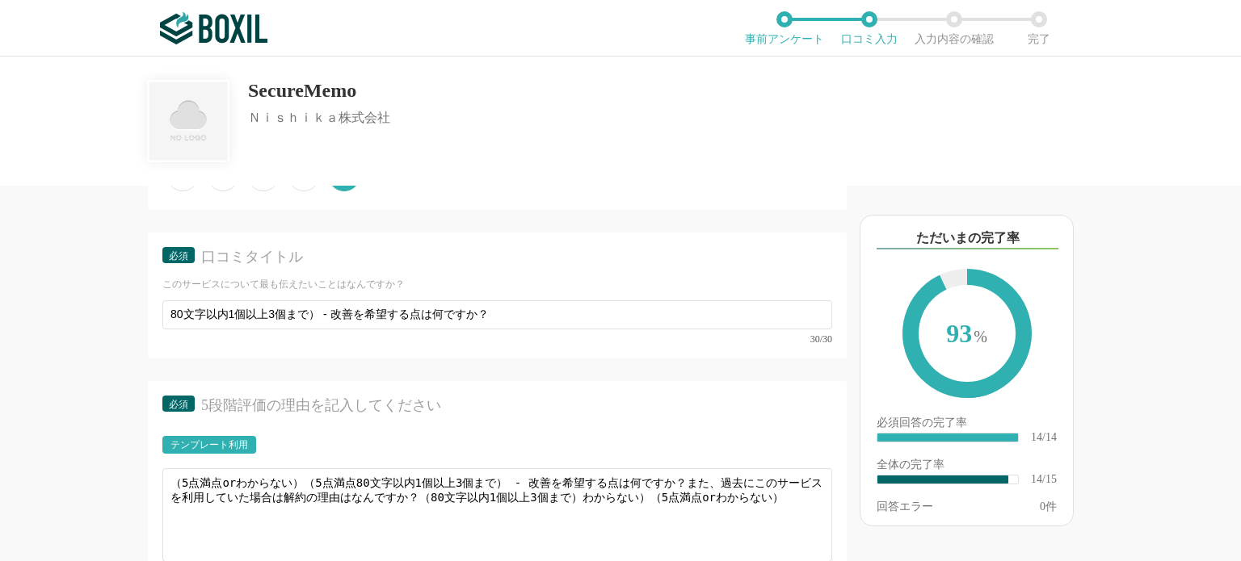
type textarea "レビューテスト入力中レビューテスト入力中レビューテスト入力中レビューテスト入力中レビューテスト入力中レビューテスト入力中"
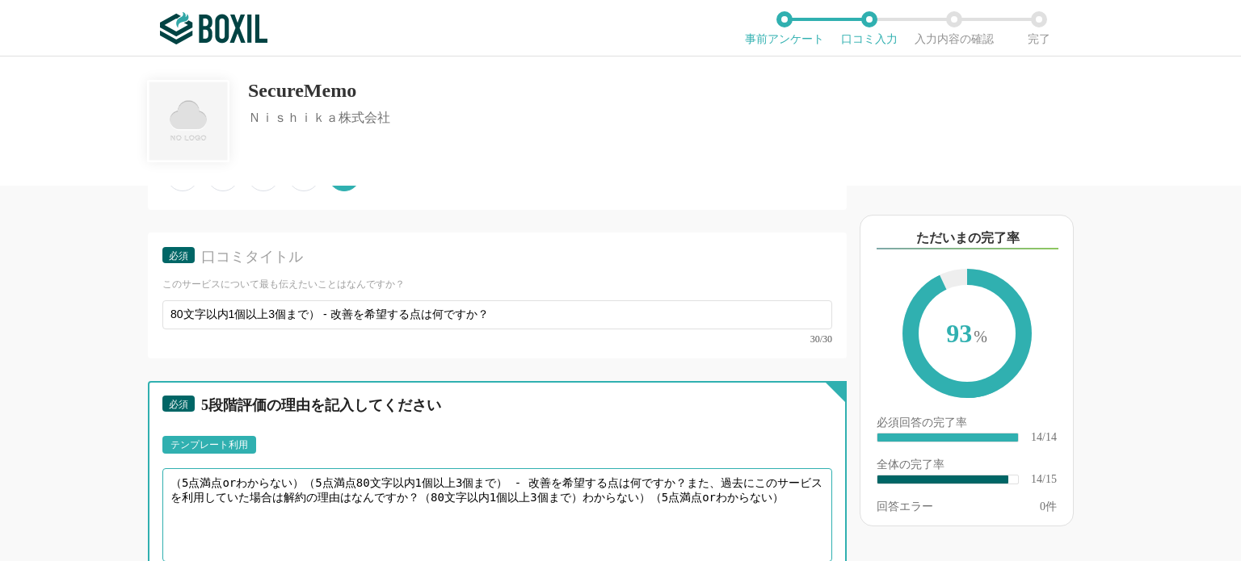
click at [365, 511] on textarea "（5点満点orわからない）（5点満点80文字以内1個以上3個まで） - 改善を希望する点は何ですか？また、過去にこのサービスを利用していた場合は解約の理由はな…" at bounding box center [497, 515] width 670 height 94
type textarea "（5点満点orわからない）（5点満点80文字なんですか？（80文字以内1個以上3個まで）わからない）（5点満点orわからない）"
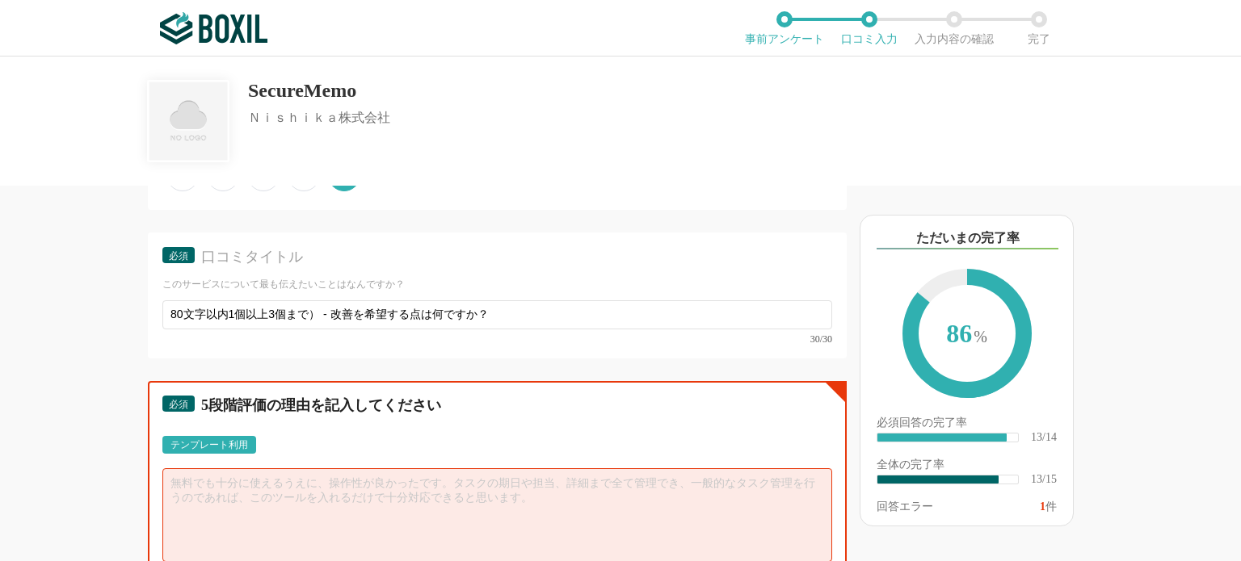
paste textarea "レビューテスト入力中"
click at [365, 511] on textarea "レビューテスト入力中レビューテストレビューテスト入力中入力中" at bounding box center [497, 515] width 670 height 94
paste textarea "レビューテスト入力中"
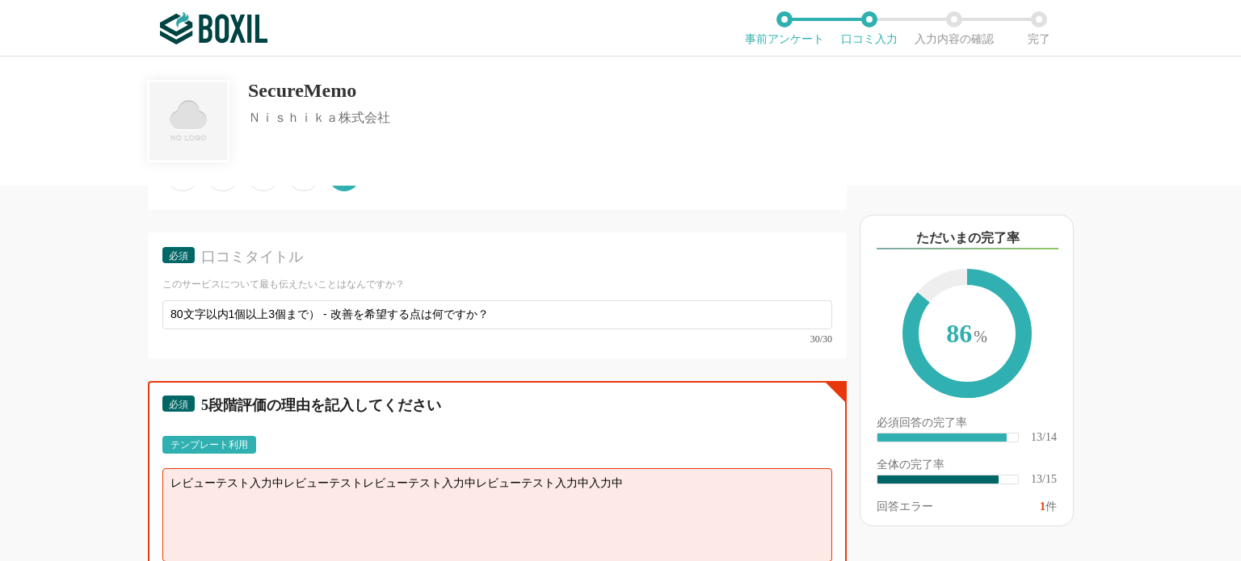
paste textarea "レビューテスト入力中"
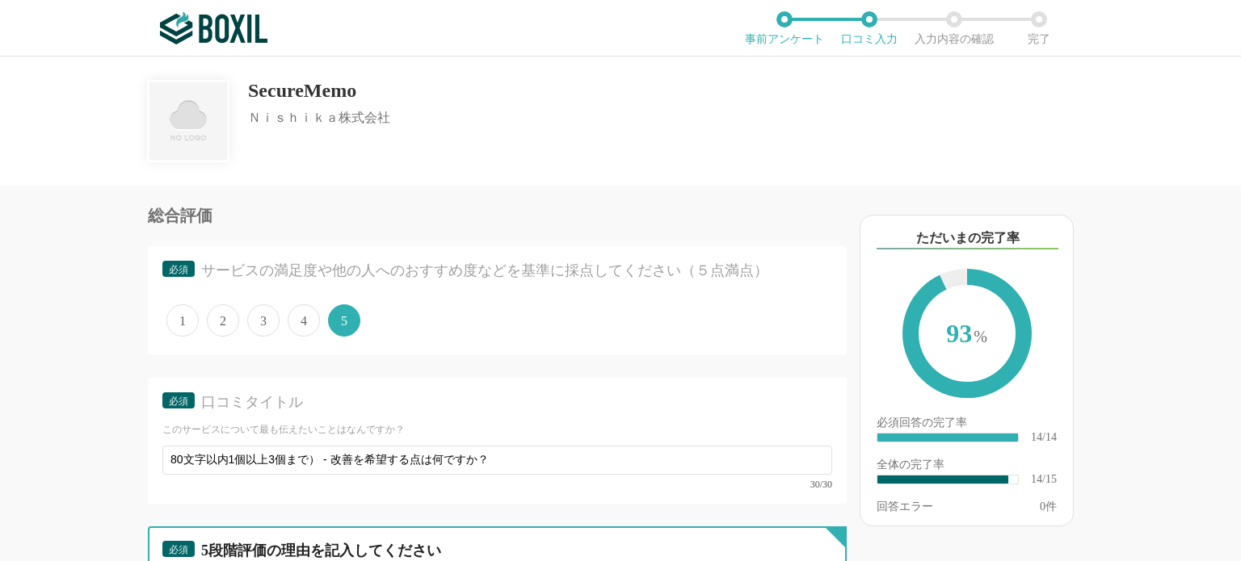
scroll to position [1253, 0]
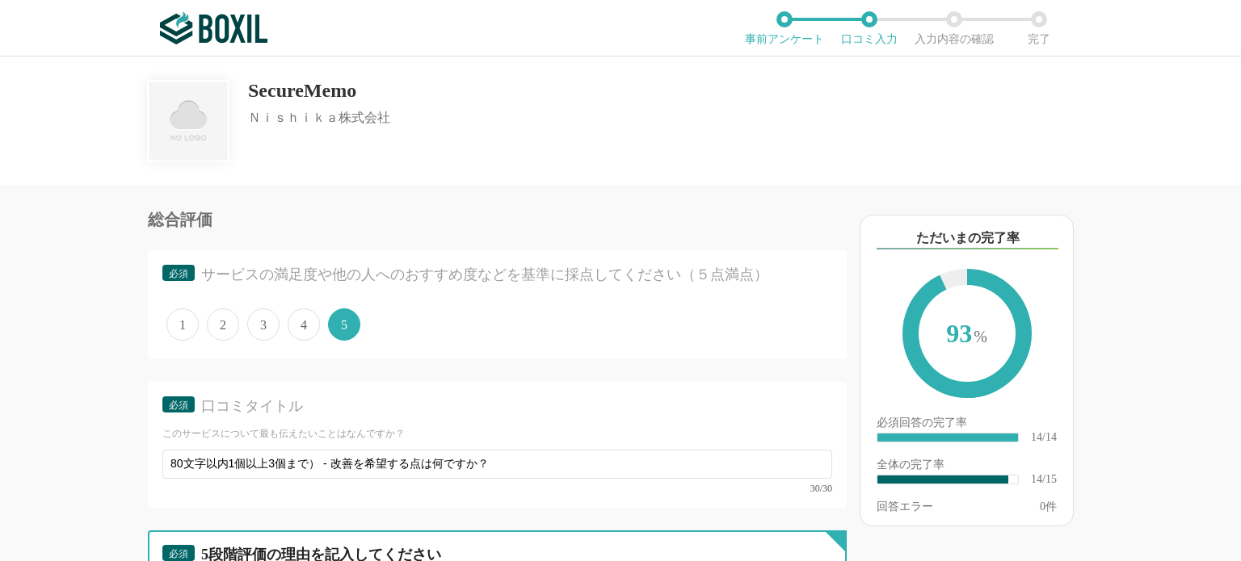
type textarea "レビューテスト入力中レビューテストレビューテスト入力中レビューテスト入力中レビューテスト入力中レビューテスト入力中レビューテスト入力中レビューテスト入力中入力中"
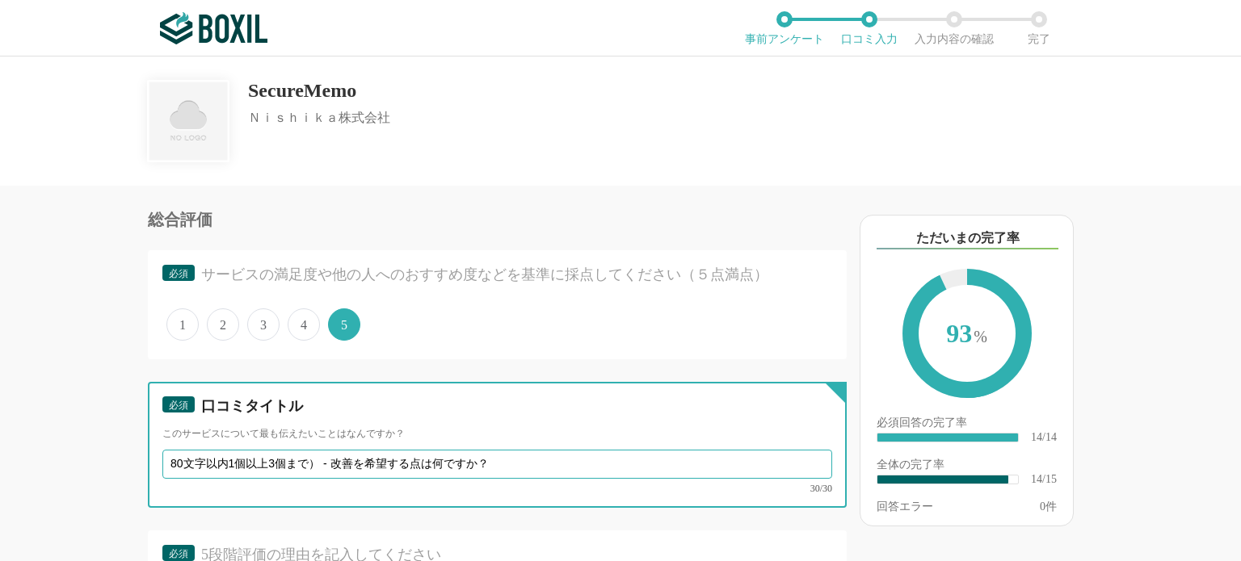
click at [543, 464] on input "80文字以内1個以上3個まで） - 改善を希望する点は何ですか？" at bounding box center [497, 464] width 670 height 29
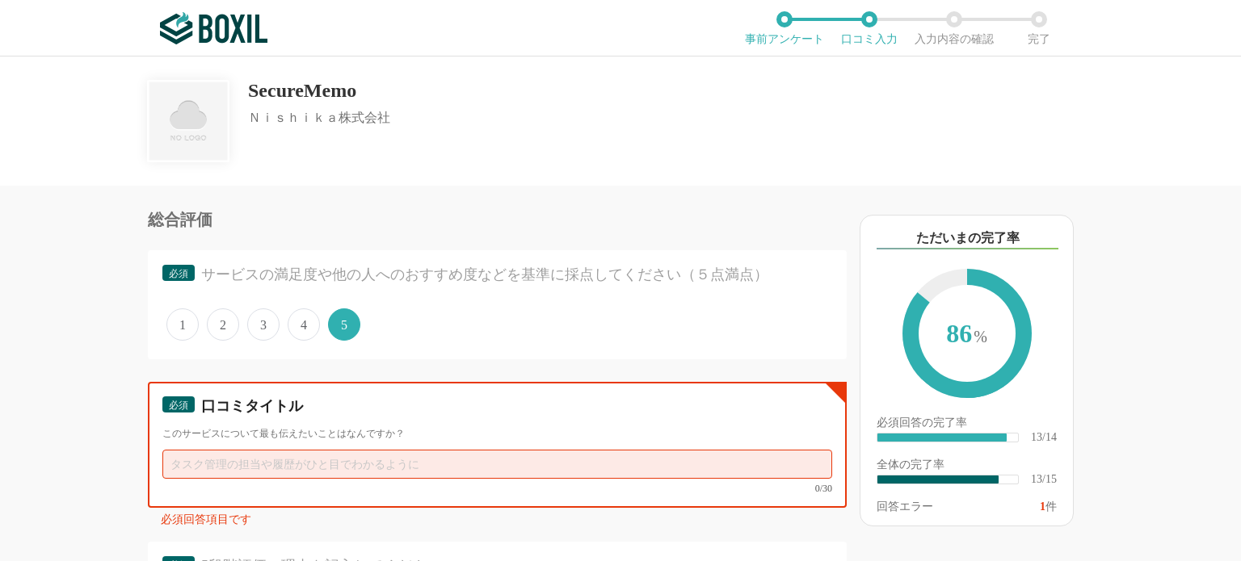
paste input "レビューテスト入力中"
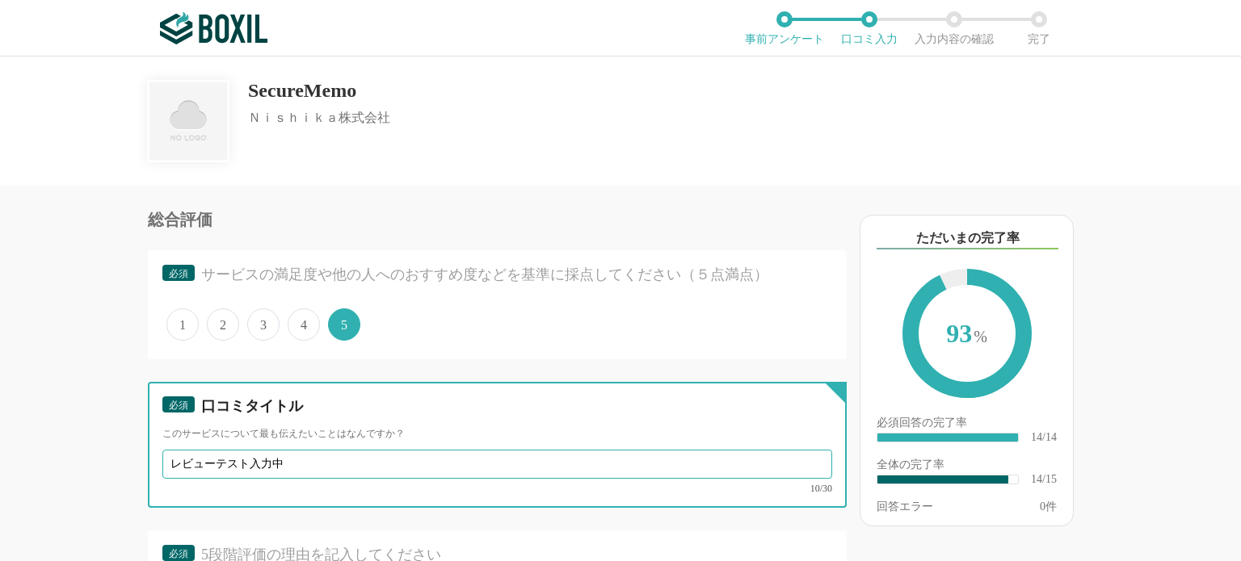
paste input "レビューテスト入力中"
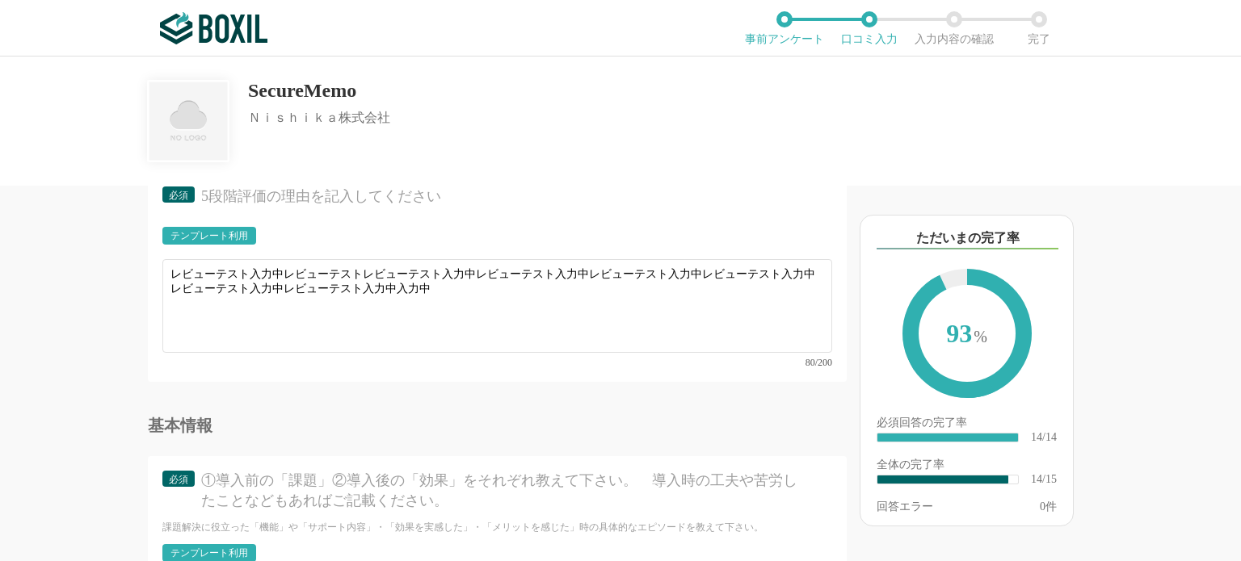
scroll to position [2461, 0]
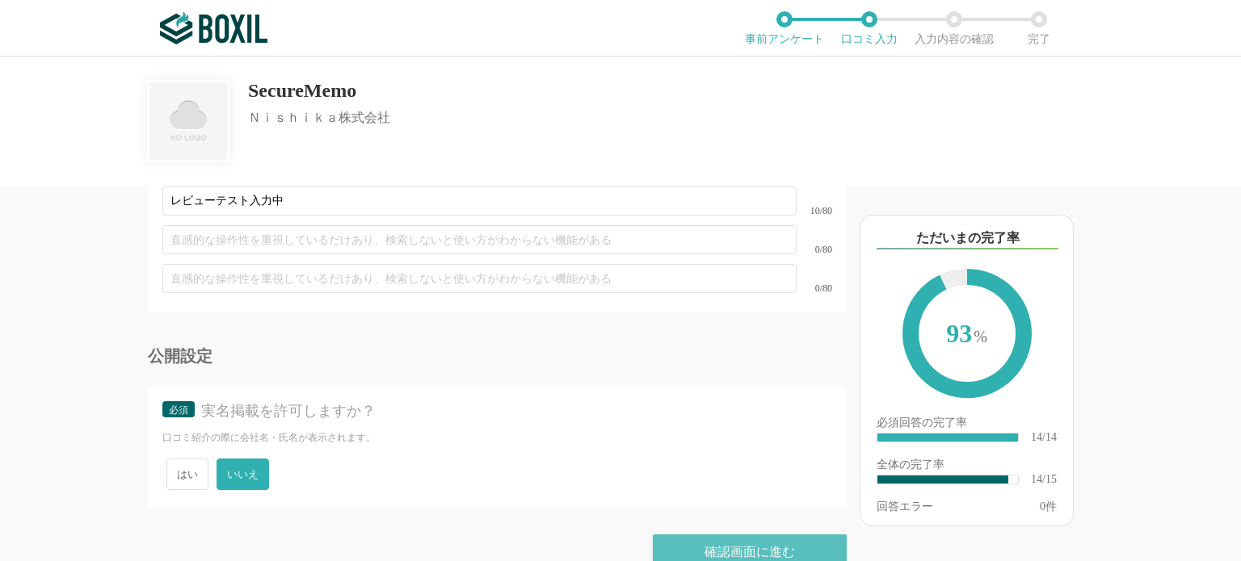
type input "レビューテスト入力中レビューテスト入力中"
click at [728, 535] on div "確認画面に進む" at bounding box center [750, 553] width 194 height 36
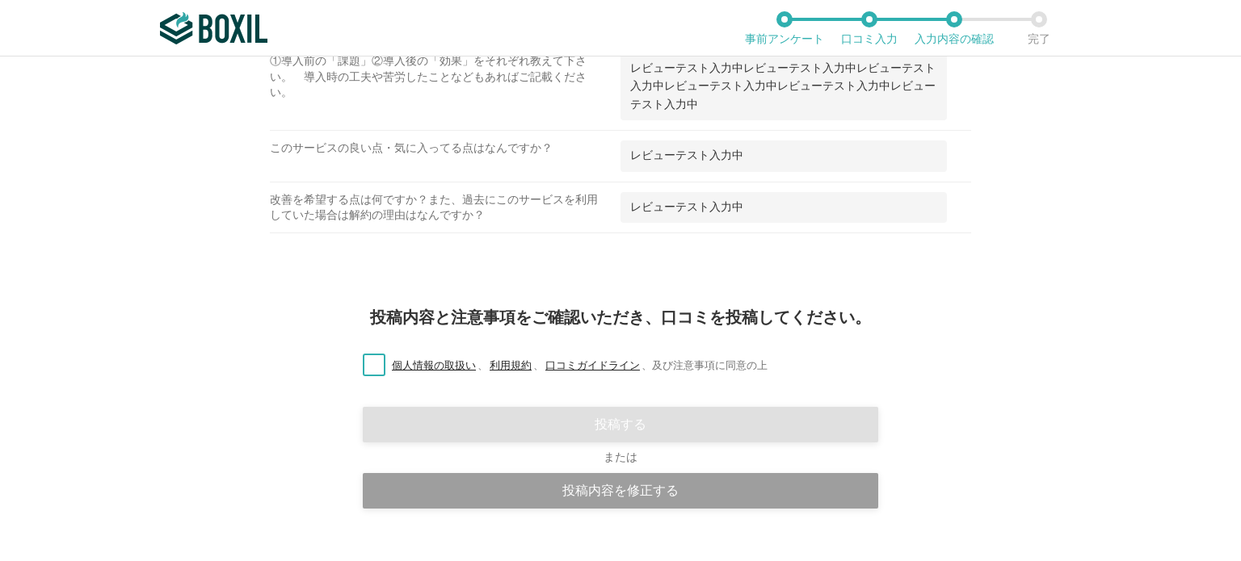
scroll to position [992, 0]
click at [372, 359] on label "個人情報の取扱い 、 利用規約 、 口コミガイドライン 、 及び注意事項に同意の上" at bounding box center [559, 367] width 418 height 17
click at [0, 0] on input "個人情報の取扱い 、 利用規約 、 口コミガイドライン 、 及び注意事項に同意の上" at bounding box center [0, 0] width 0 height 0
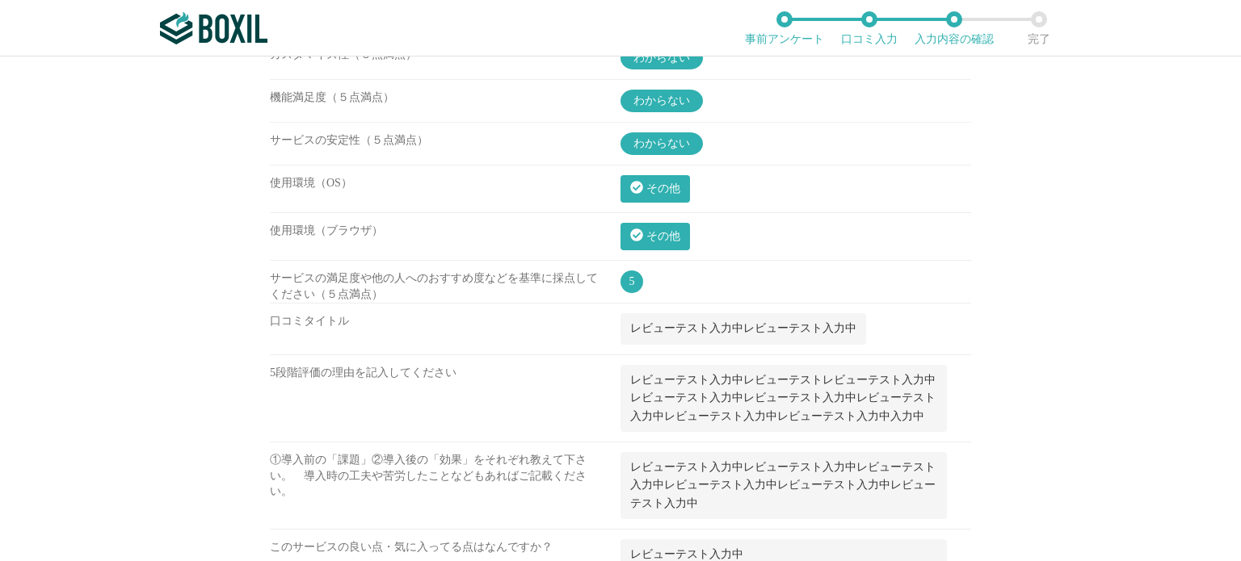
scroll to position [561, 0]
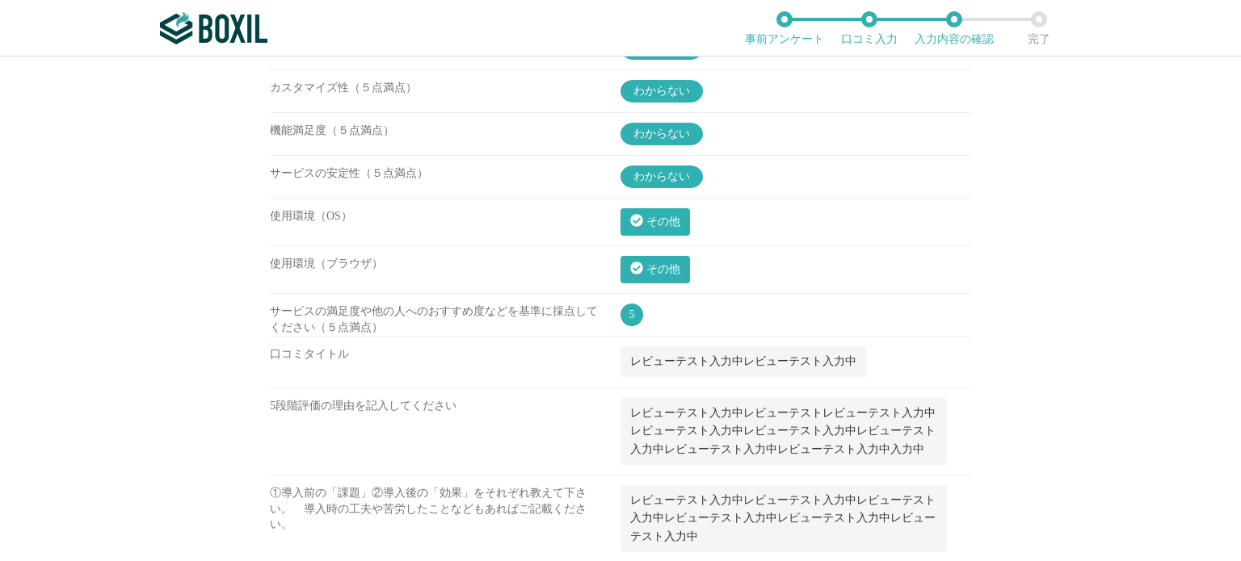
click at [262, 32] on img at bounding box center [213, 28] width 107 height 32
